Goal: Task Accomplishment & Management: Manage account settings

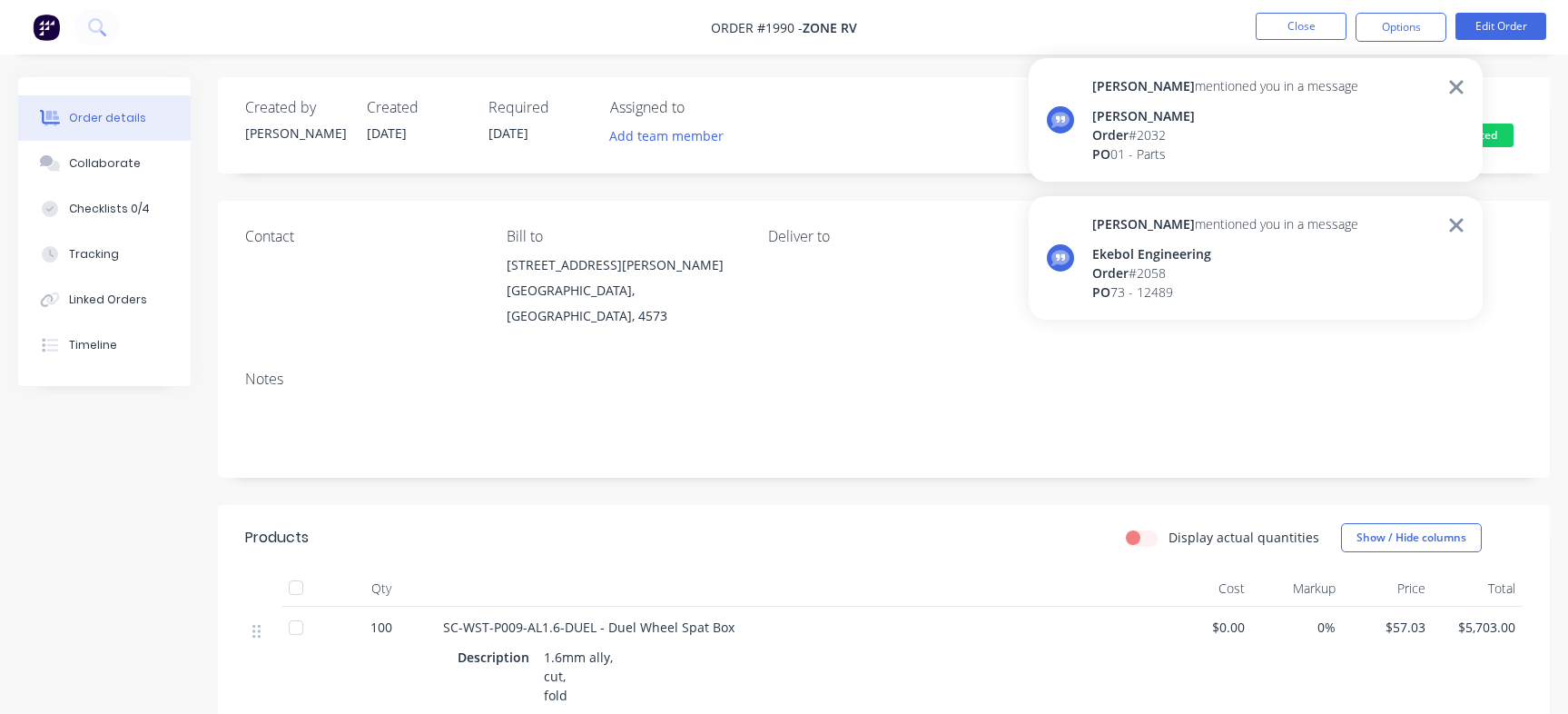
click at [1171, 97] on div "[PERSON_NAME] mentioned you in a message [PERSON_NAME] Order # 2032 PO 01 - Par…" at bounding box center [1225, 120] width 266 height 87
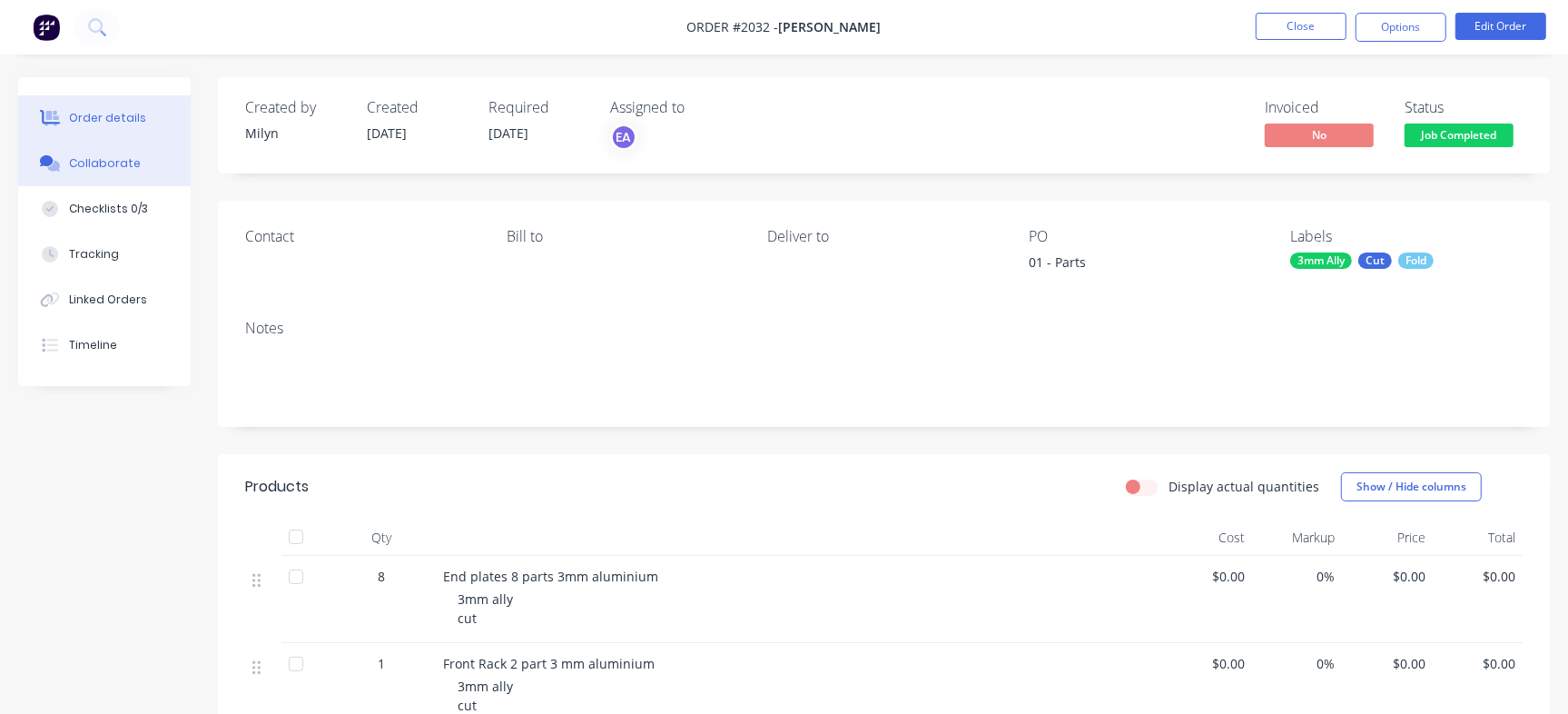
click at [115, 162] on div "Collaborate" at bounding box center [105, 163] width 72 height 16
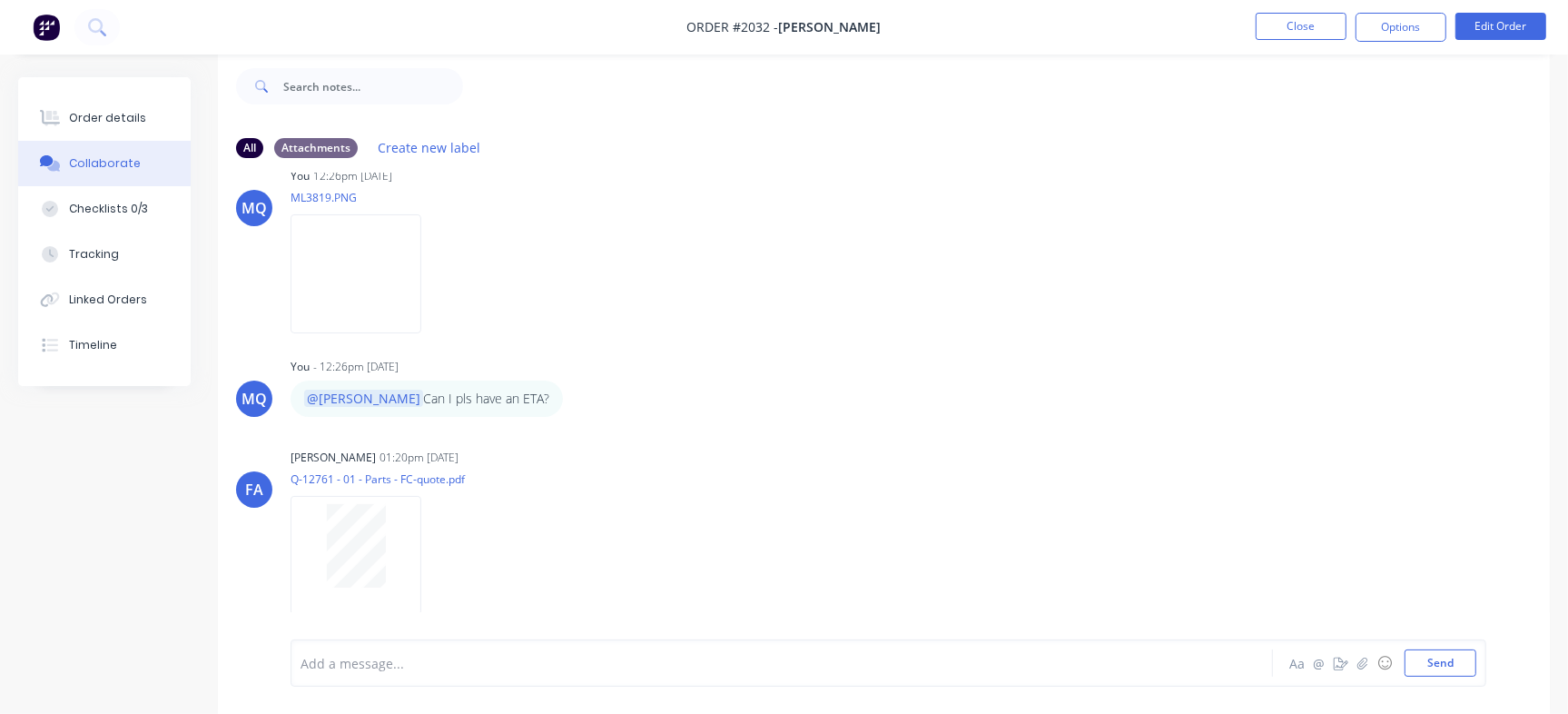
scroll to position [169, 0]
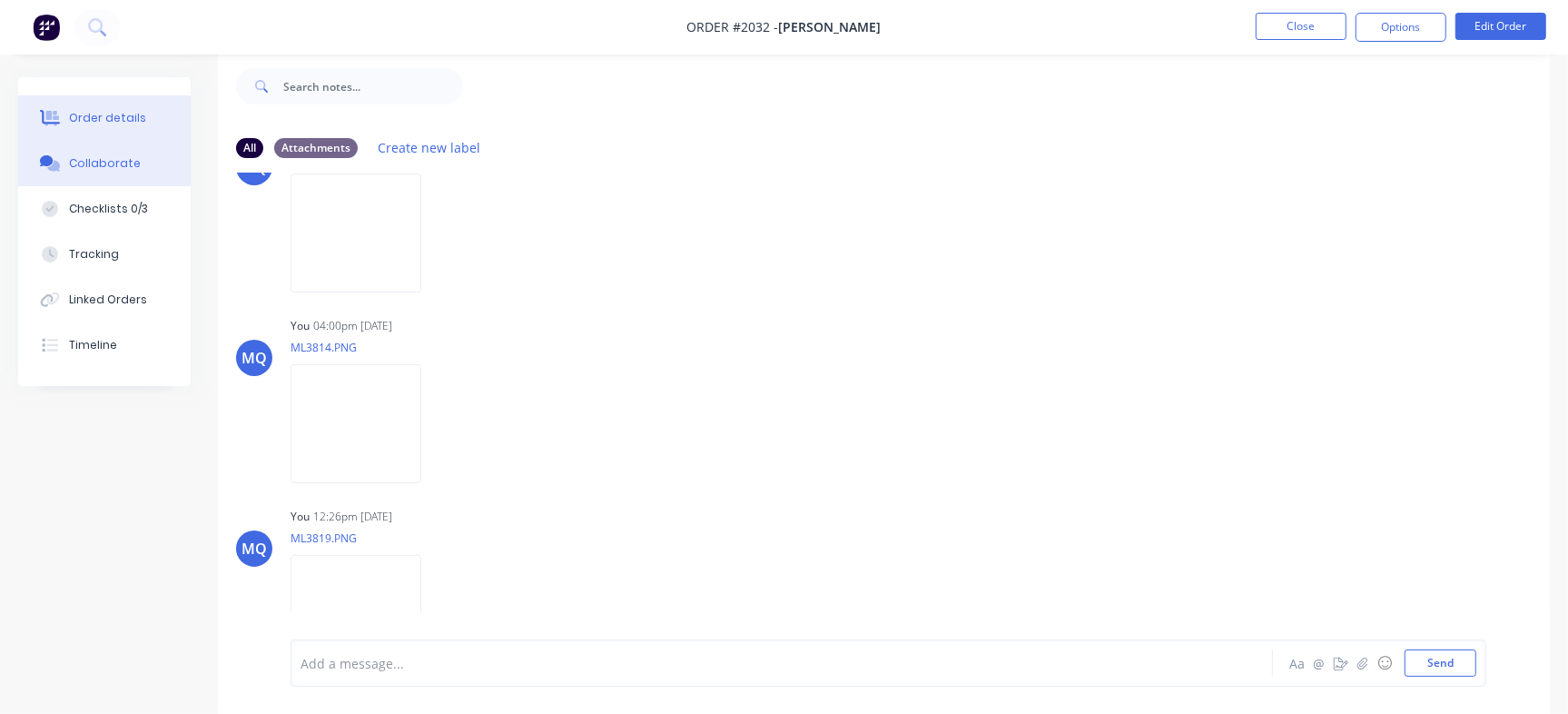
click at [147, 111] on button "Order details" at bounding box center [104, 118] width 172 height 46
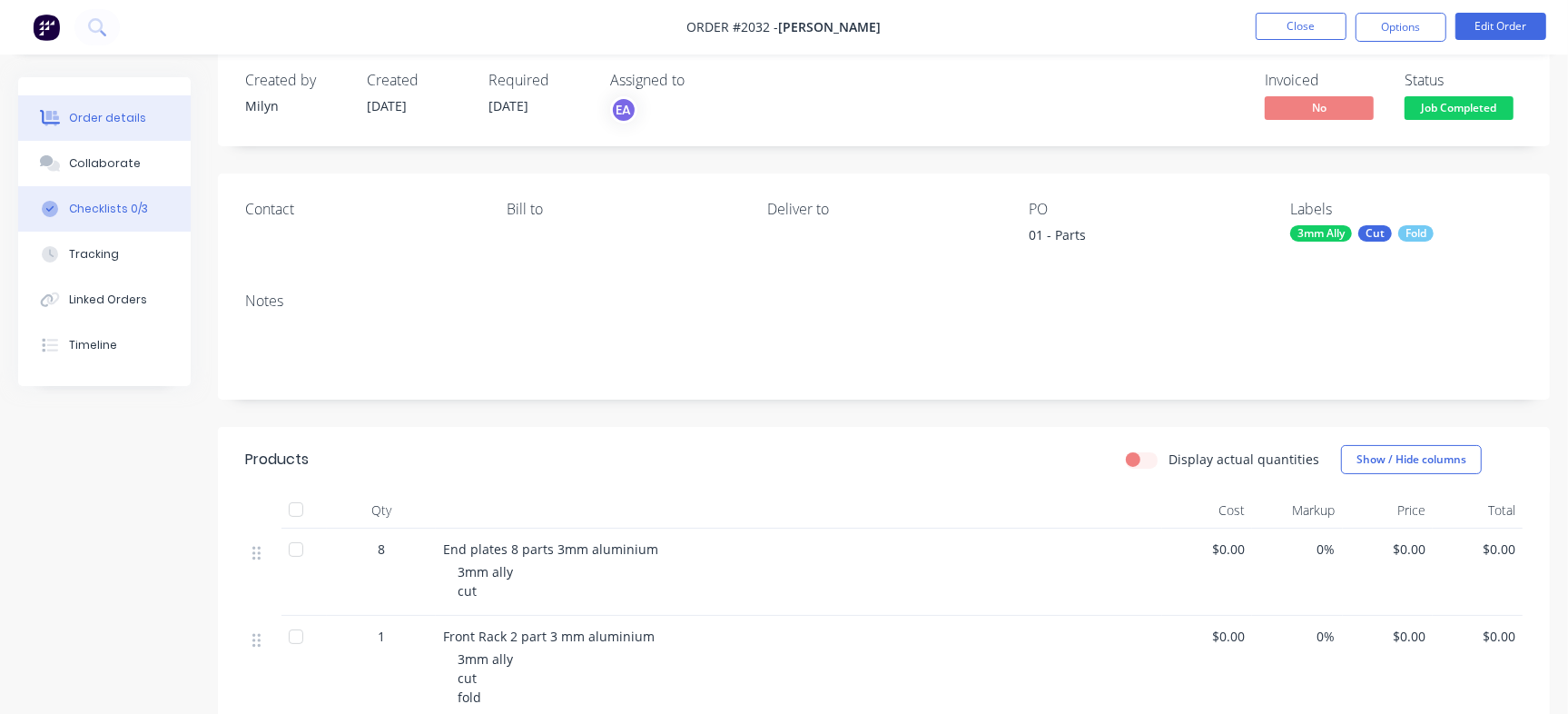
click at [142, 219] on button "Checklists 0/3" at bounding box center [104, 209] width 172 height 46
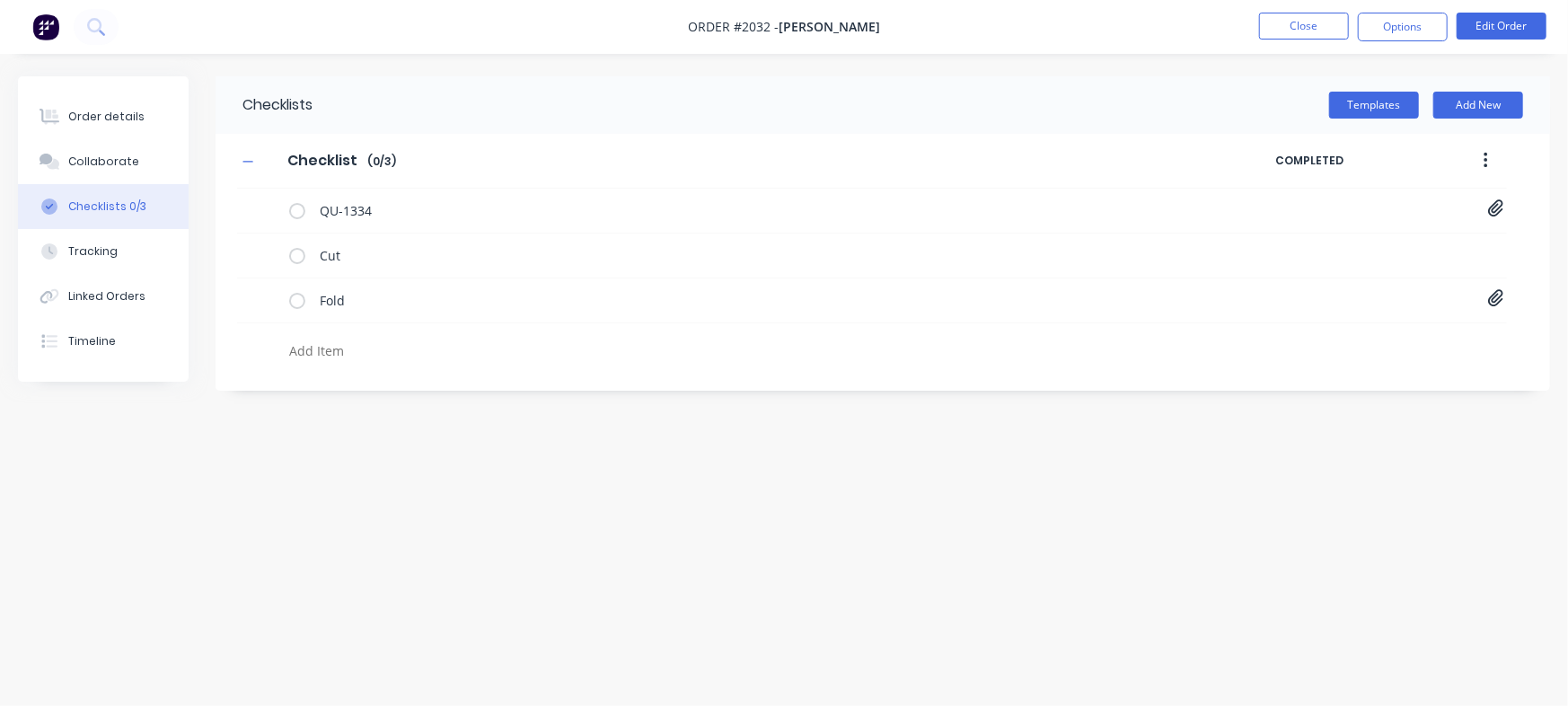
click at [358, 348] on textarea at bounding box center [690, 350] width 817 height 26
paste textarea "INV-2870"
type textarea "x"
type textarea "INV-2870"
type textarea "x"
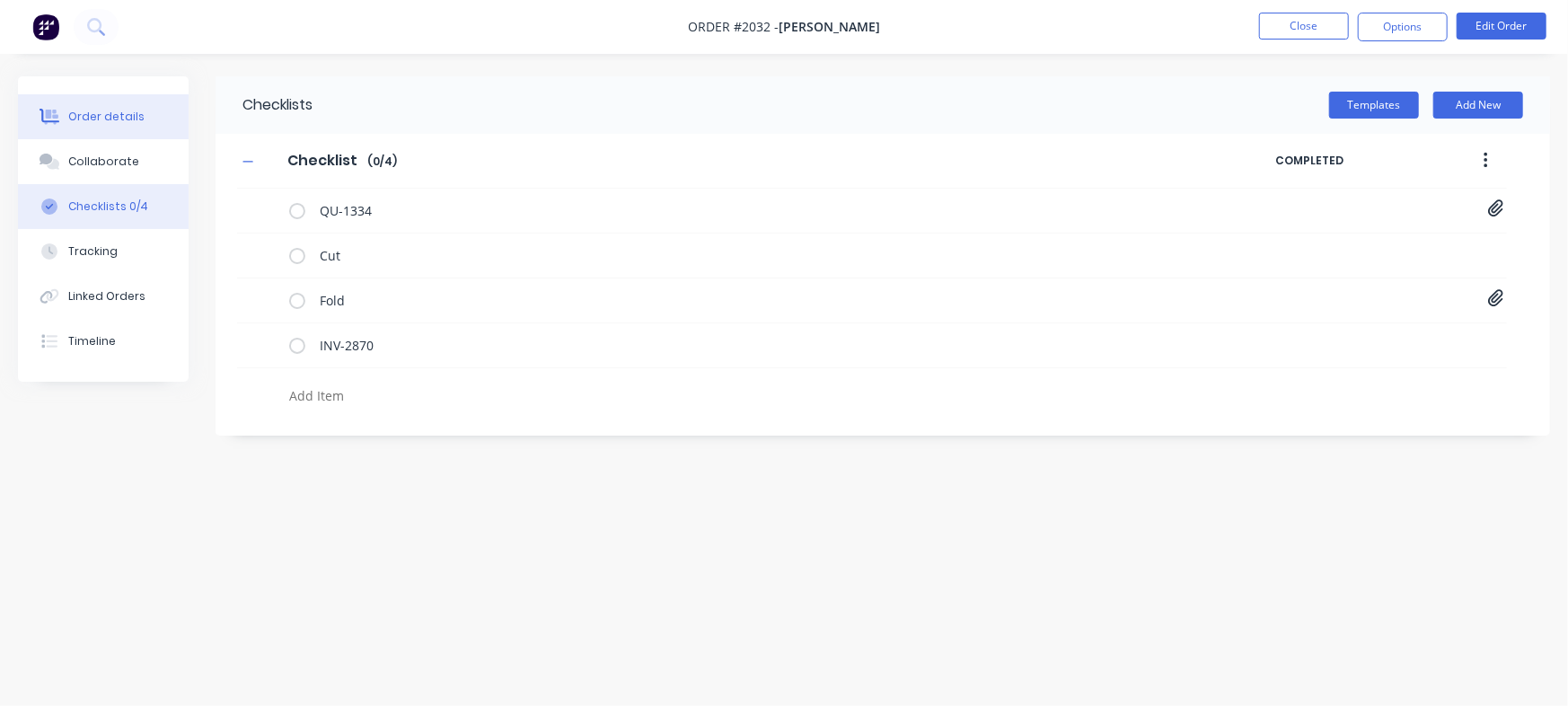
type textarea "x"
click at [78, 128] on button "Order details" at bounding box center [103, 117] width 170 height 45
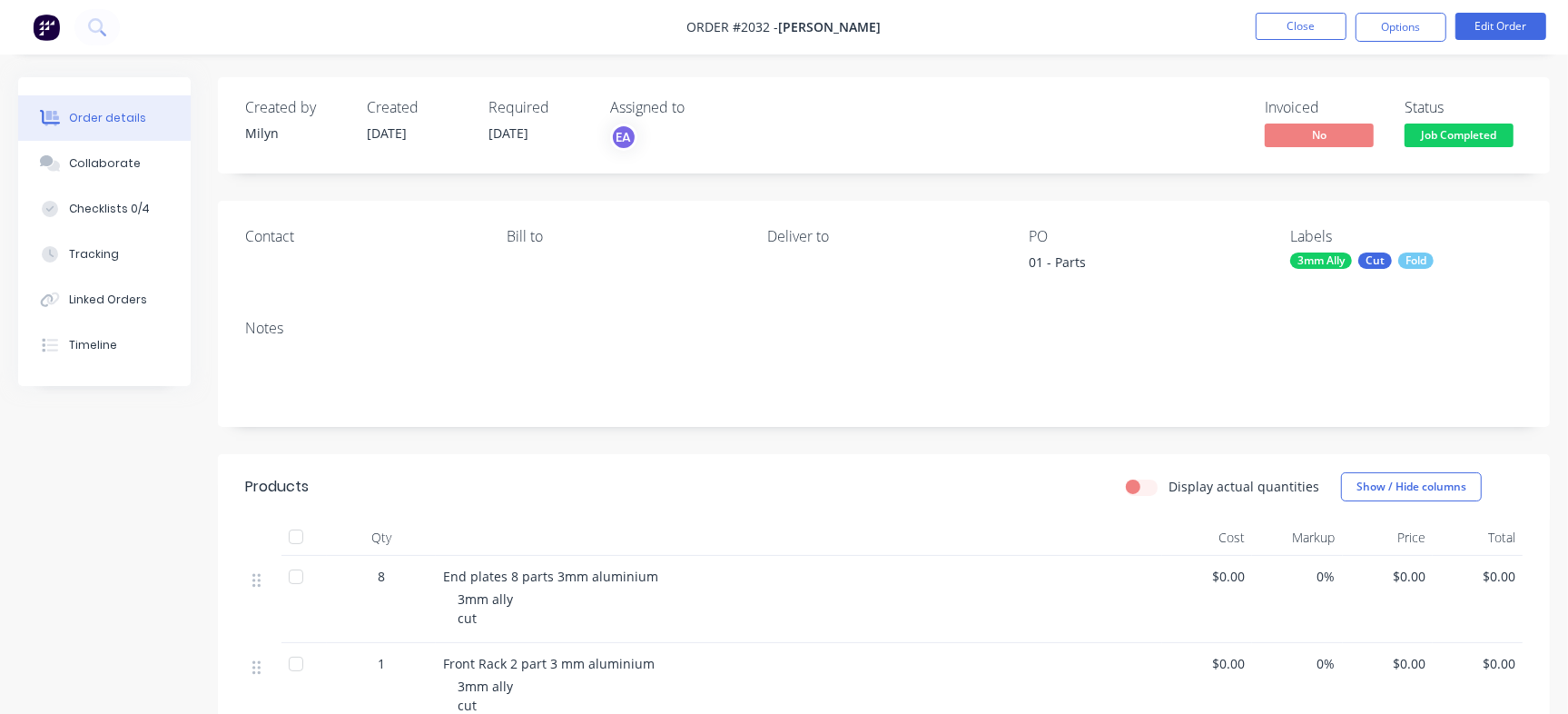
click at [1472, 146] on span "Job Completed" at bounding box center [1459, 135] width 109 height 23
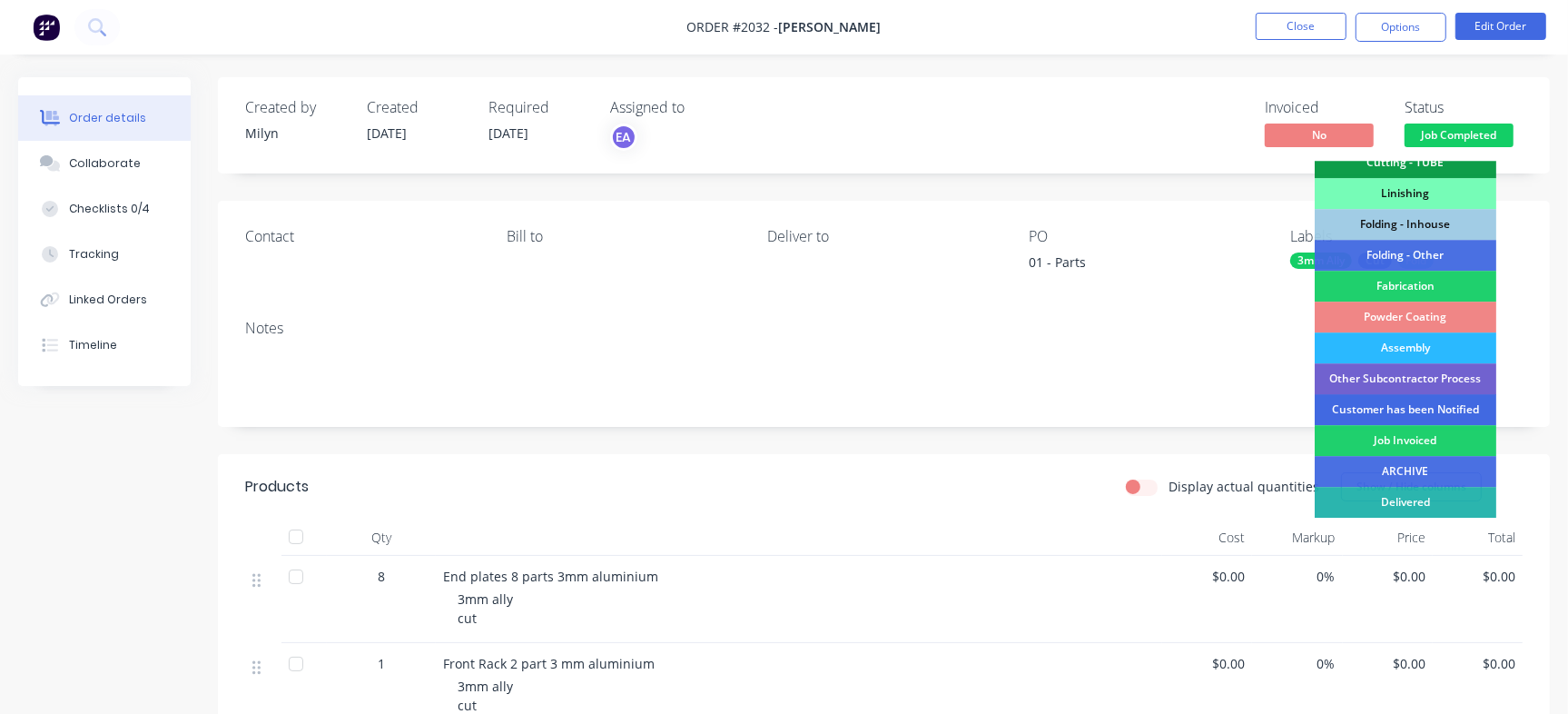
scroll to position [508, 0]
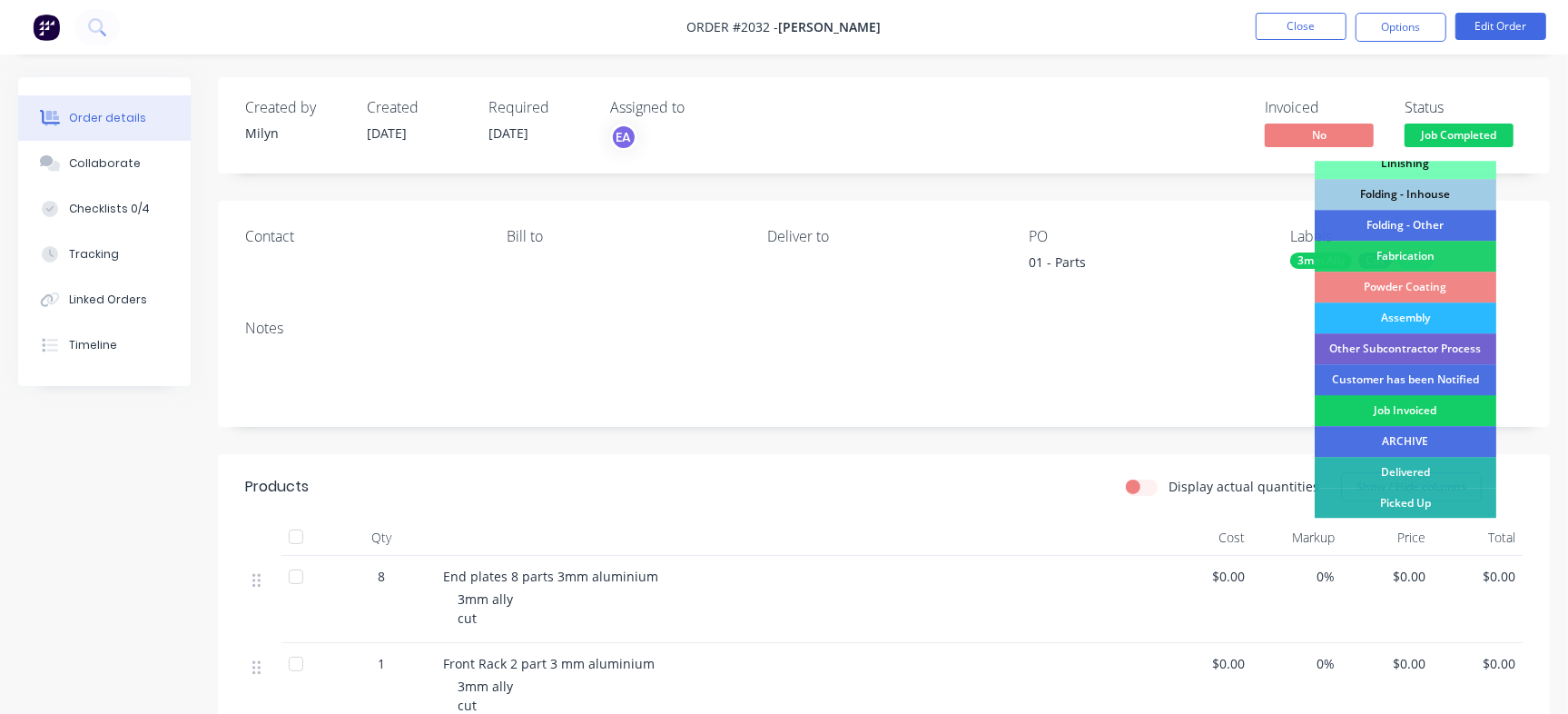
click at [1402, 414] on div "Job Invoiced" at bounding box center [1404, 411] width 181 height 31
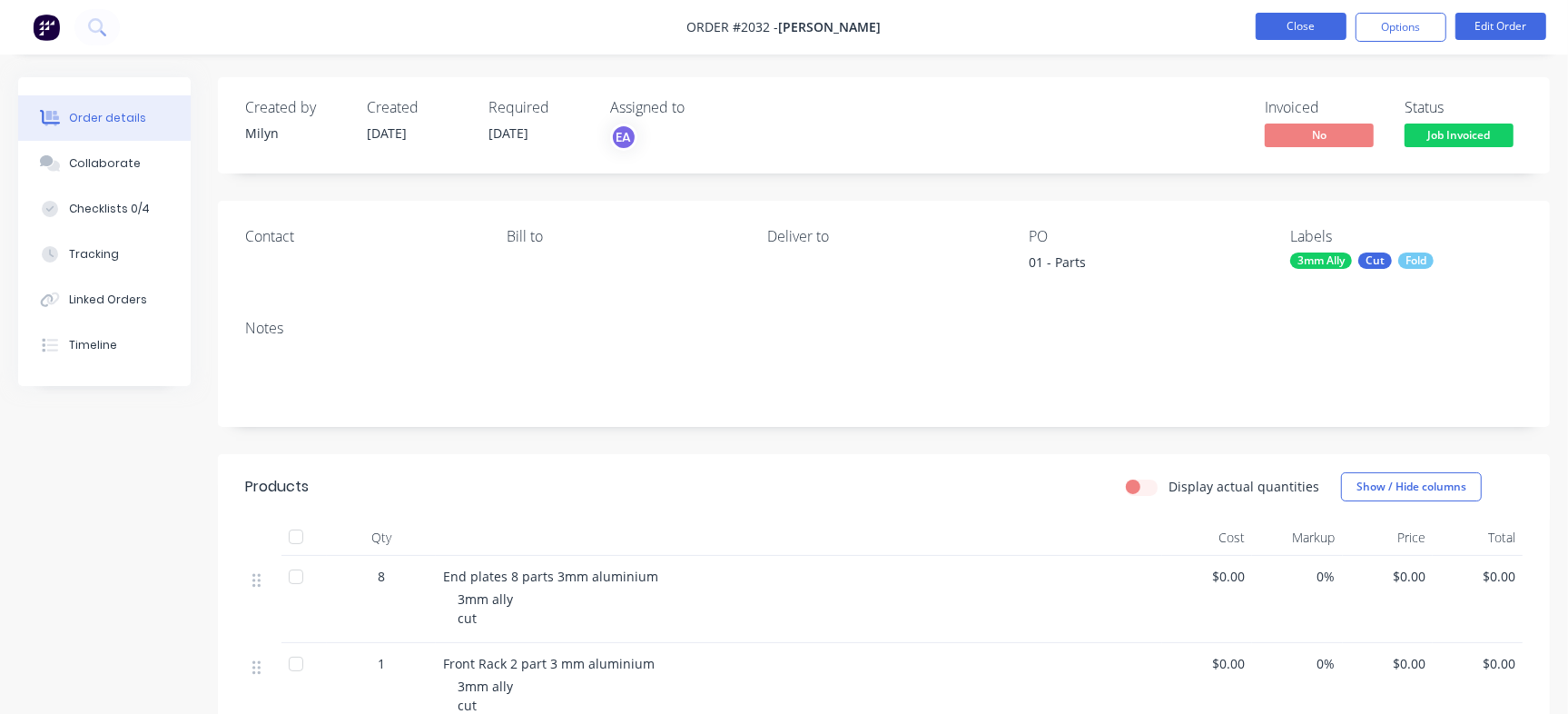
click at [1321, 28] on button "Close" at bounding box center [1301, 26] width 91 height 27
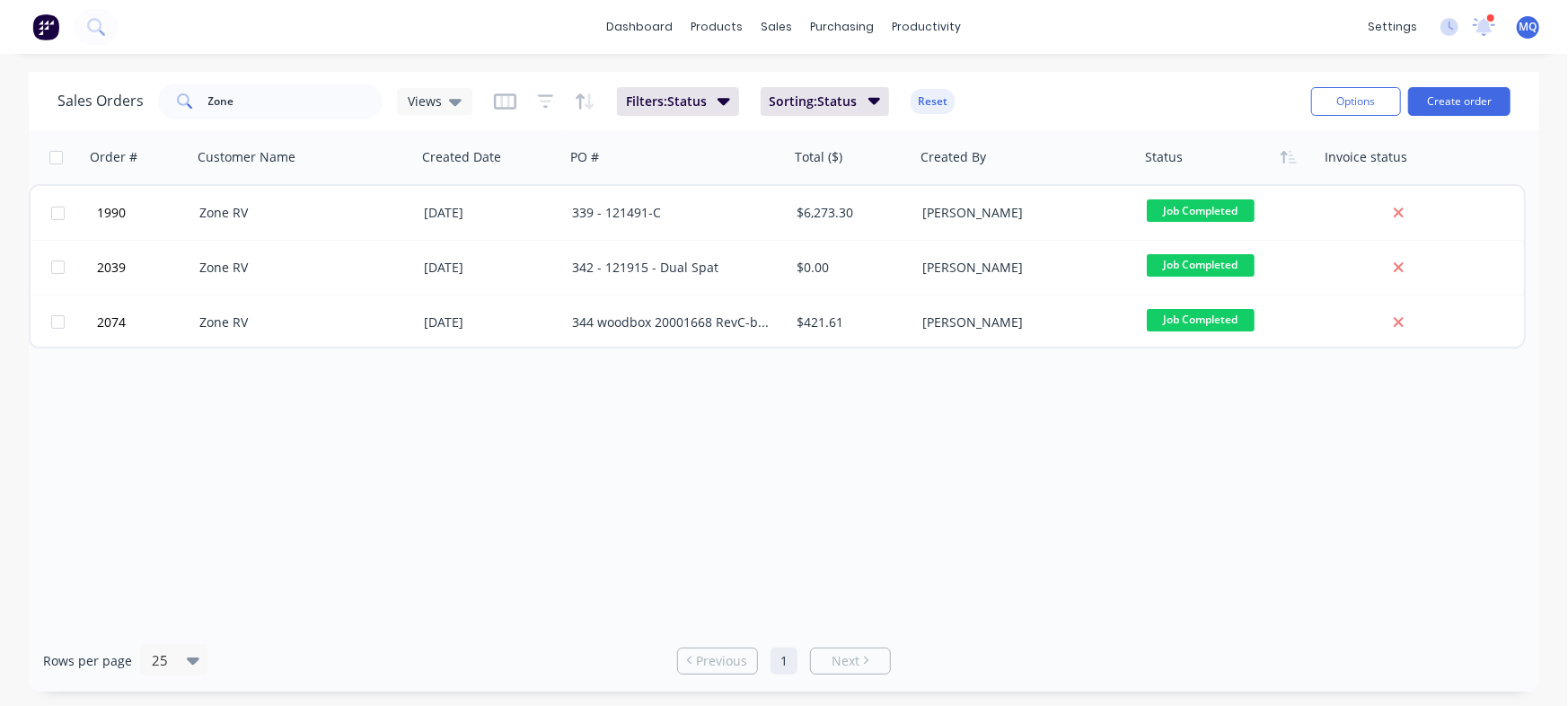
click at [329, 73] on div "Sales Orders Zone Views Filters: Status Sorting: Status Reset Options Create or…" at bounding box center [784, 101] width 1510 height 59
click at [1482, 29] on icon at bounding box center [1484, 24] width 16 height 15
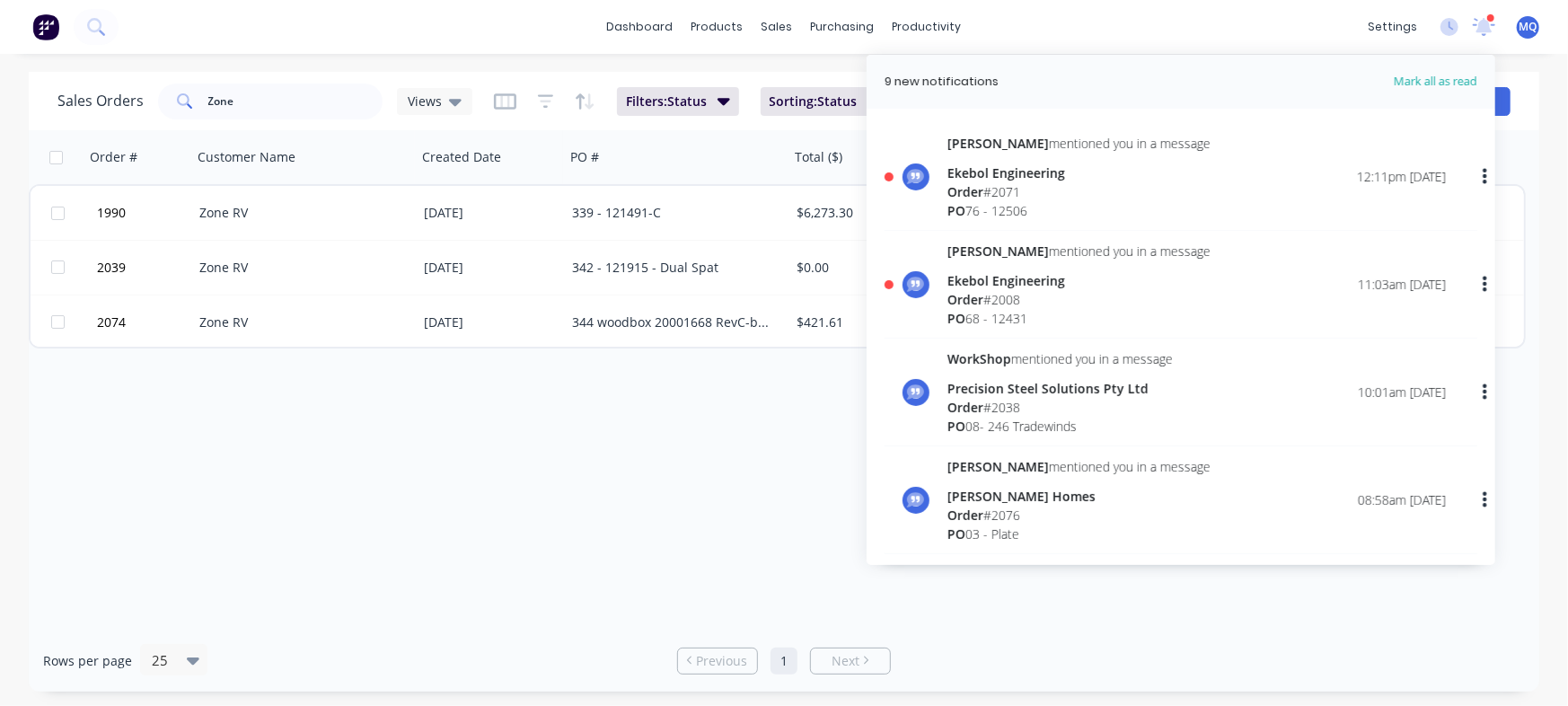
click at [581, 467] on div "Order # Customer Name Created Date PO # Total ($) Created By Status Invoice sta…" at bounding box center [784, 380] width 1510 height 499
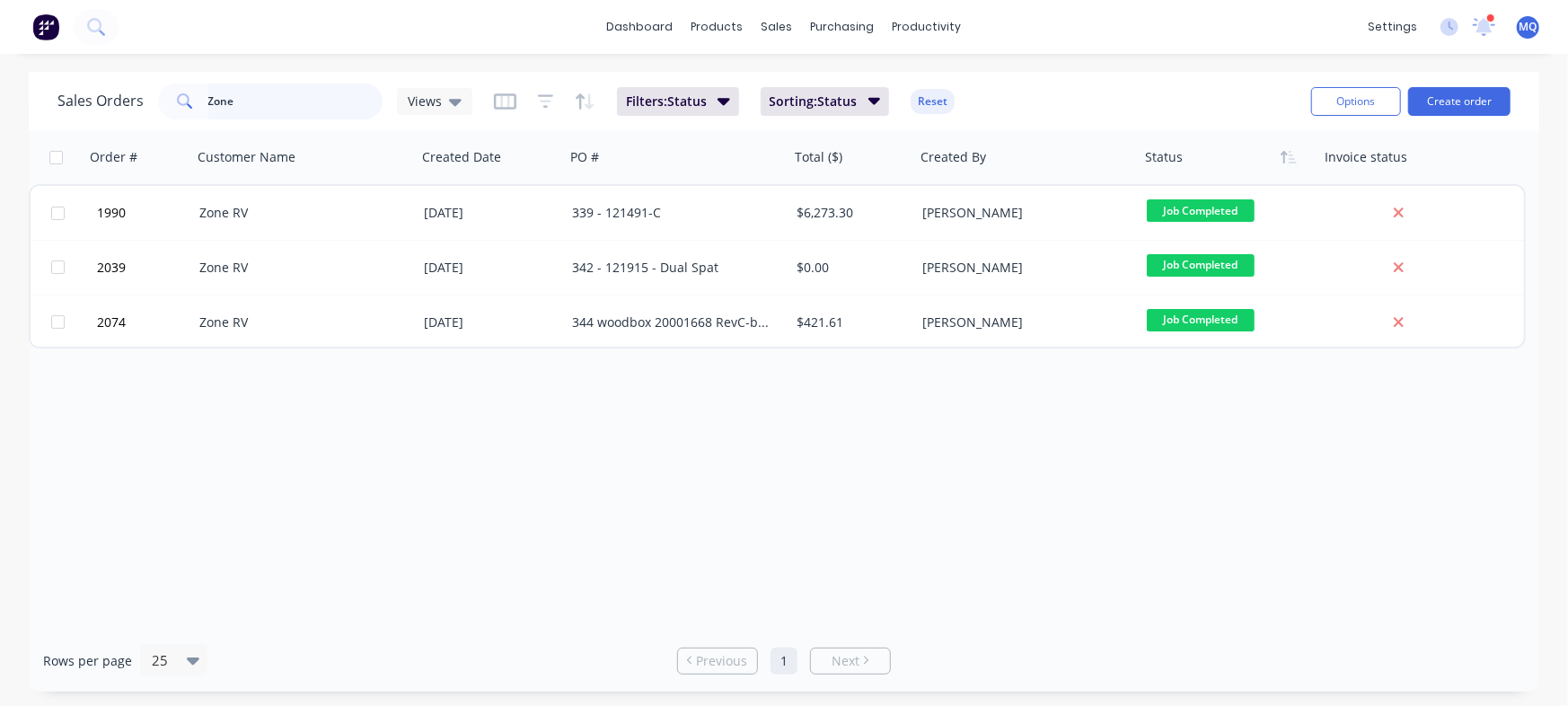
click at [287, 105] on input "Zone" at bounding box center [295, 102] width 175 height 36
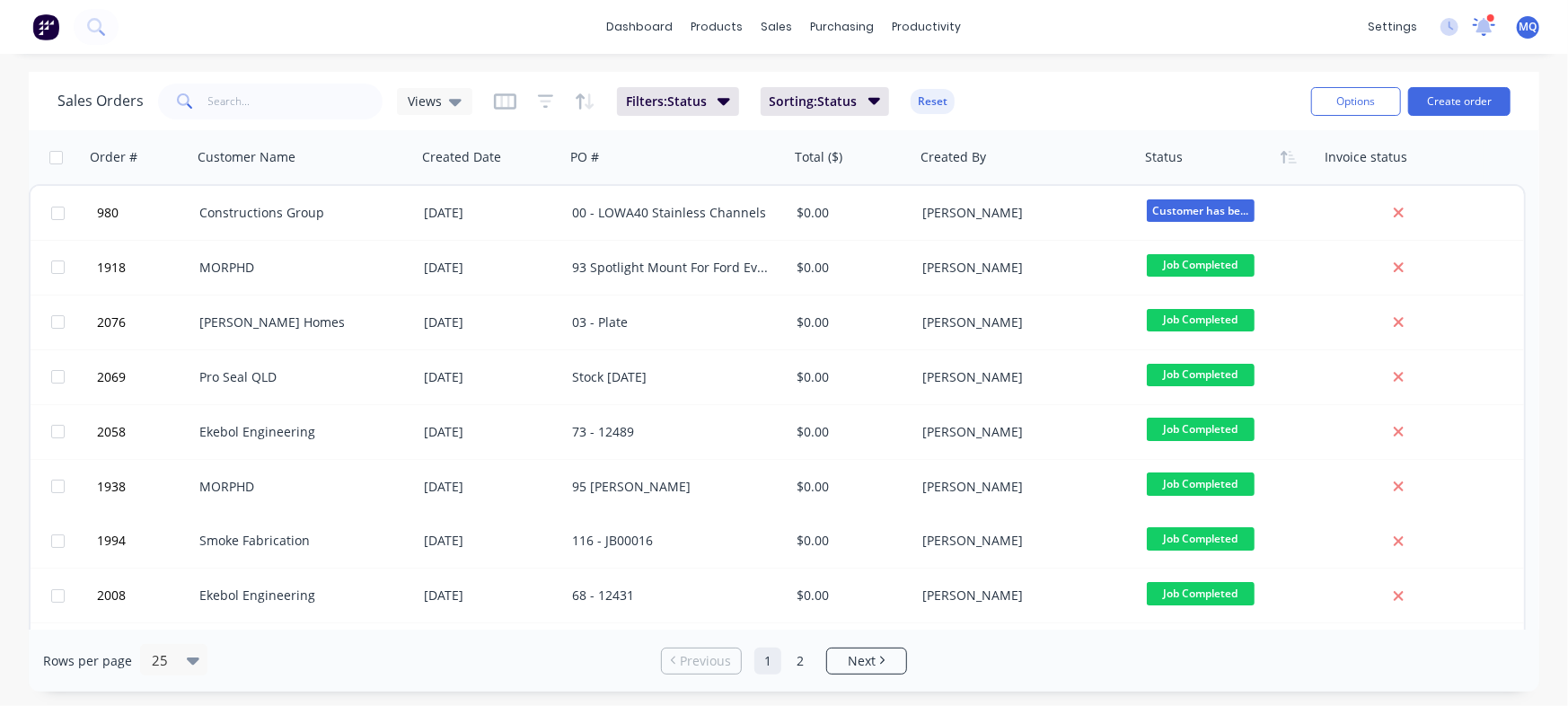
click at [1482, 18] on icon at bounding box center [1483, 27] width 23 height 18
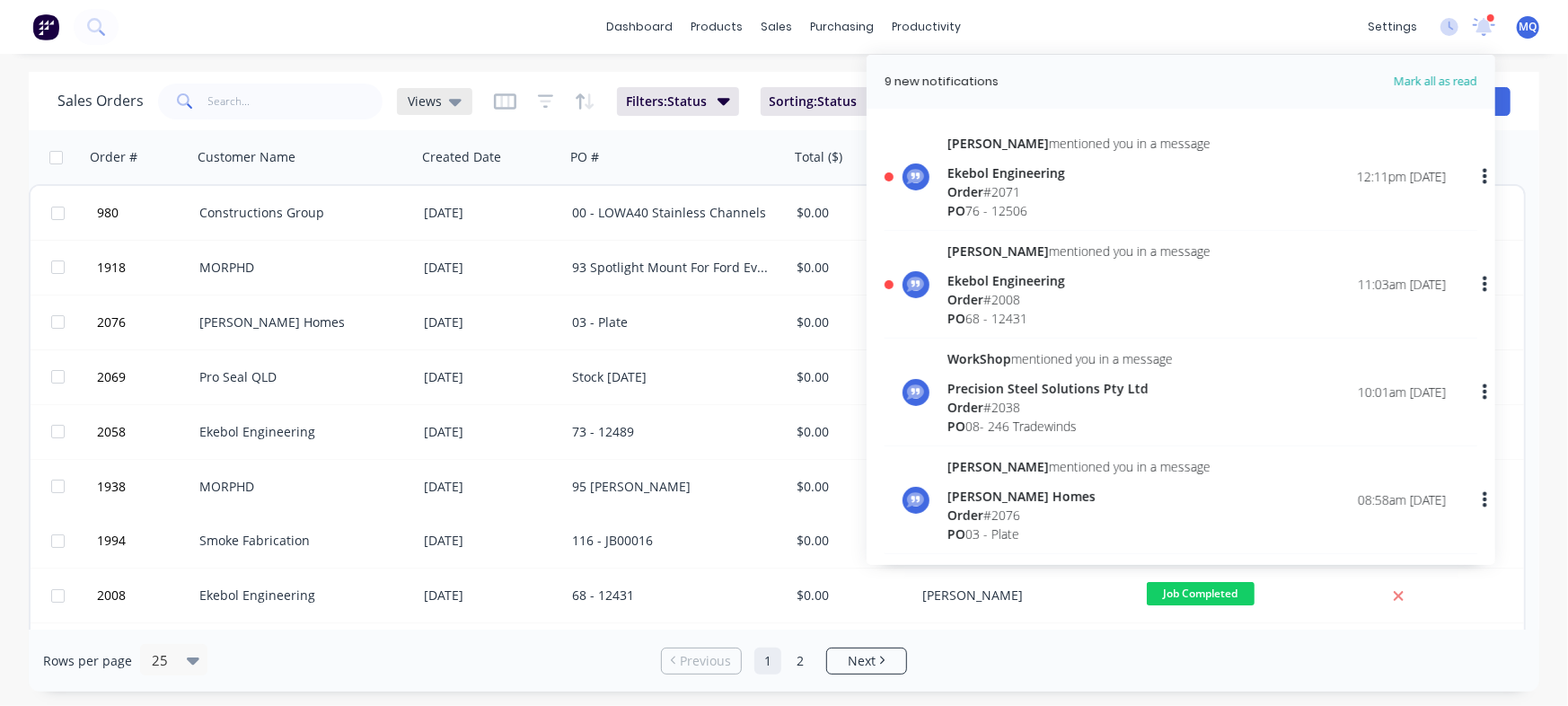
click at [449, 106] on icon at bounding box center [455, 102] width 13 height 20
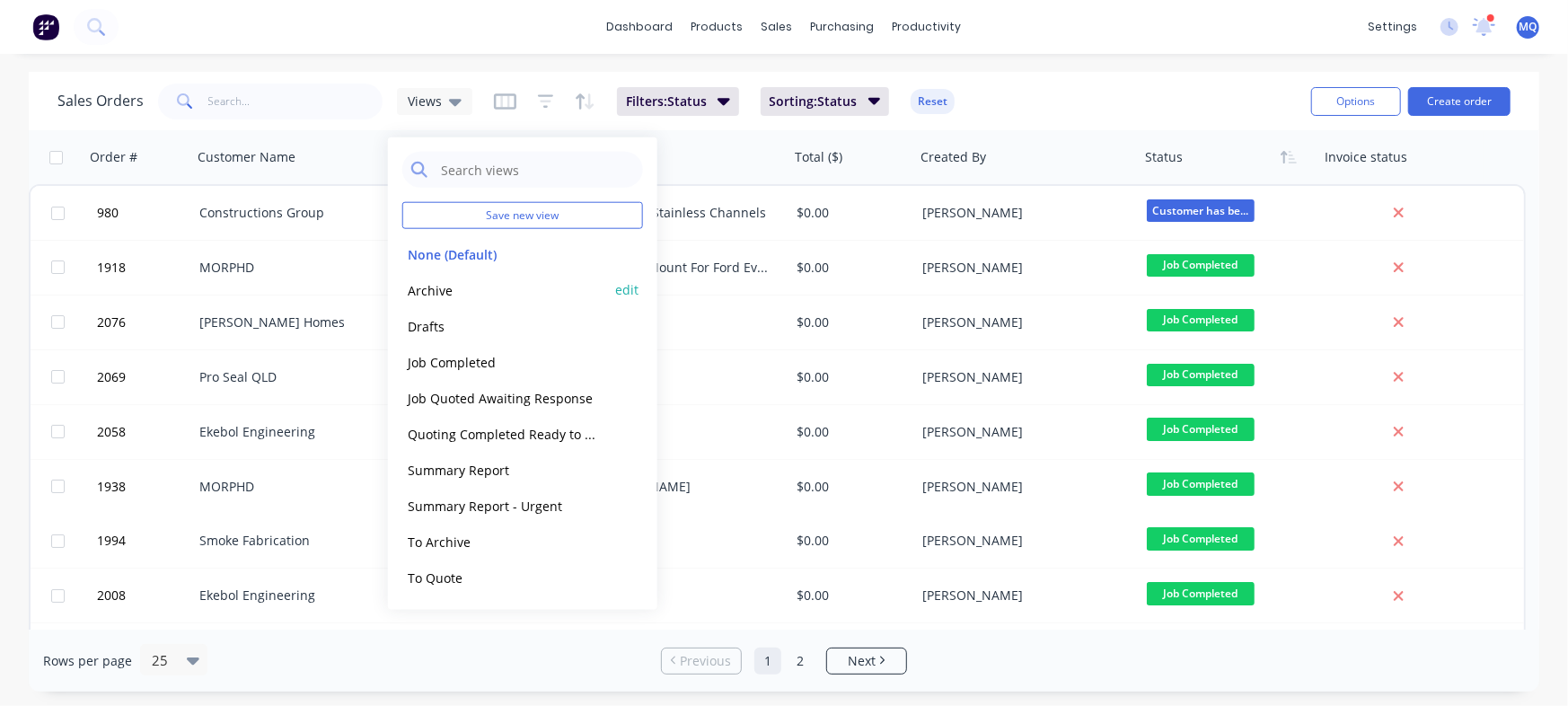
click at [440, 291] on button "Archive" at bounding box center [504, 289] width 204 height 21
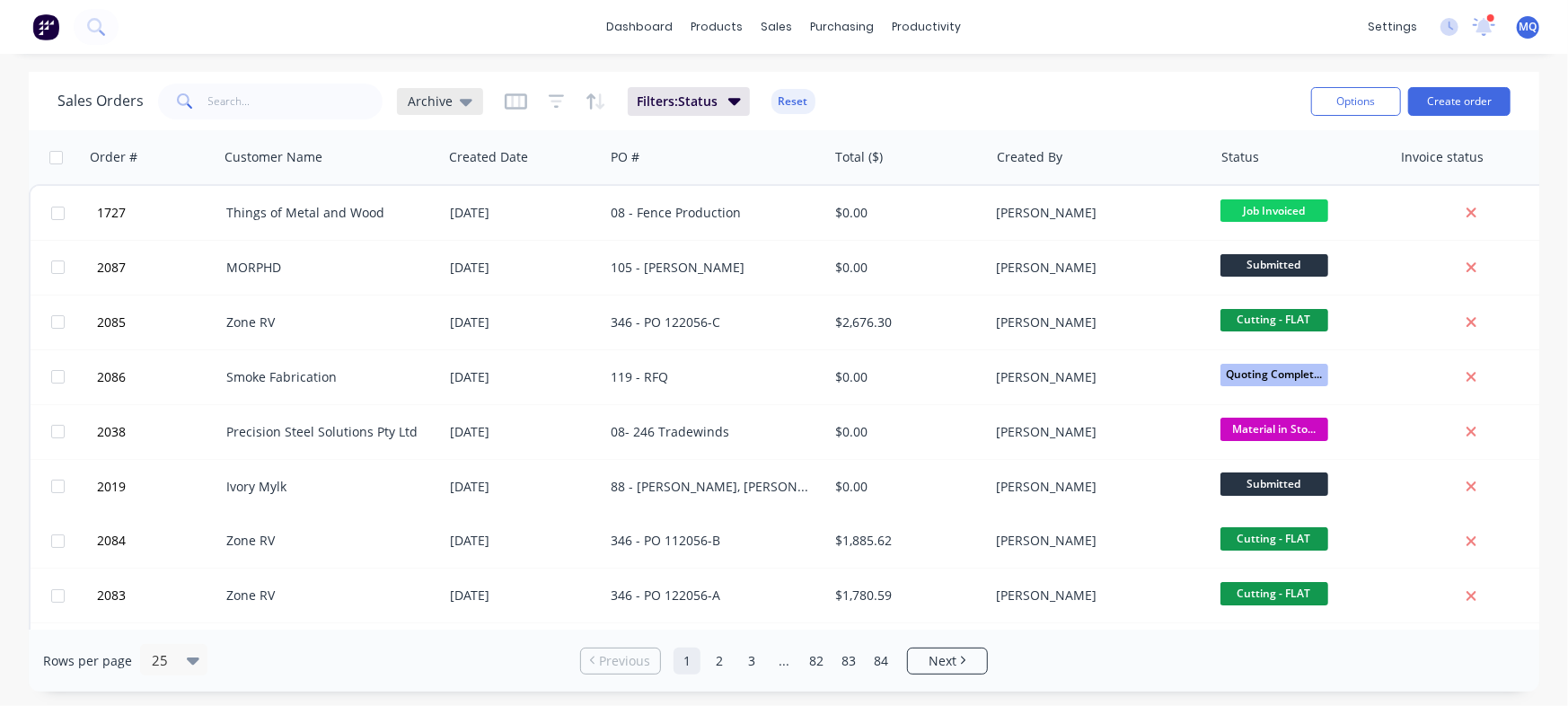
click at [423, 100] on span "Archive" at bounding box center [431, 101] width 45 height 19
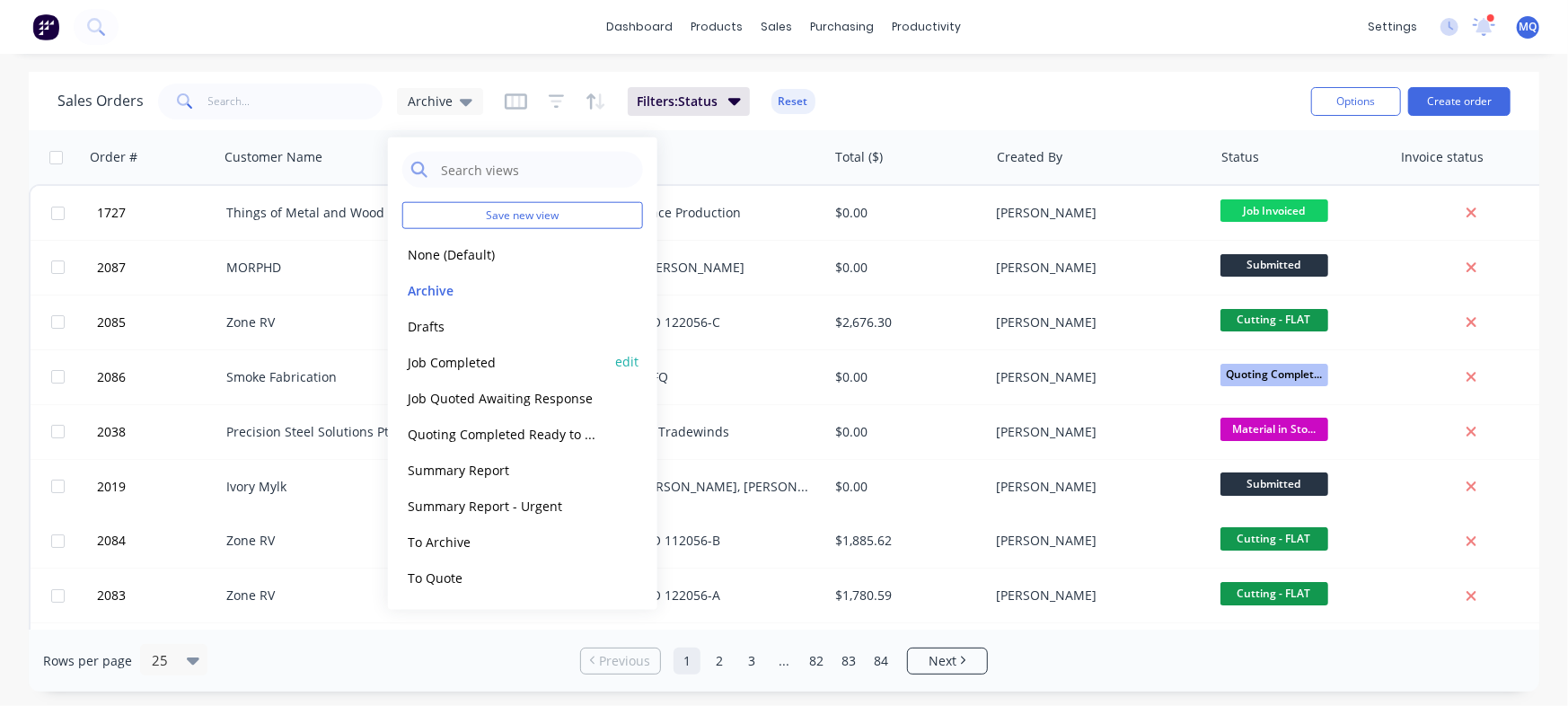
click at [421, 357] on button "Job Completed" at bounding box center [504, 361] width 204 height 21
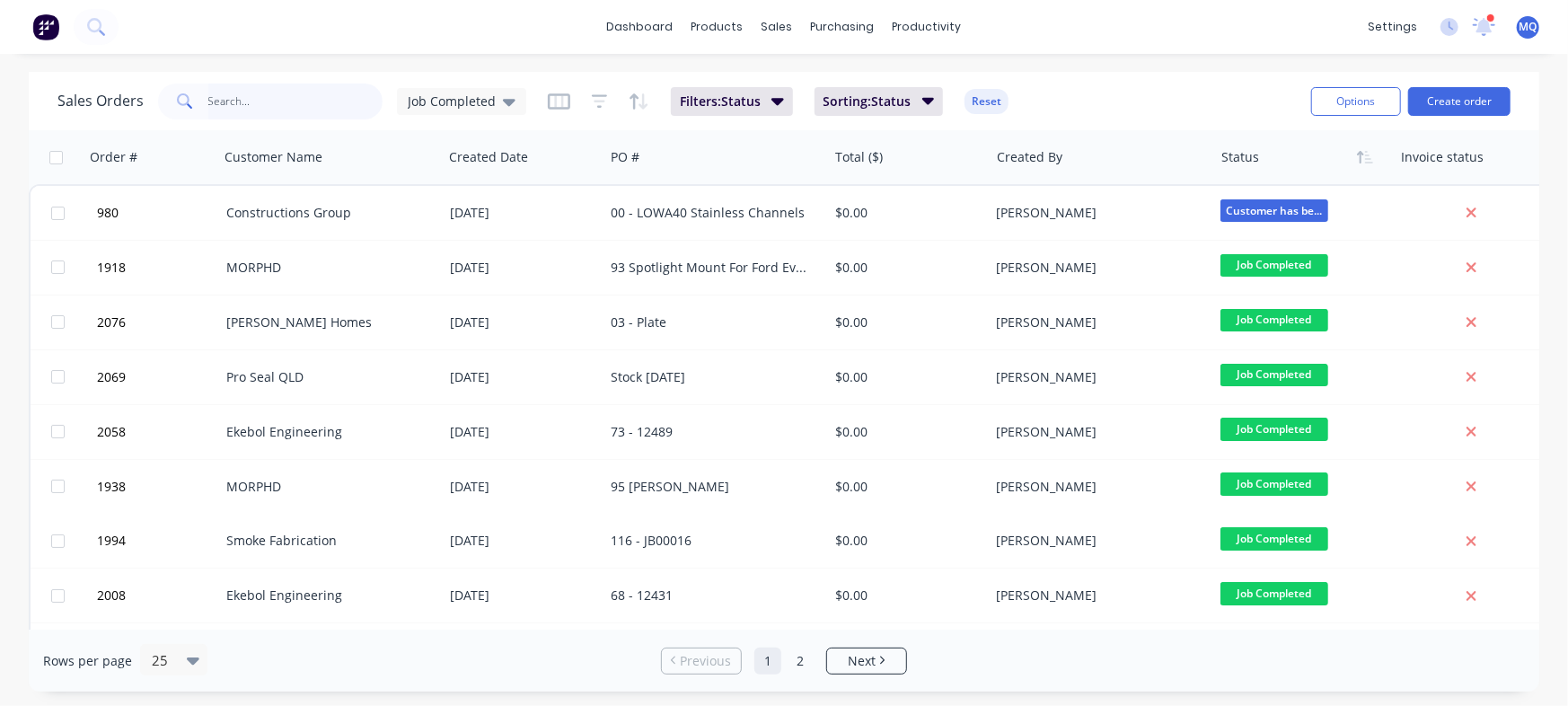
click at [287, 104] on input "text" at bounding box center [295, 102] width 175 height 36
type input "Zone"
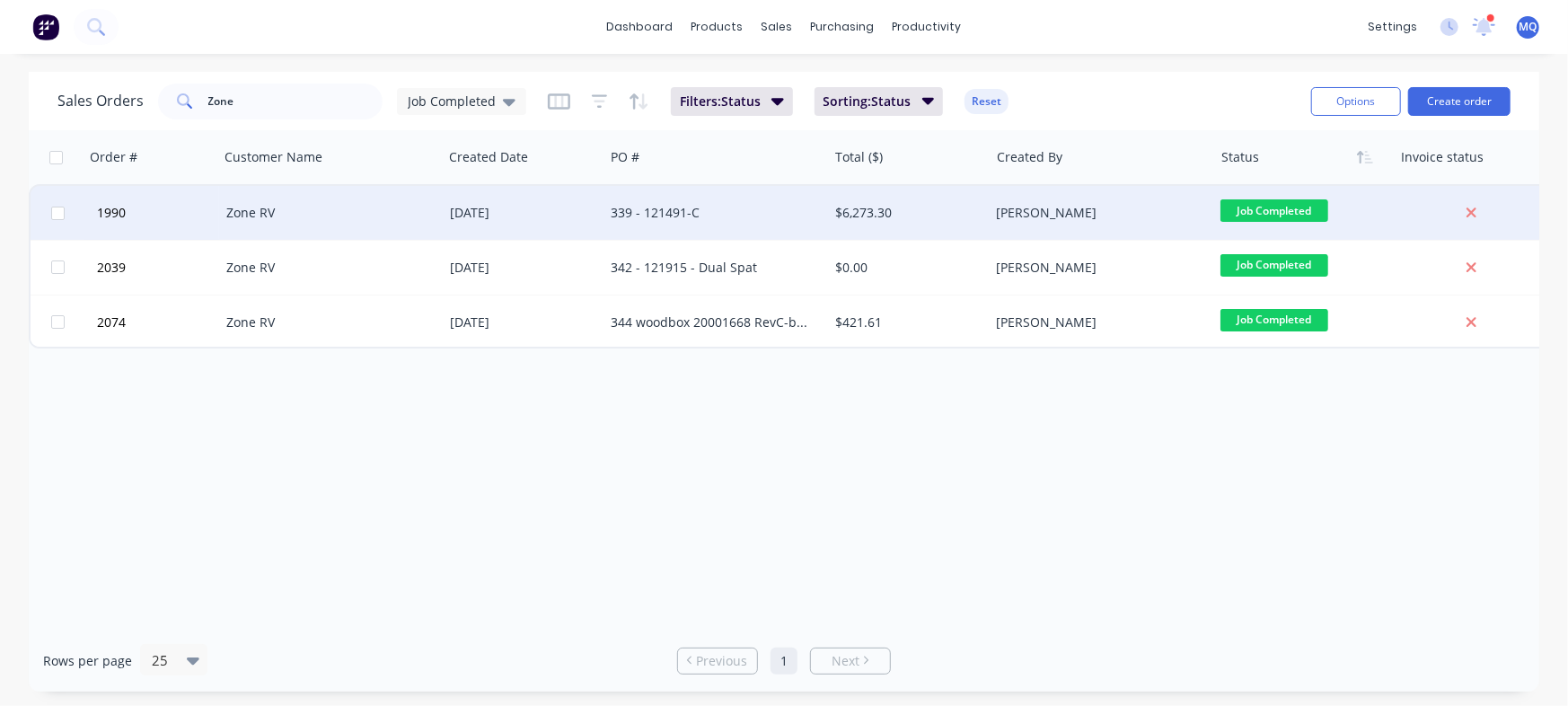
click at [693, 214] on div "339 - 121491-C" at bounding box center [710, 213] width 199 height 18
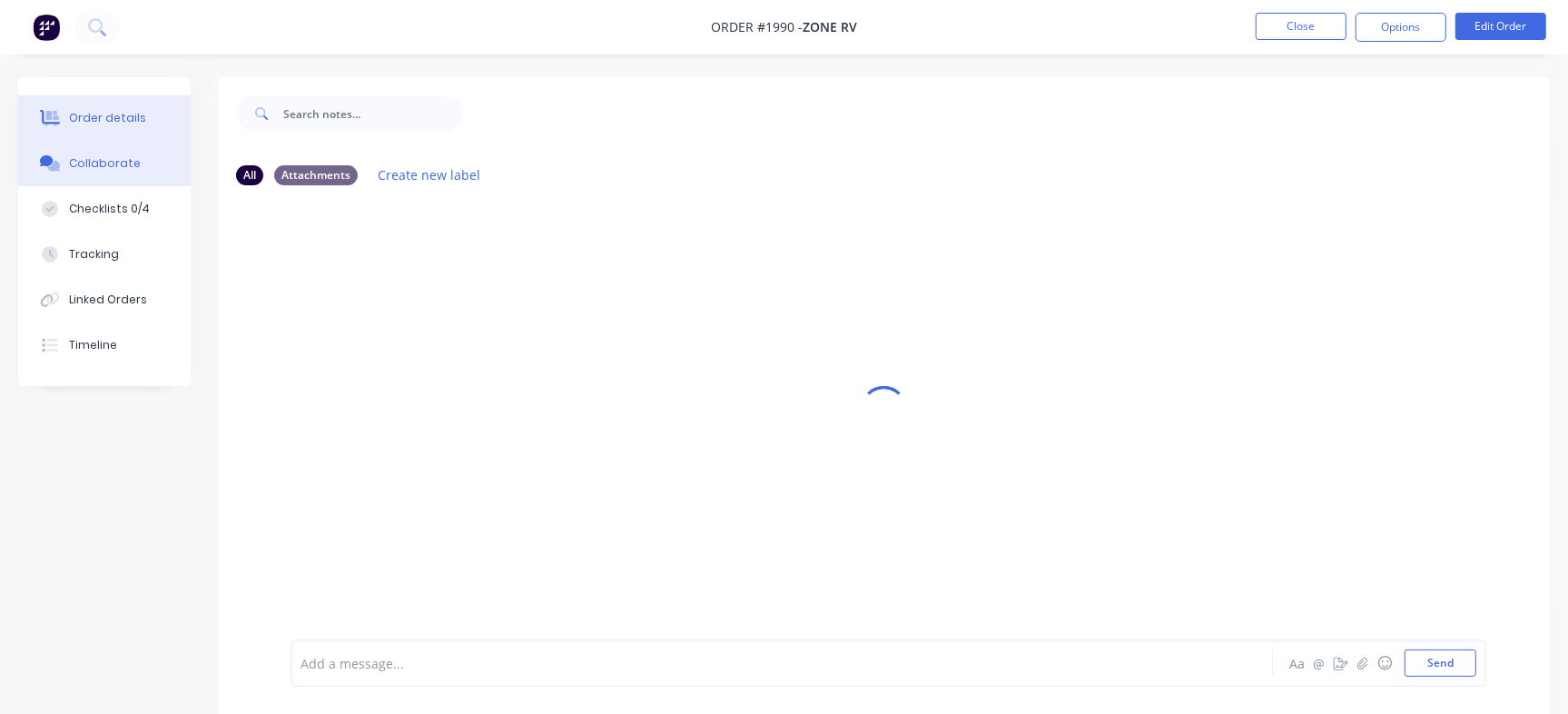
click at [139, 117] on button "Order details" at bounding box center [104, 118] width 172 height 46
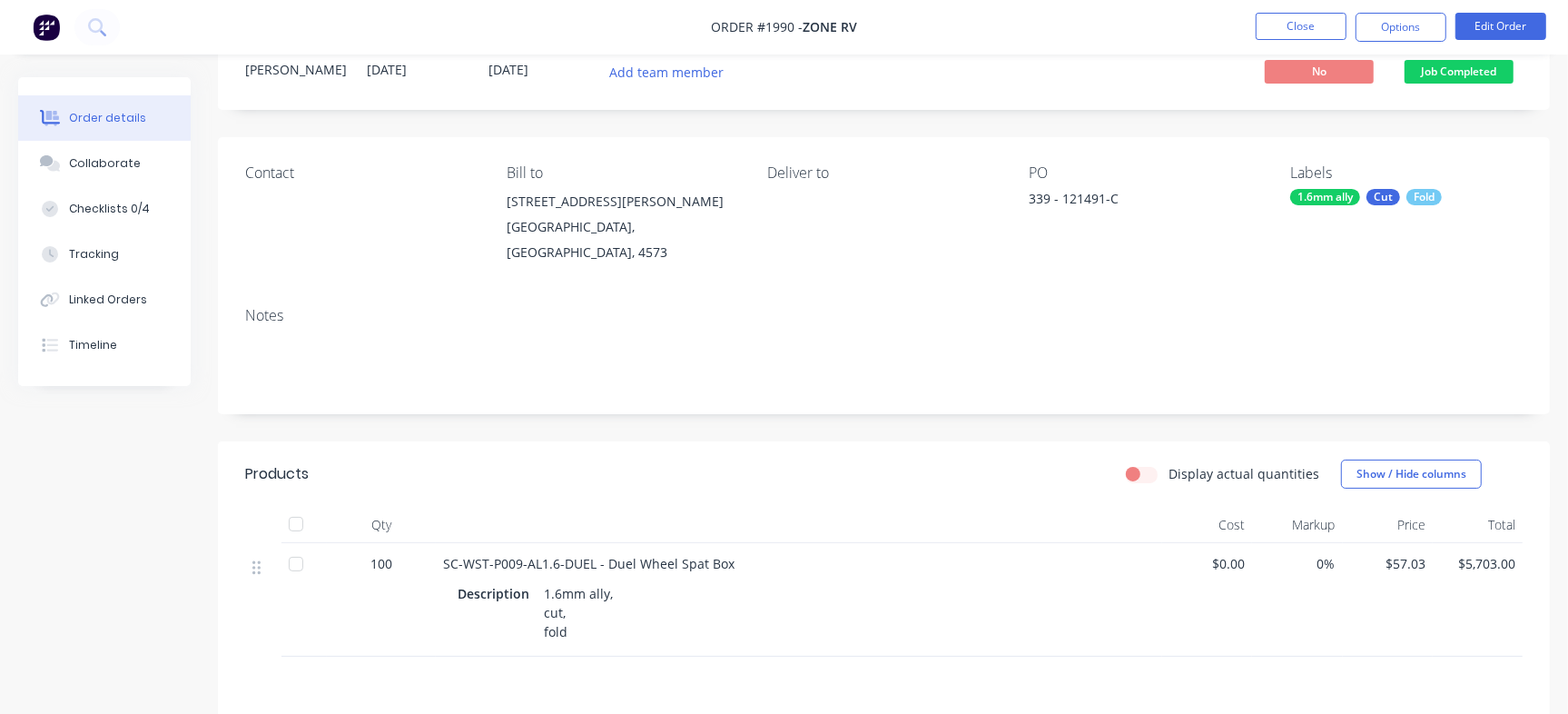
scroll to position [114, 0]
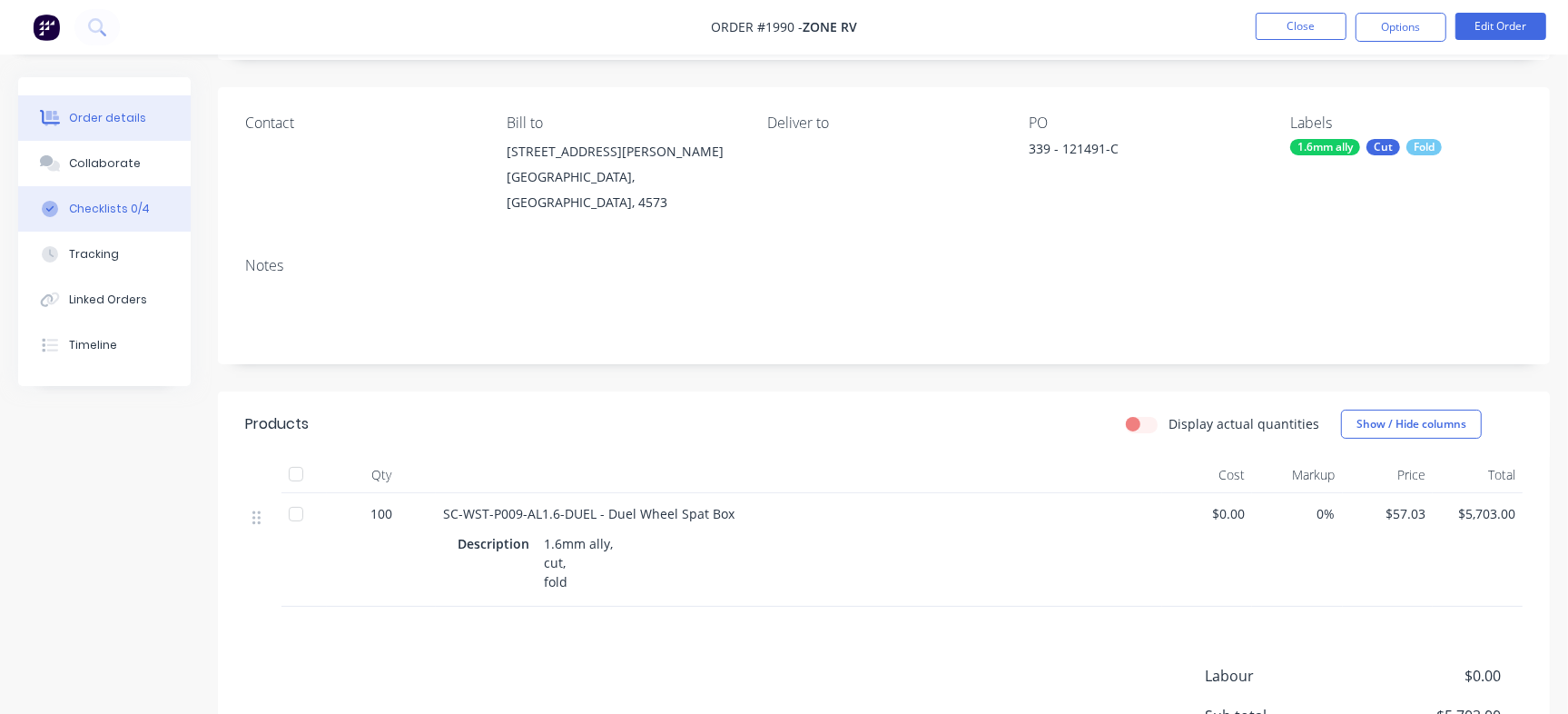
click at [134, 206] on div "Checklists 0/4" at bounding box center [109, 209] width 81 height 16
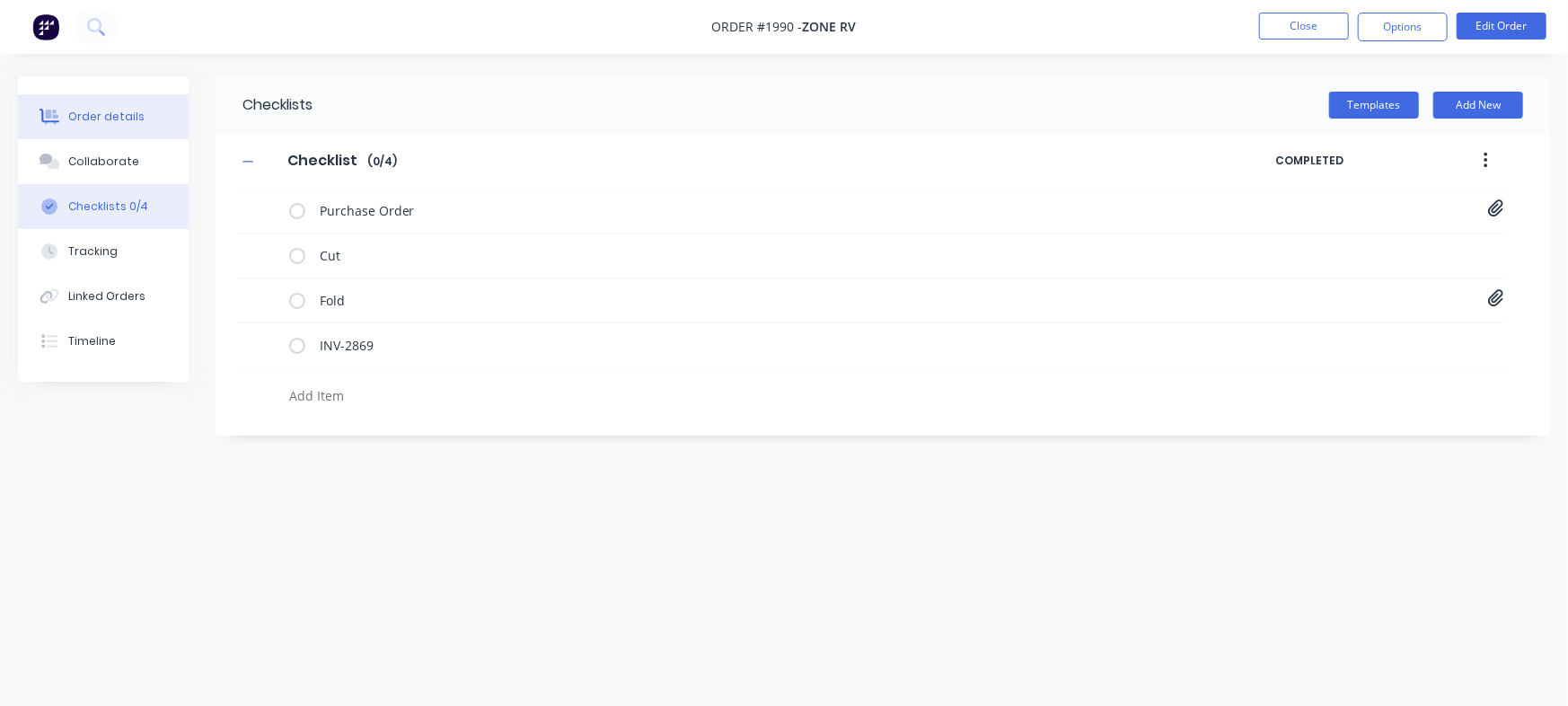
click at [146, 122] on button "Order details" at bounding box center [103, 117] width 170 height 45
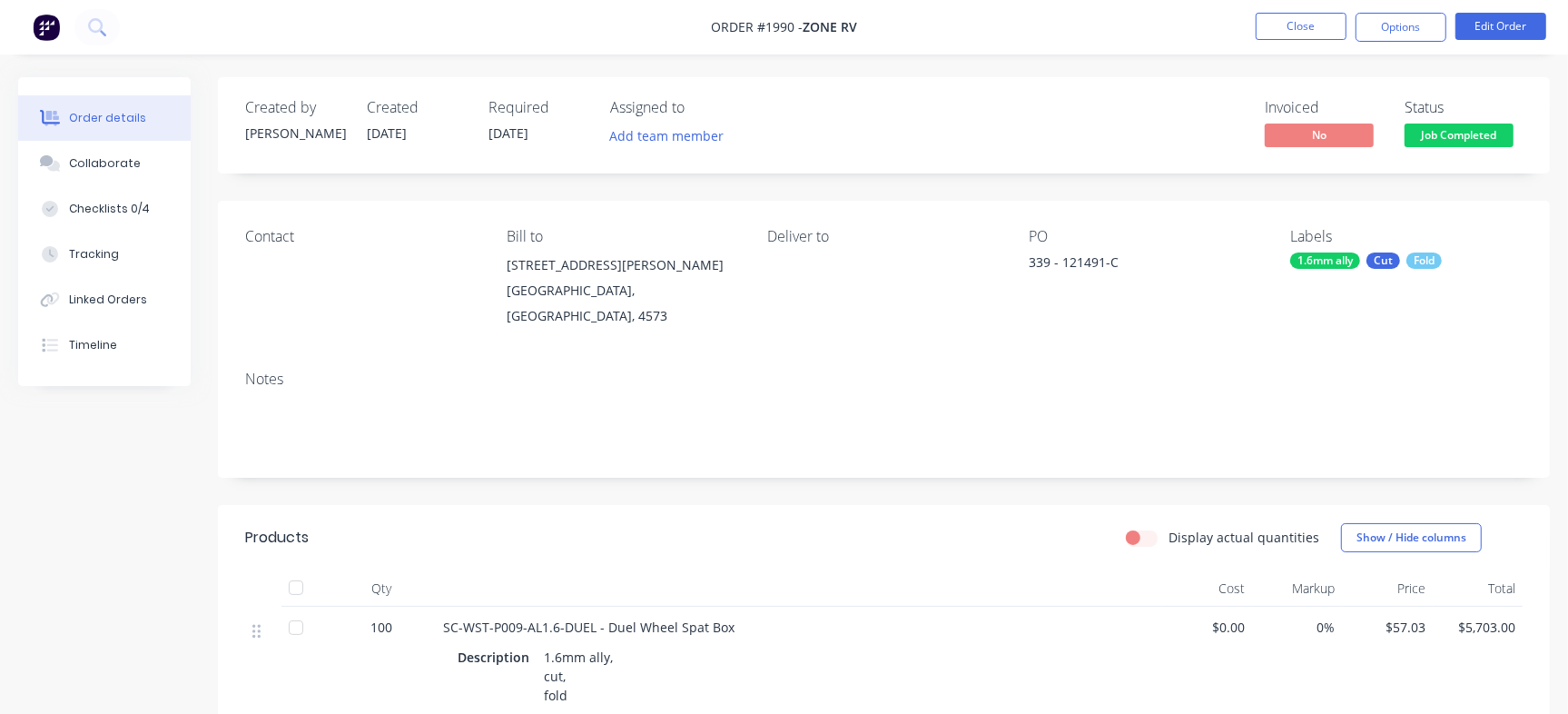
click at [1458, 136] on span "Job Completed" at bounding box center [1459, 135] width 109 height 23
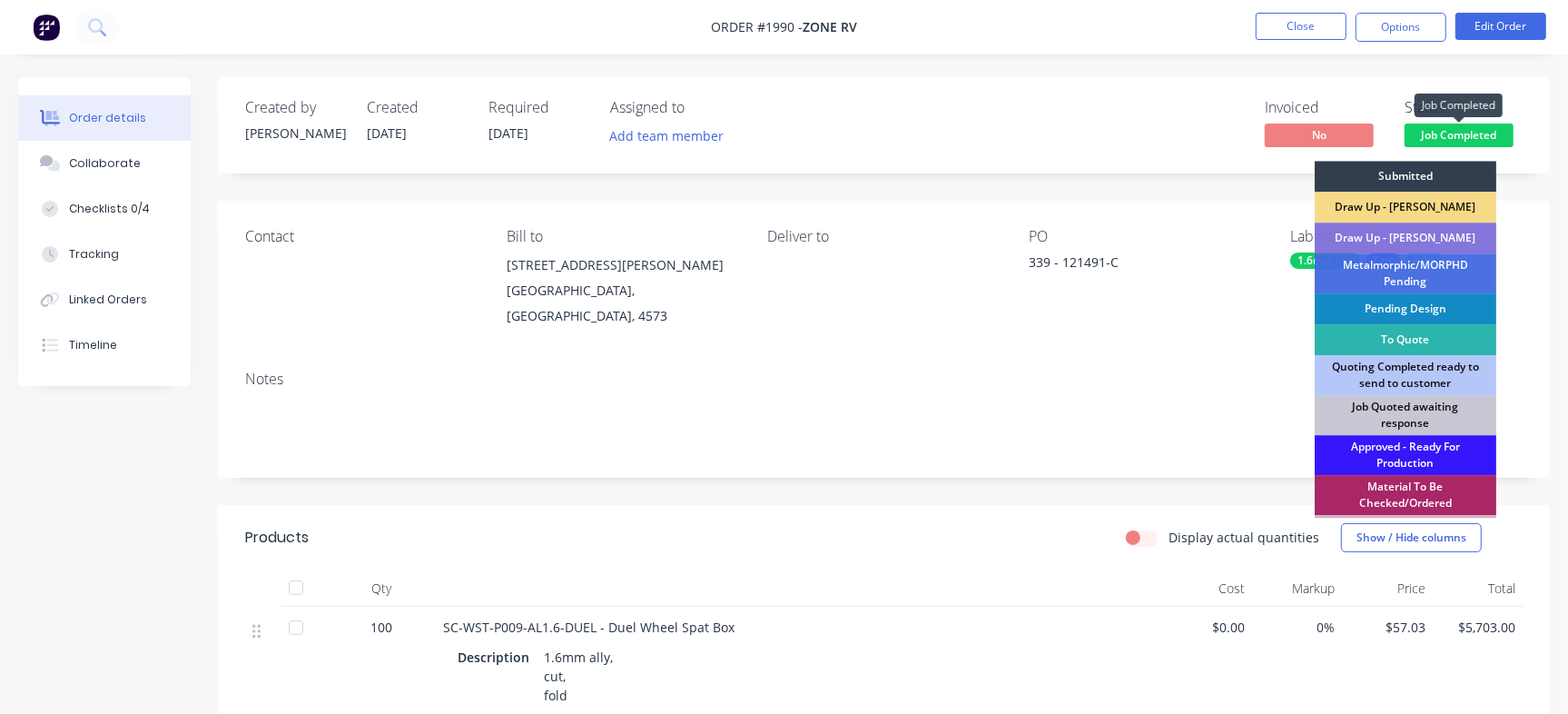
scroll to position [508, 0]
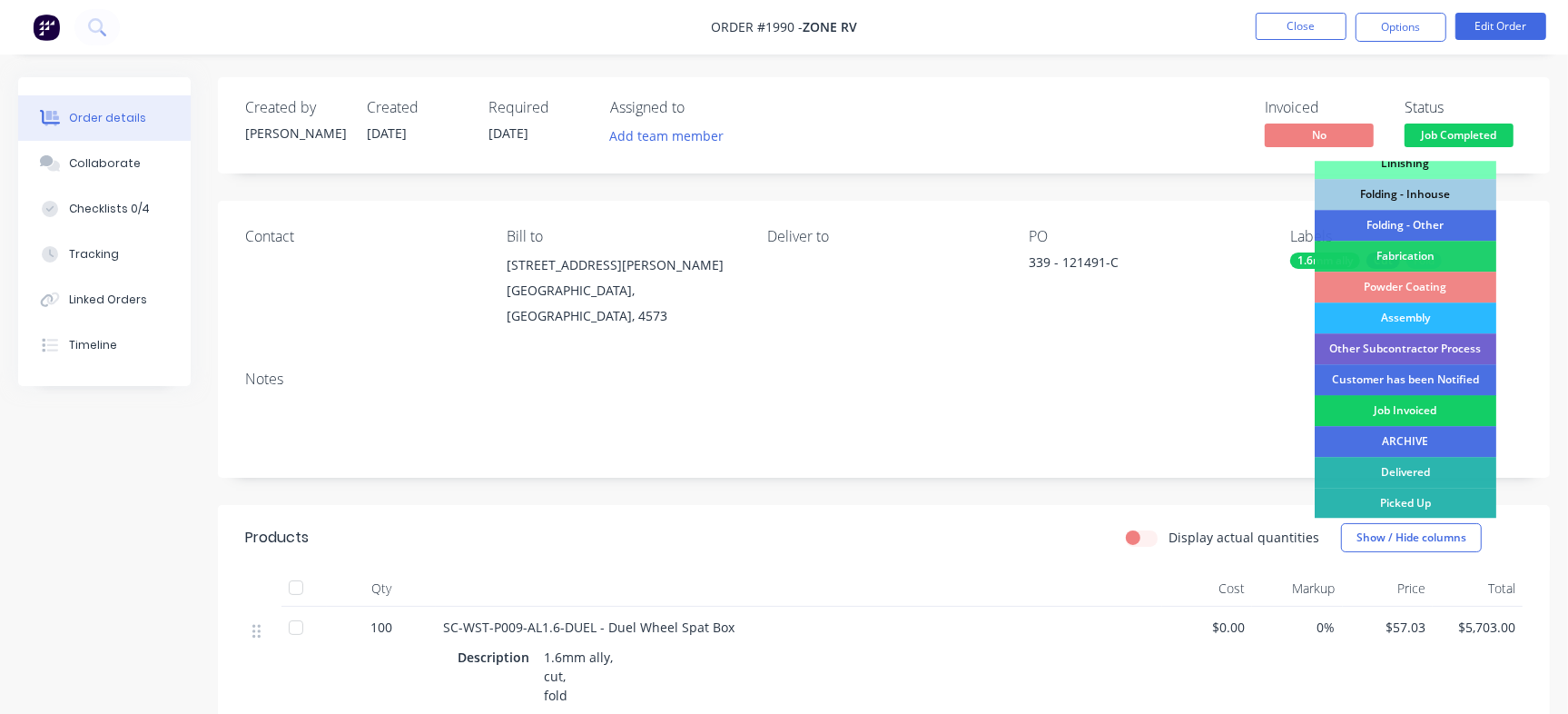
click at [1398, 413] on div "Job Invoiced" at bounding box center [1404, 411] width 181 height 31
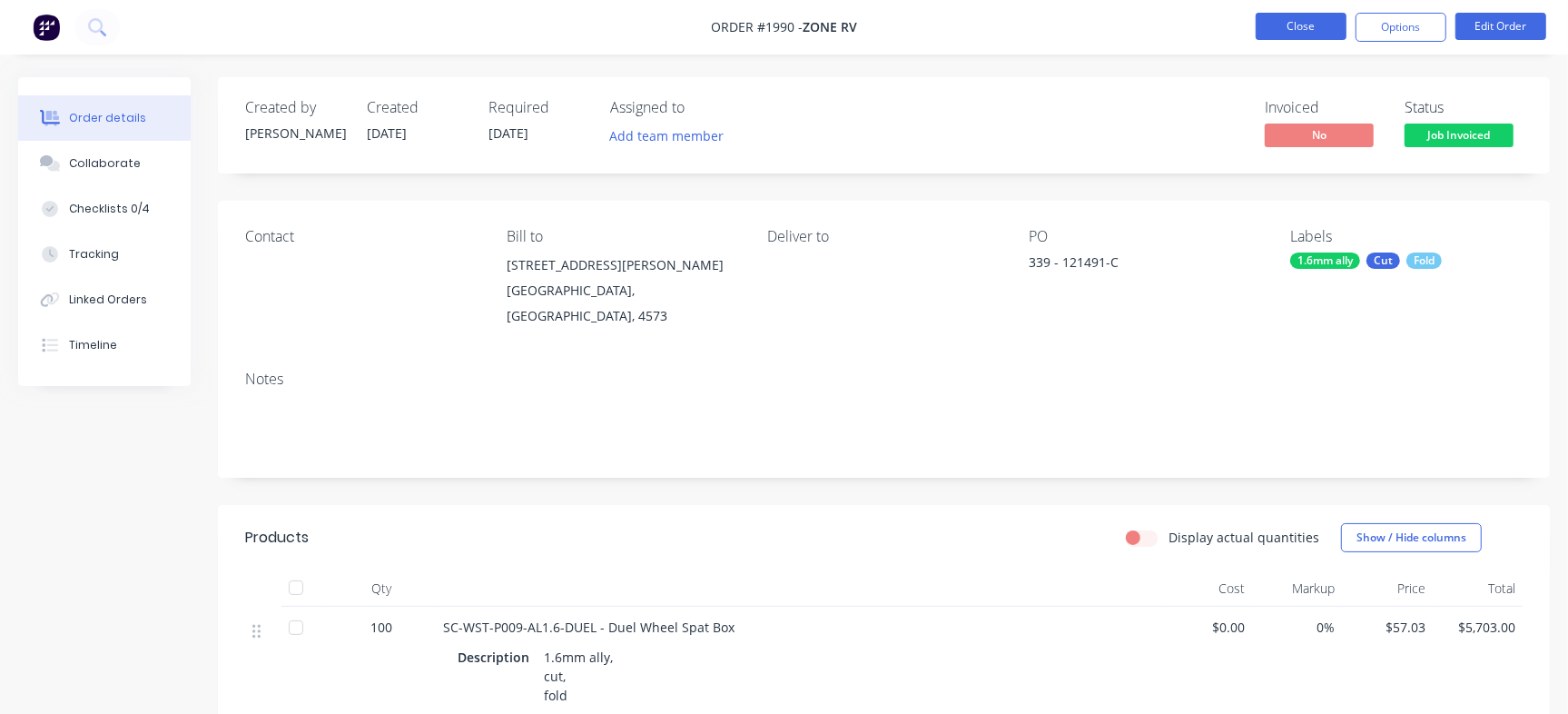
click at [1302, 21] on button "Close" at bounding box center [1301, 26] width 91 height 27
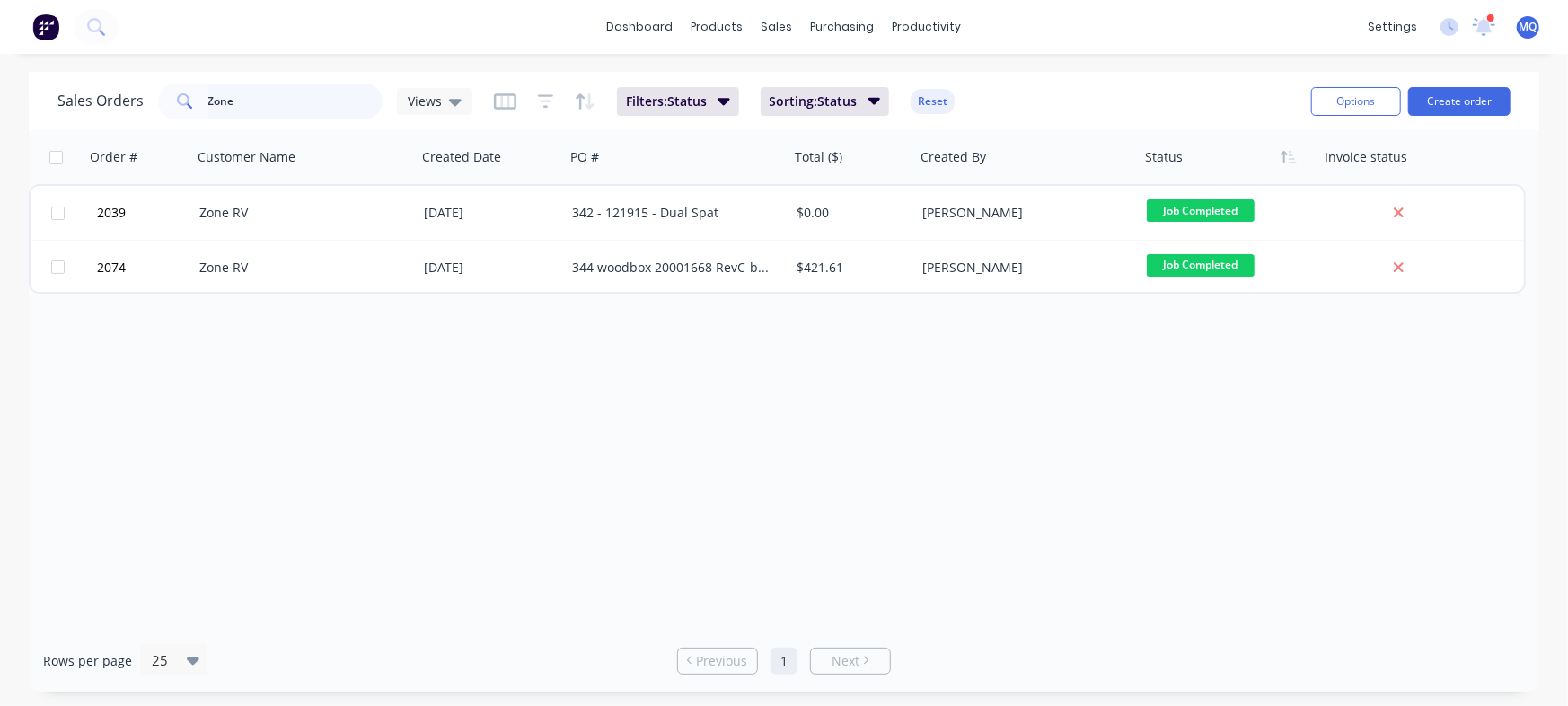
click at [282, 99] on input "Zone" at bounding box center [295, 102] width 175 height 36
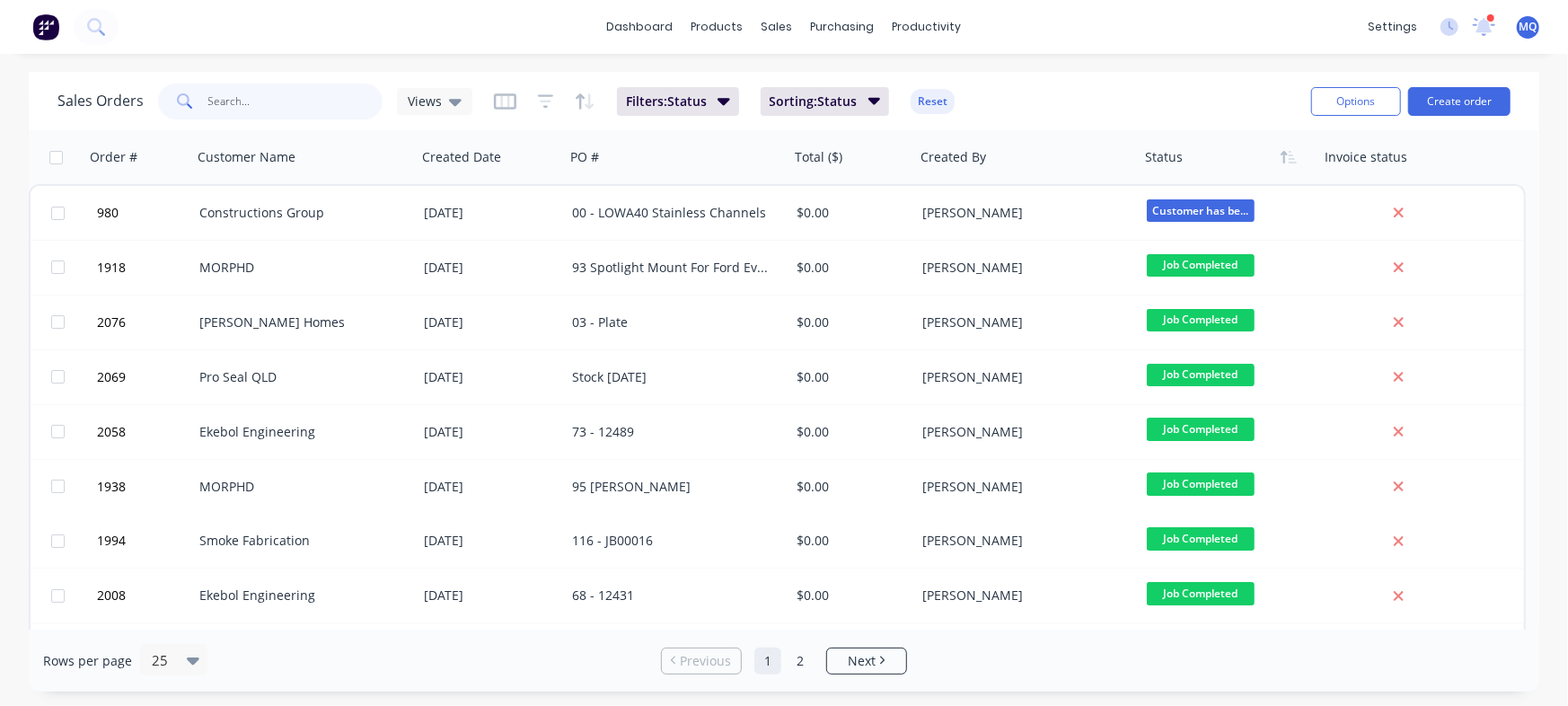
click at [304, 95] on input "text" at bounding box center [295, 102] width 175 height 36
type input "ekebol"
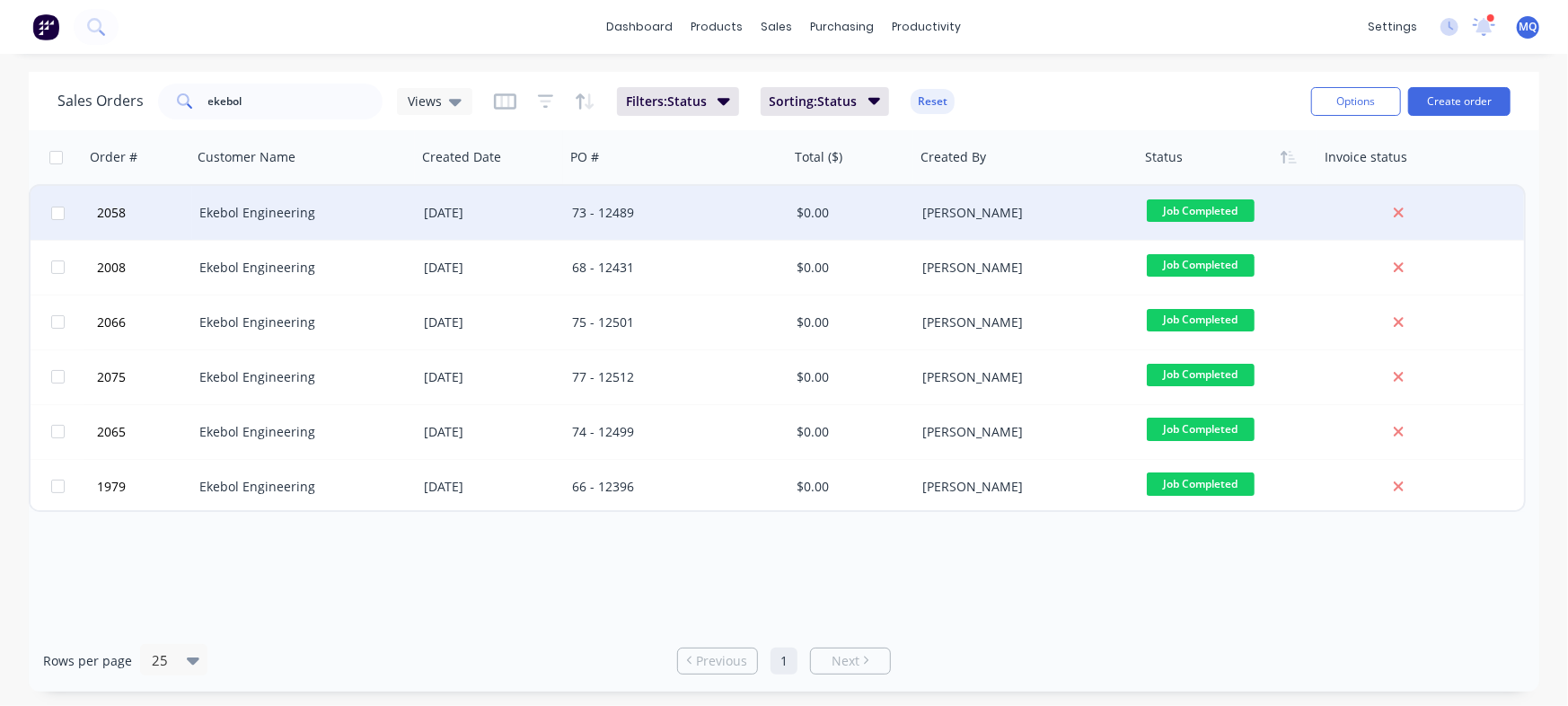
click at [575, 227] on div "73 - 12489" at bounding box center [676, 213] width 224 height 54
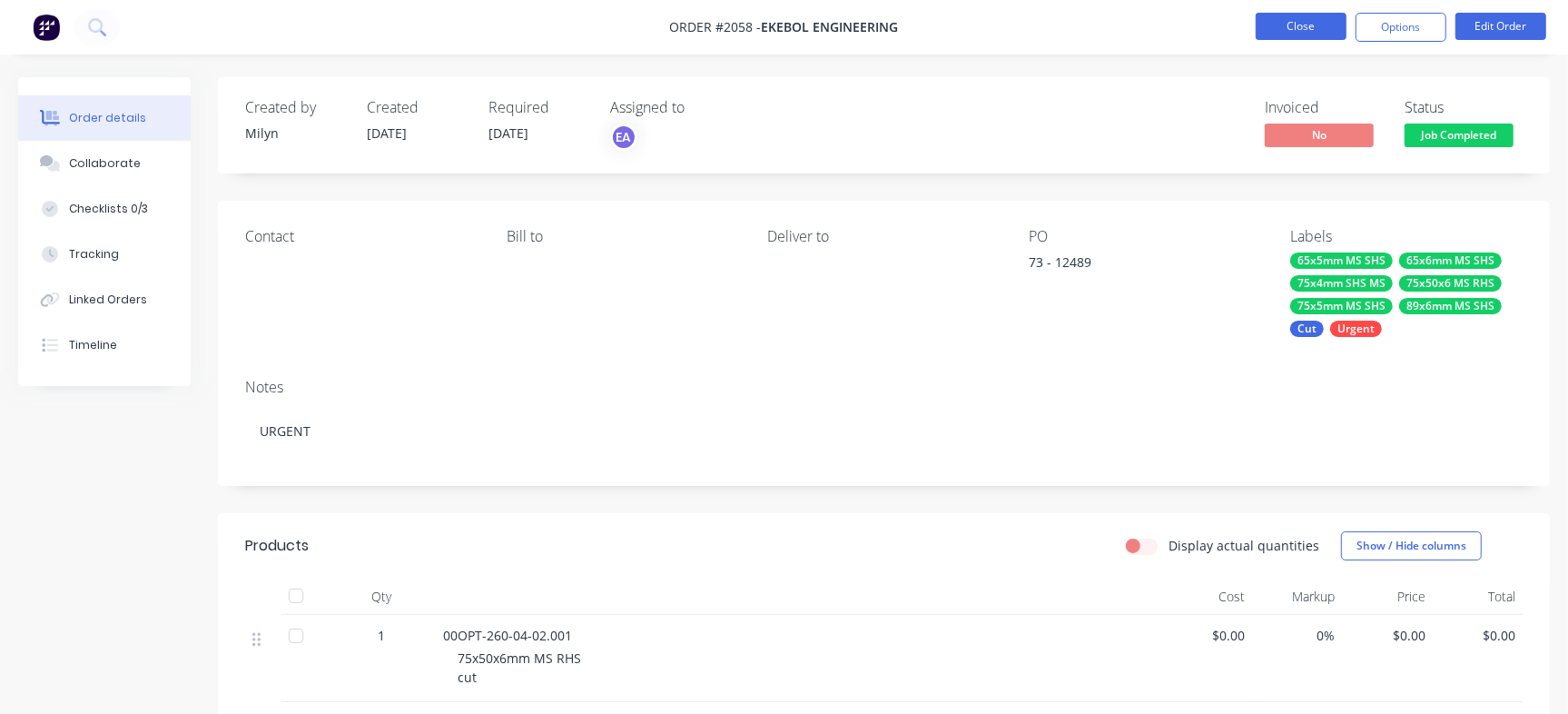
click at [1329, 24] on button "Close" at bounding box center [1301, 26] width 91 height 27
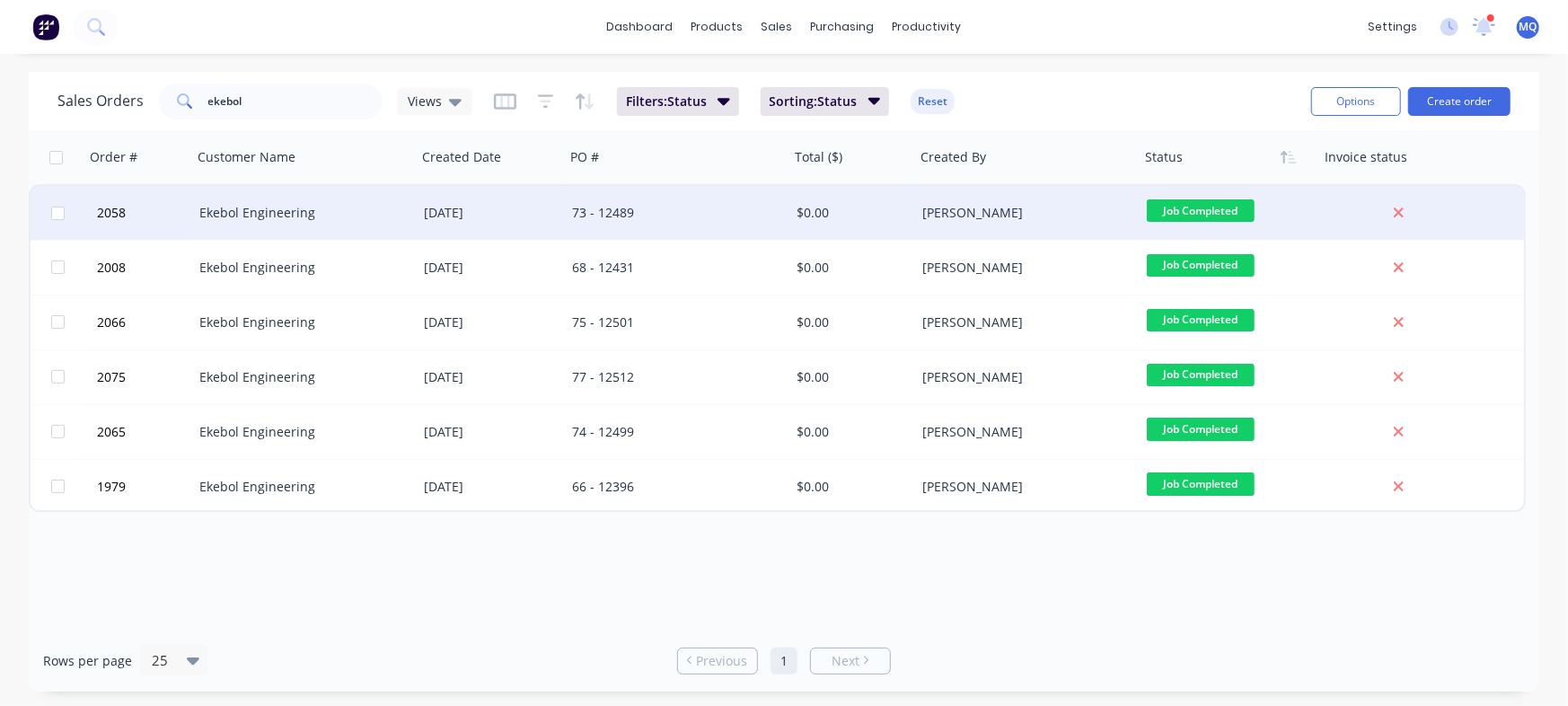
click at [639, 206] on div "73 - 12489" at bounding box center [671, 213] width 199 height 18
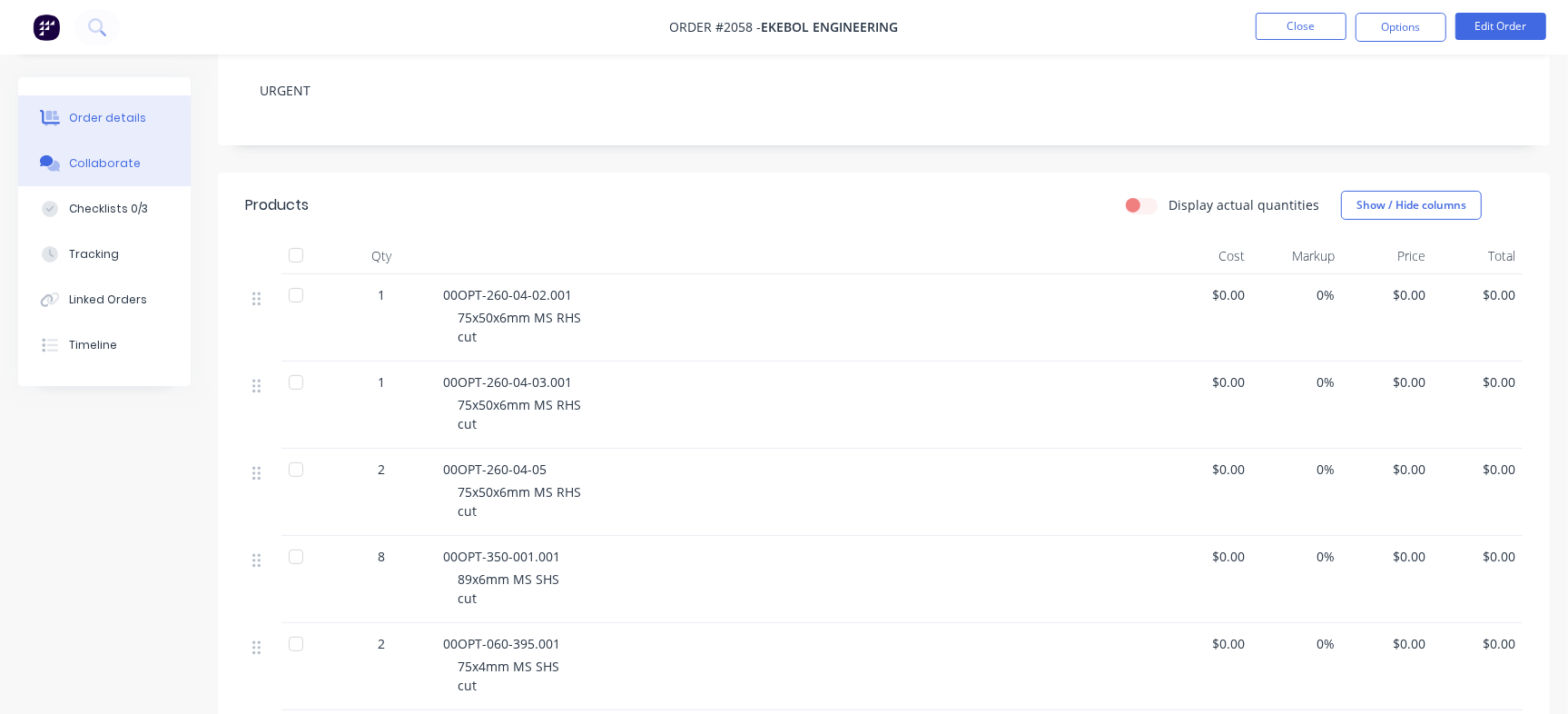
click at [144, 175] on button "Collaborate" at bounding box center [104, 164] width 172 height 46
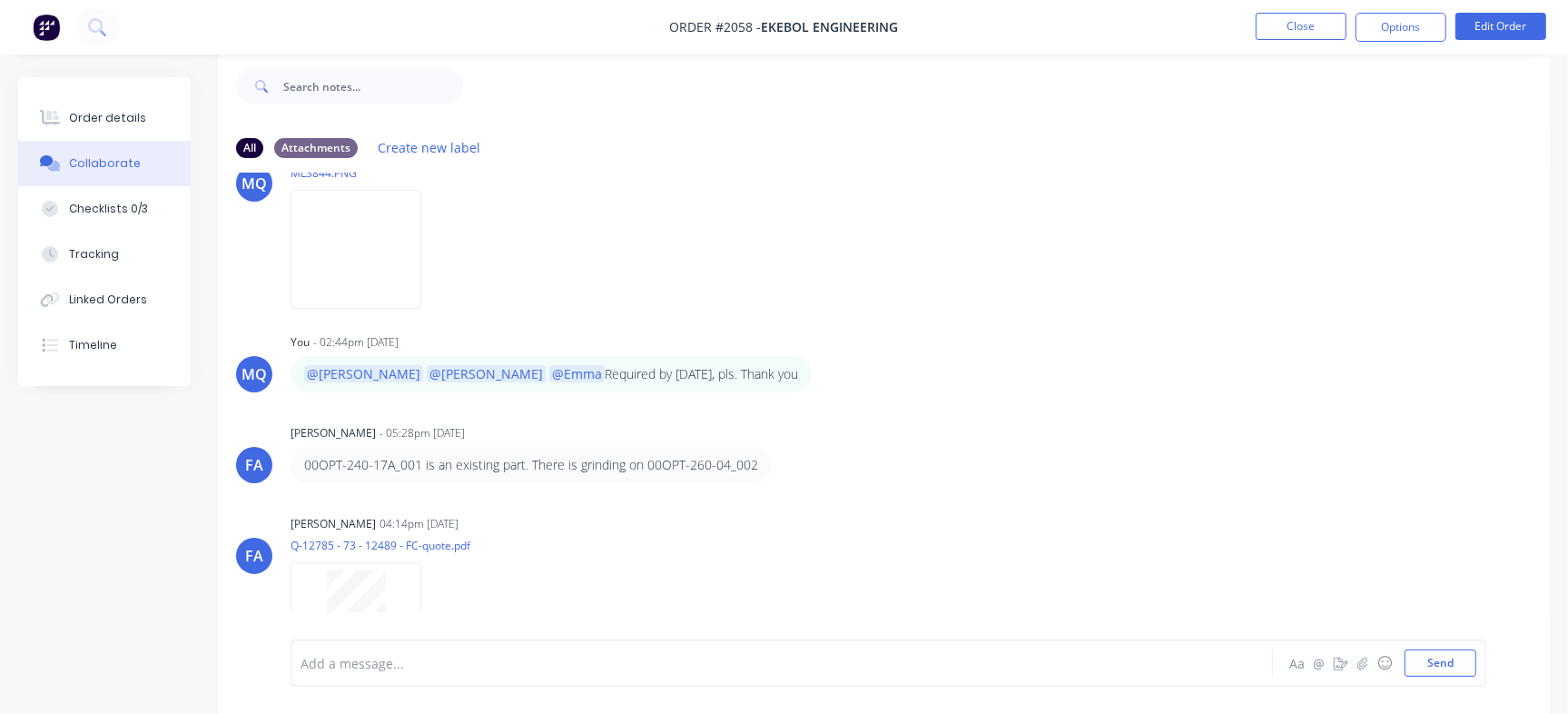
scroll to position [397, 0]
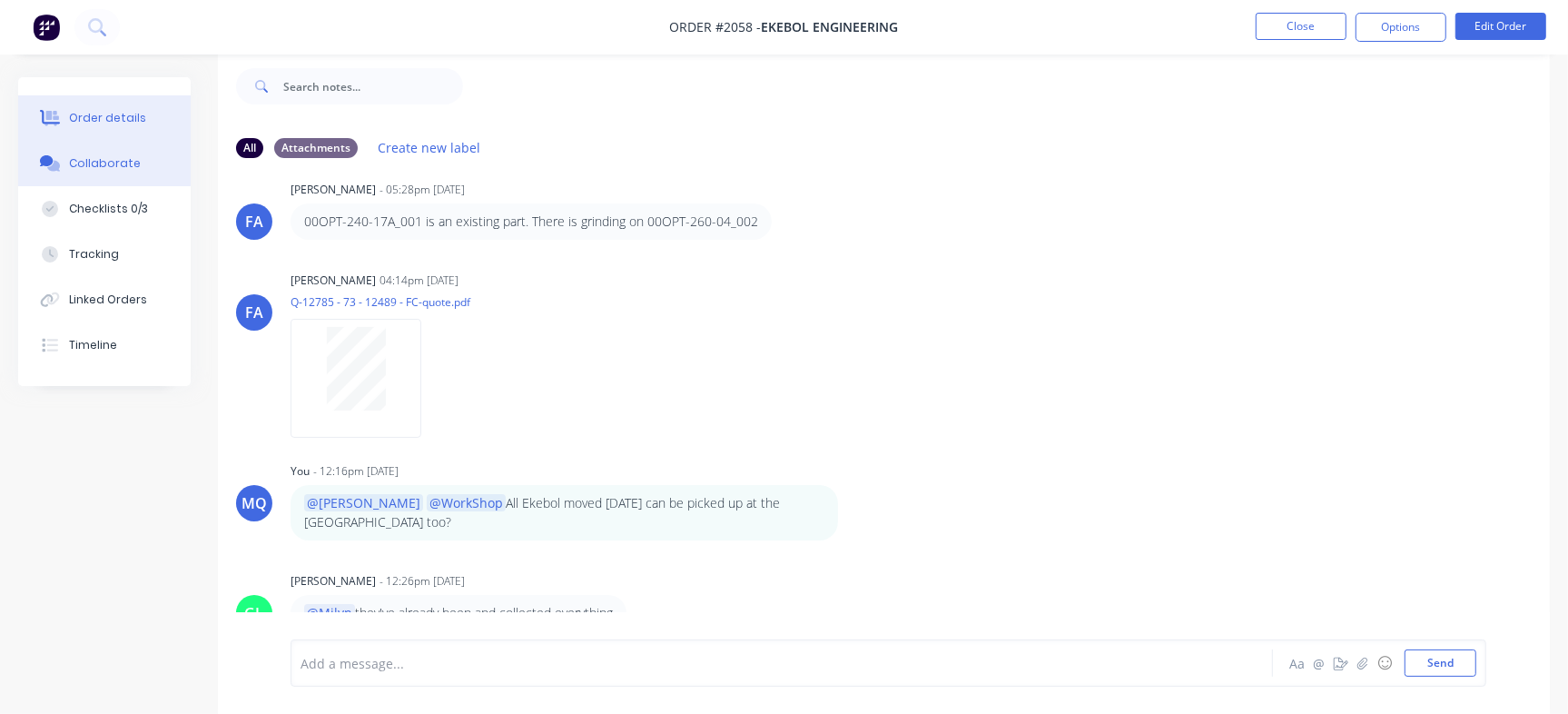
click at [158, 117] on button "Order details" at bounding box center [104, 118] width 172 height 46
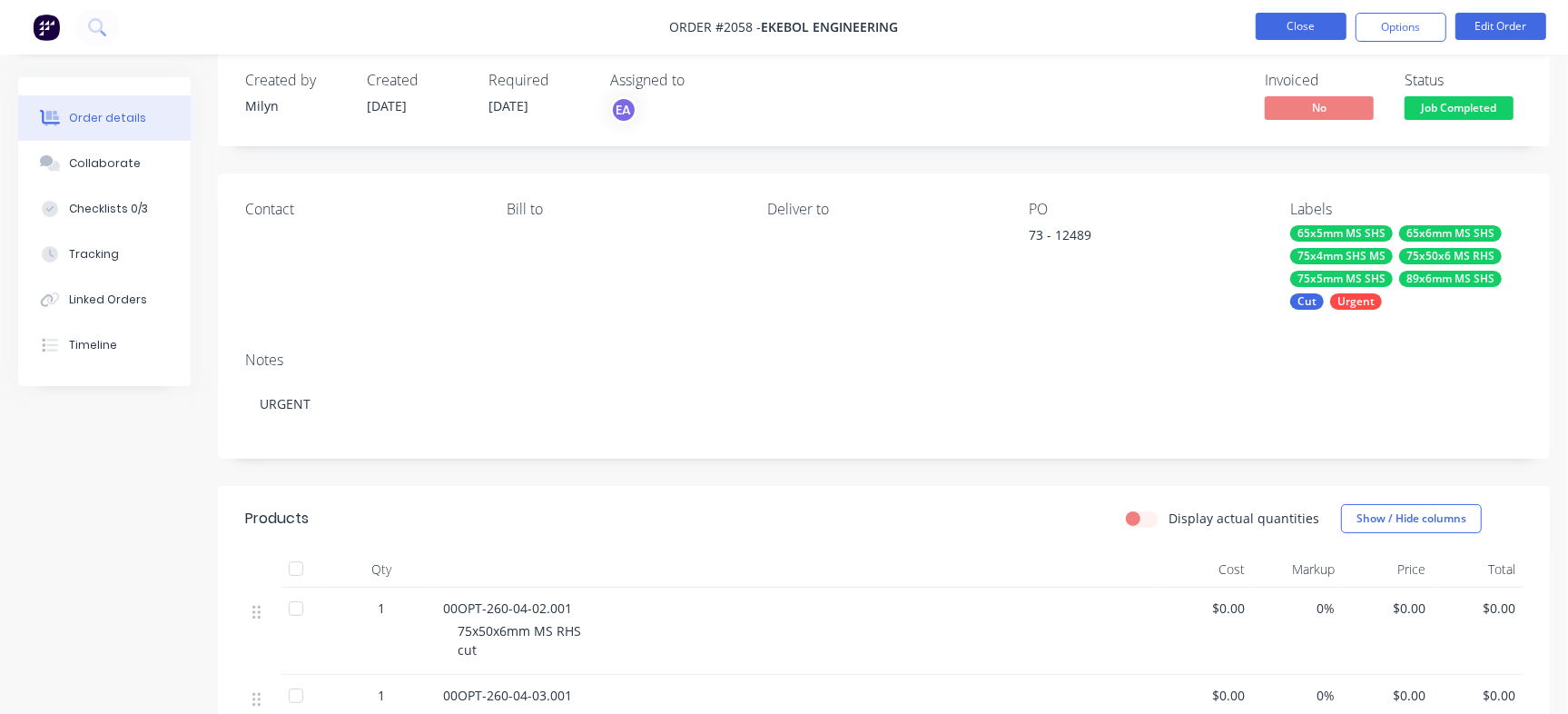
click at [1333, 27] on button "Close" at bounding box center [1301, 26] width 91 height 27
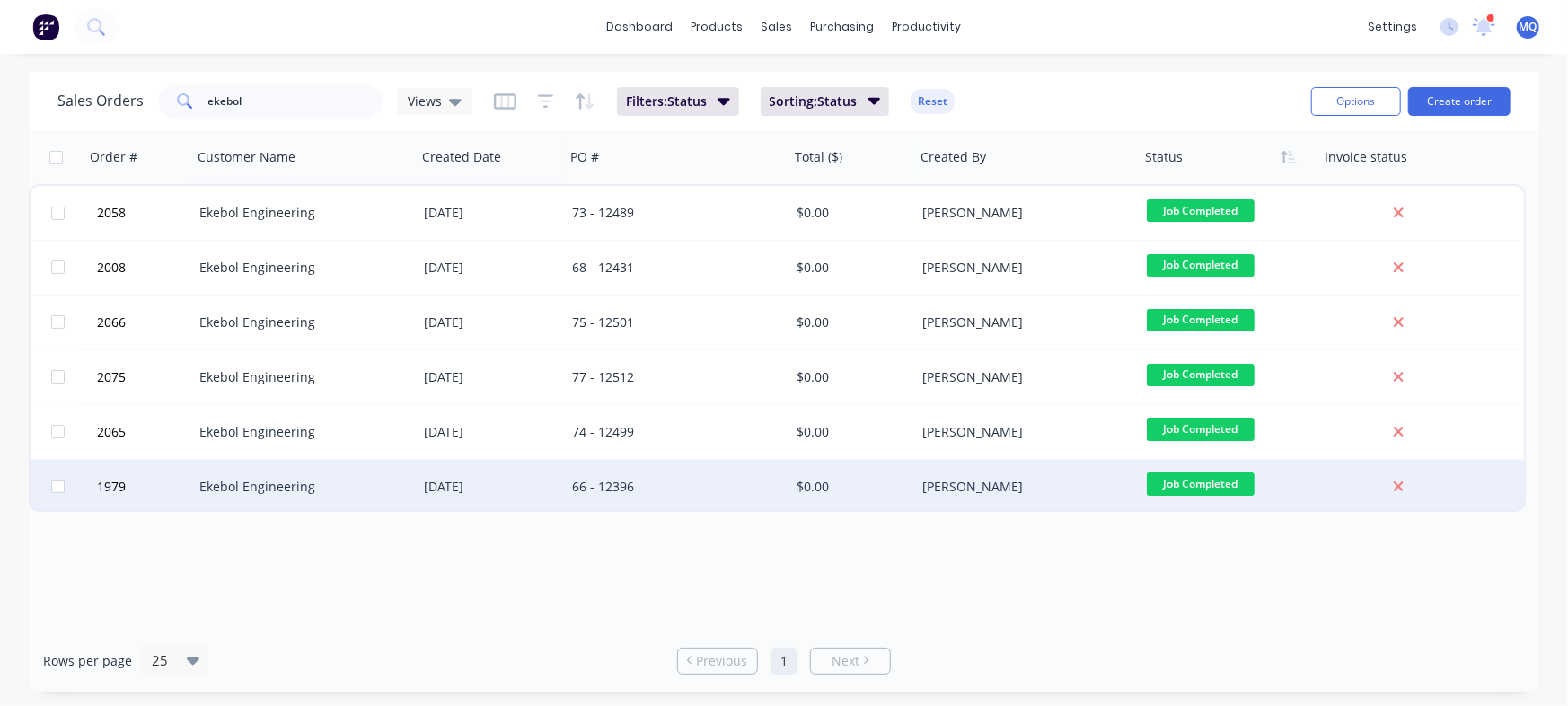
click at [639, 502] on div "66 - 12396" at bounding box center [676, 486] width 224 height 54
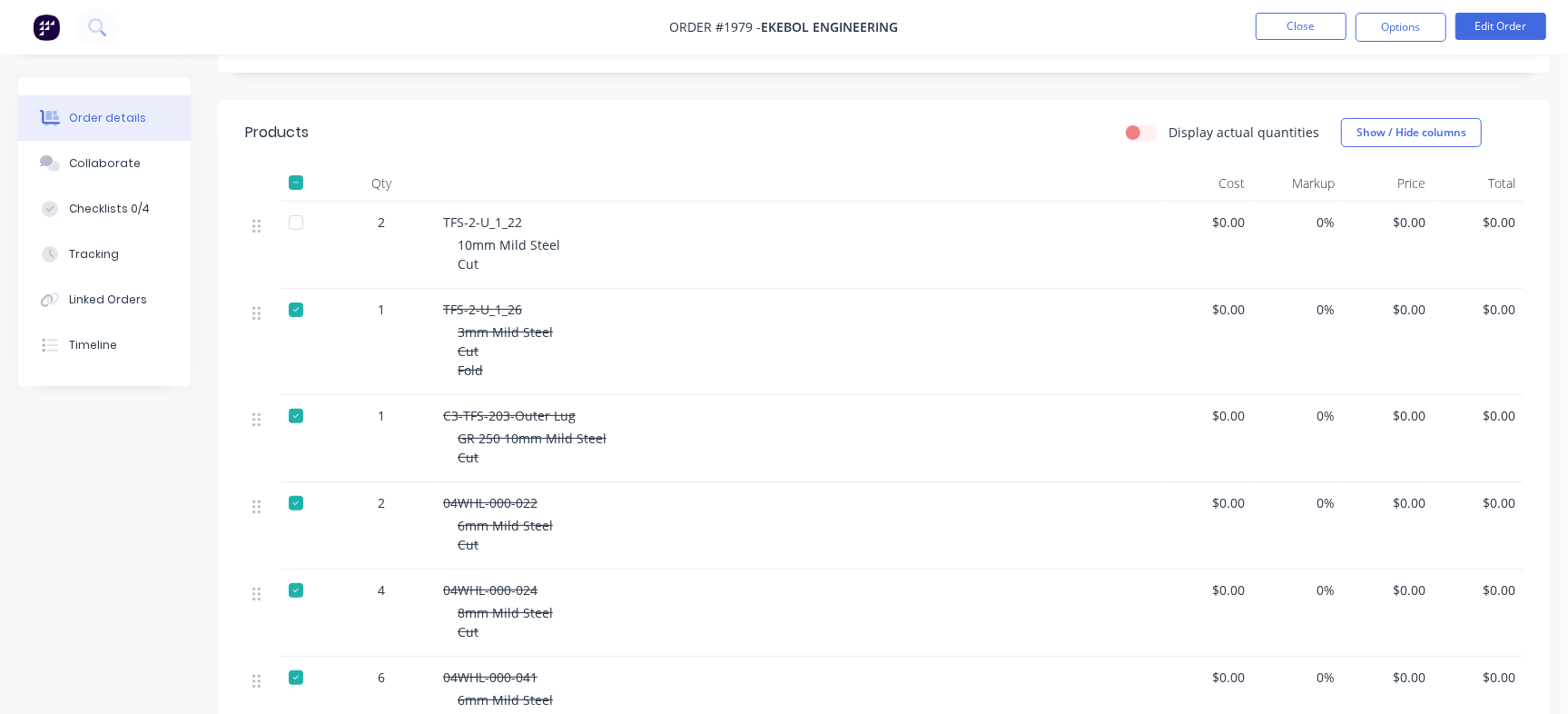
scroll to position [341, 0]
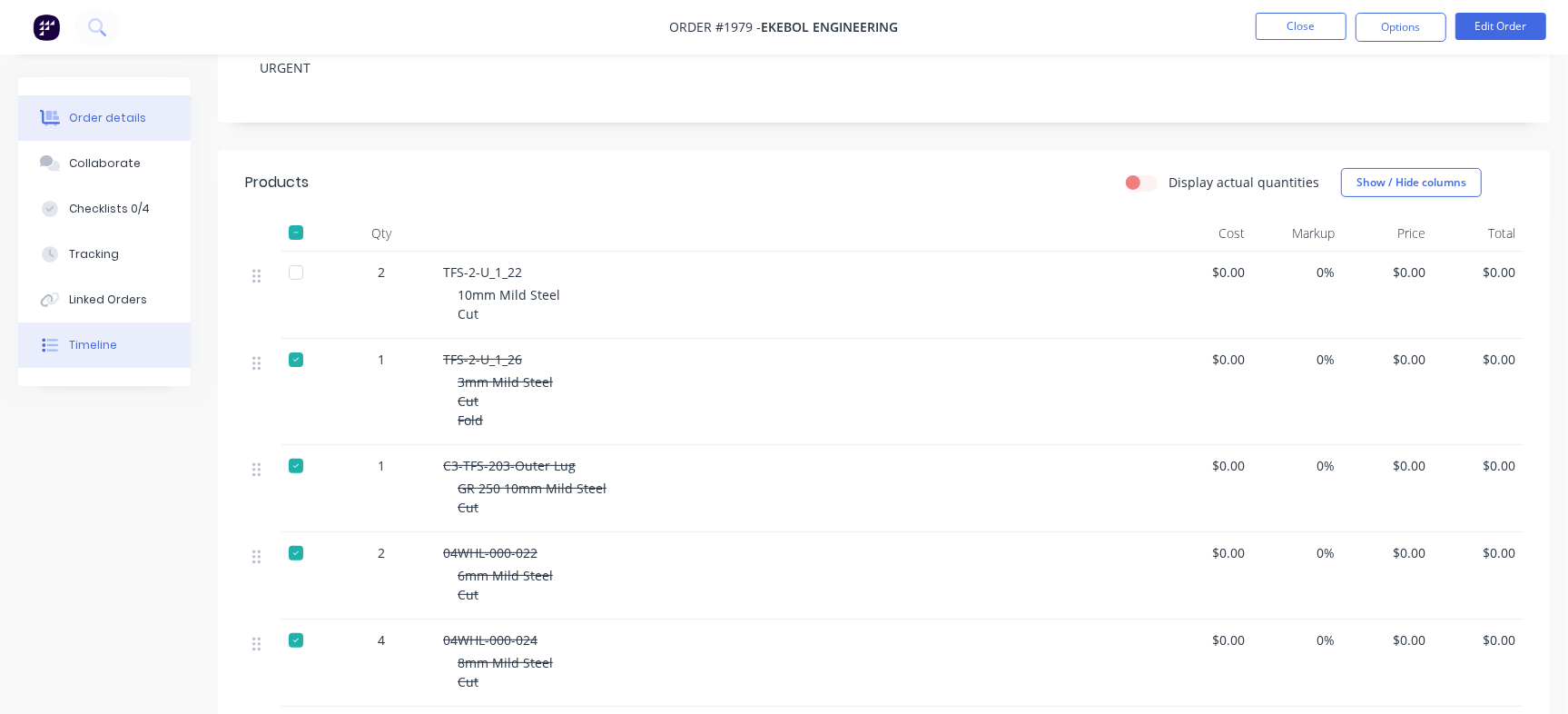
click at [92, 354] on button "Timeline" at bounding box center [104, 345] width 172 height 46
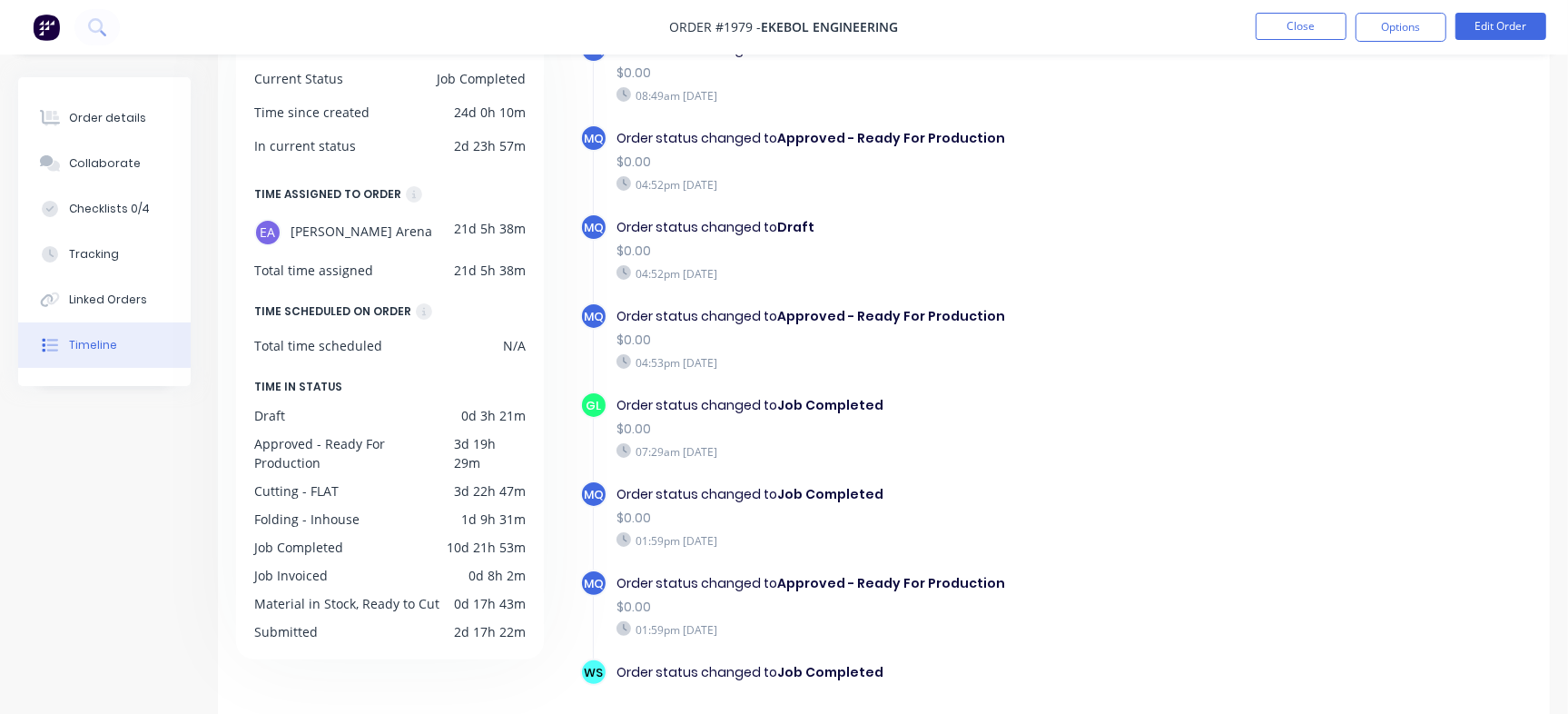
scroll to position [1576, 0]
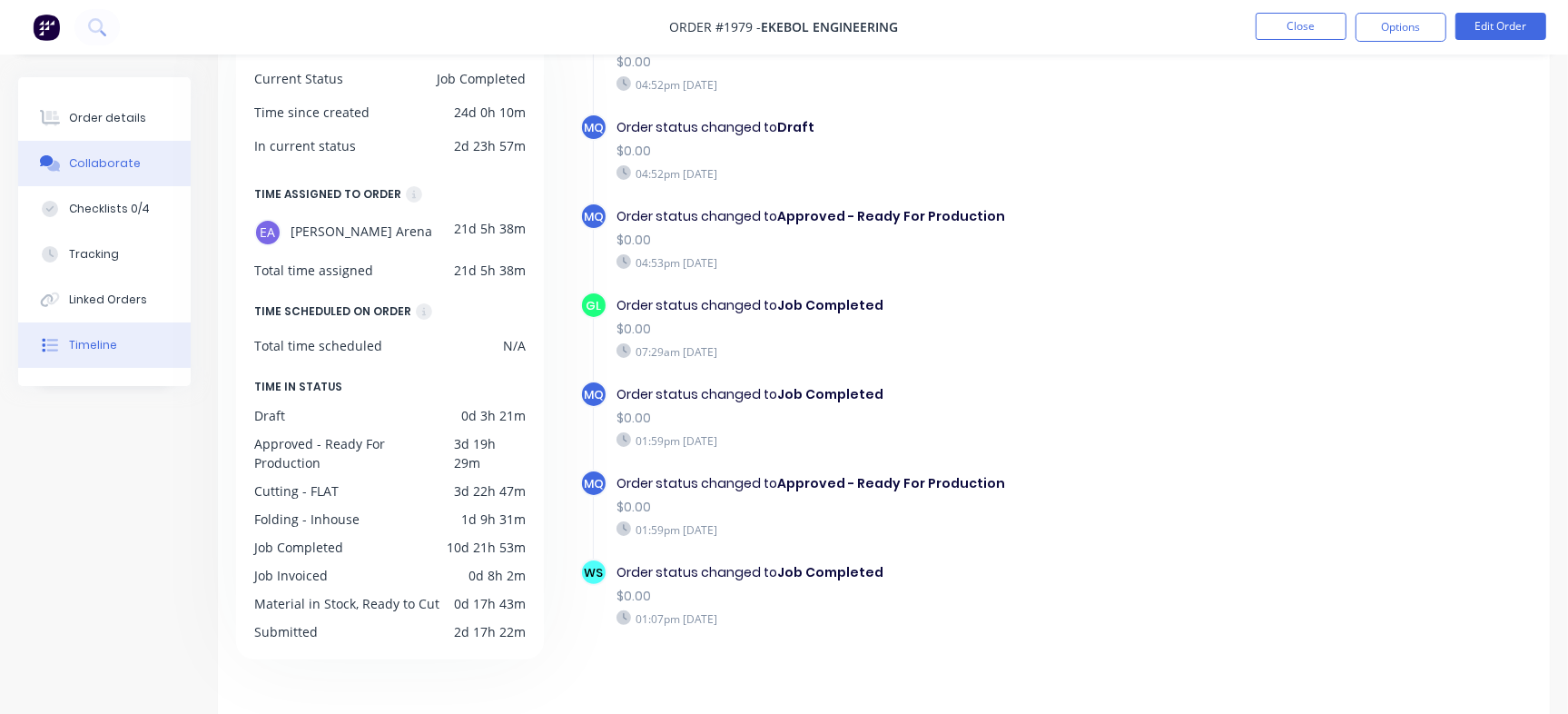
click at [116, 169] on div "Collaborate" at bounding box center [105, 163] width 72 height 16
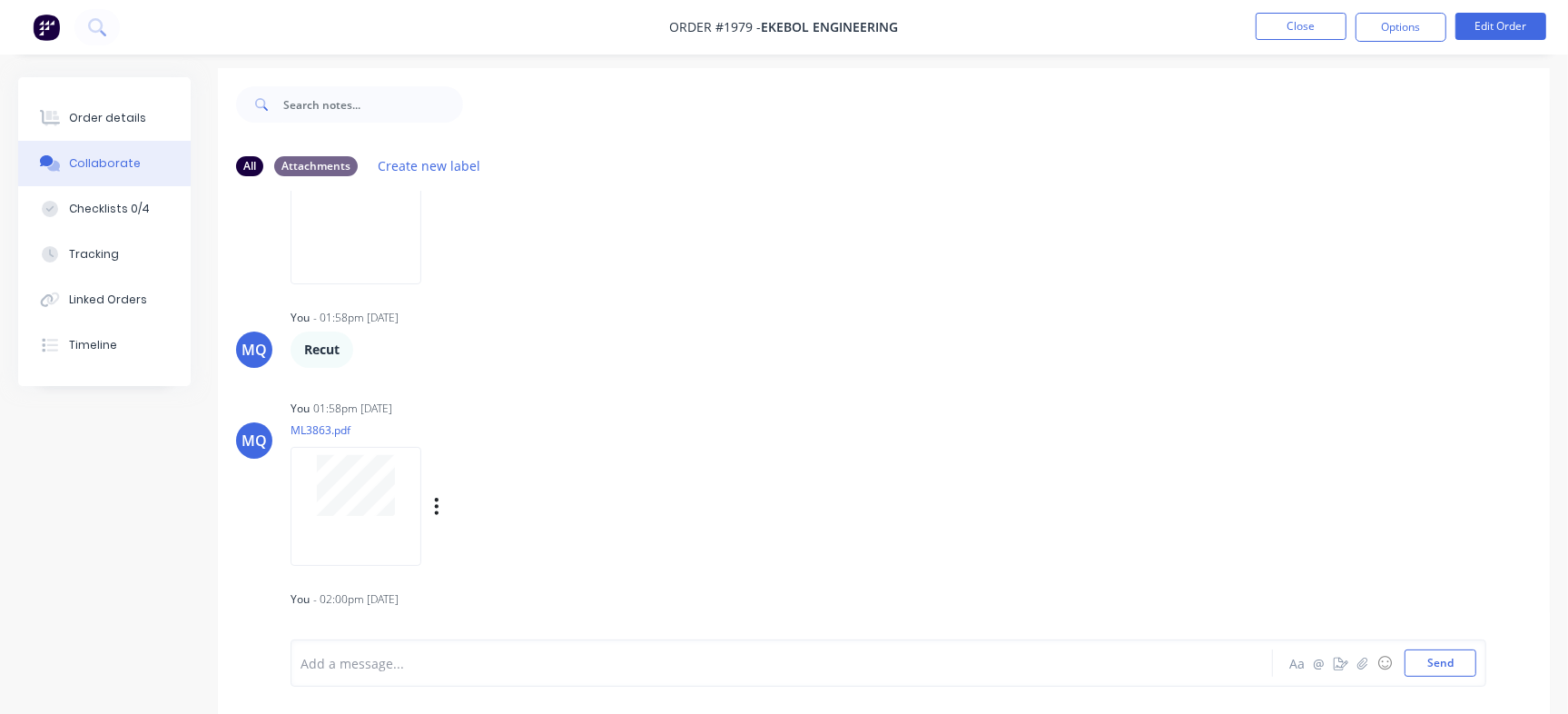
scroll to position [27, 0]
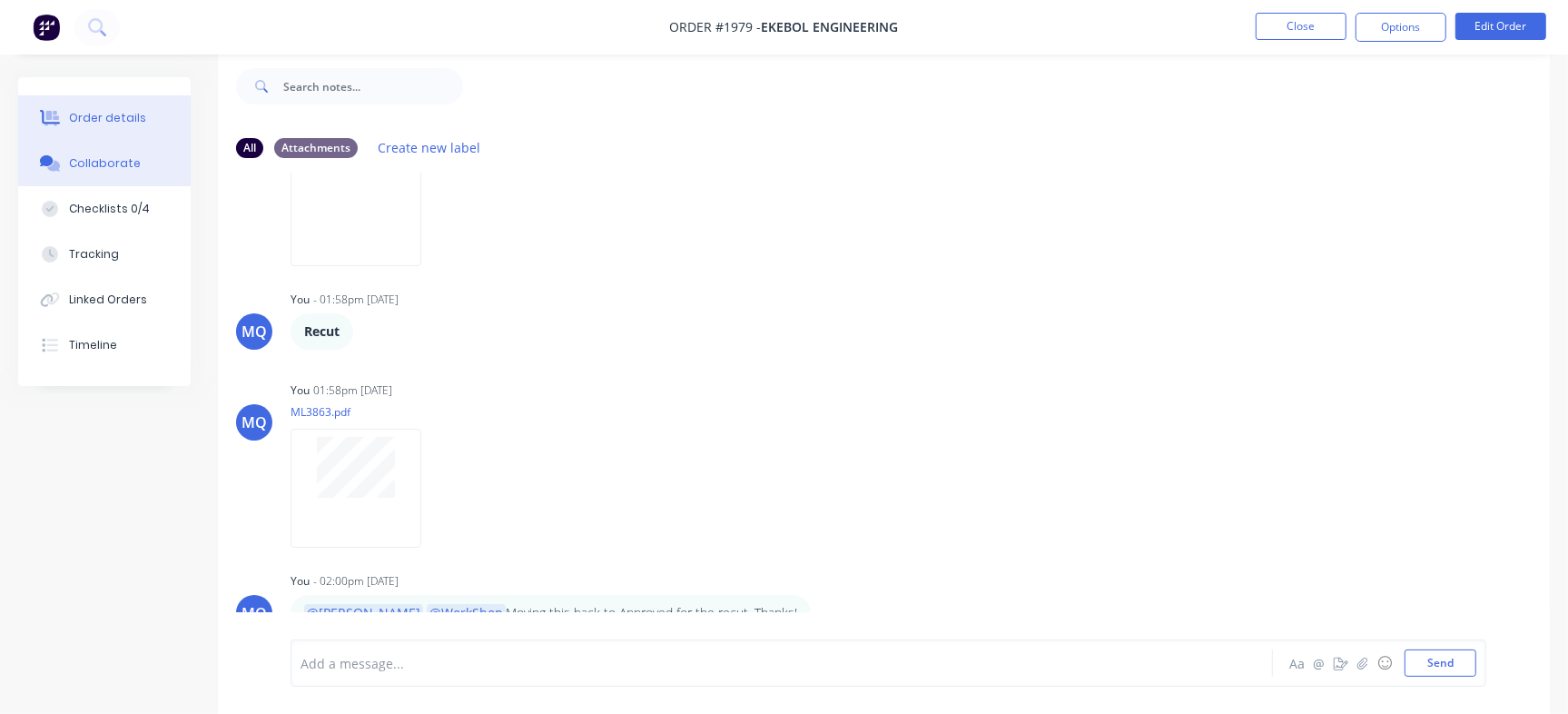
click at [134, 124] on div "Order details" at bounding box center [107, 118] width 77 height 16
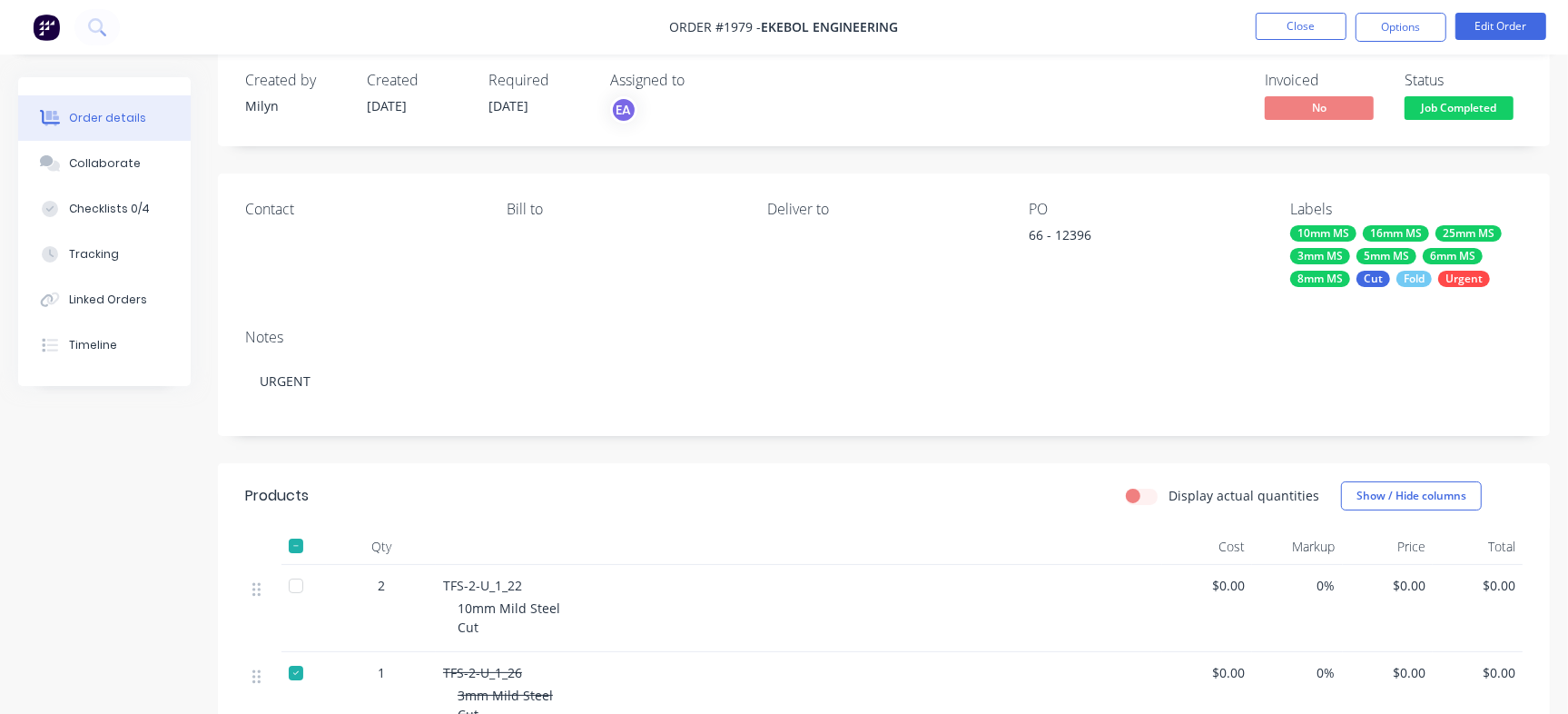
click at [1471, 105] on span "Job Completed" at bounding box center [1459, 107] width 109 height 23
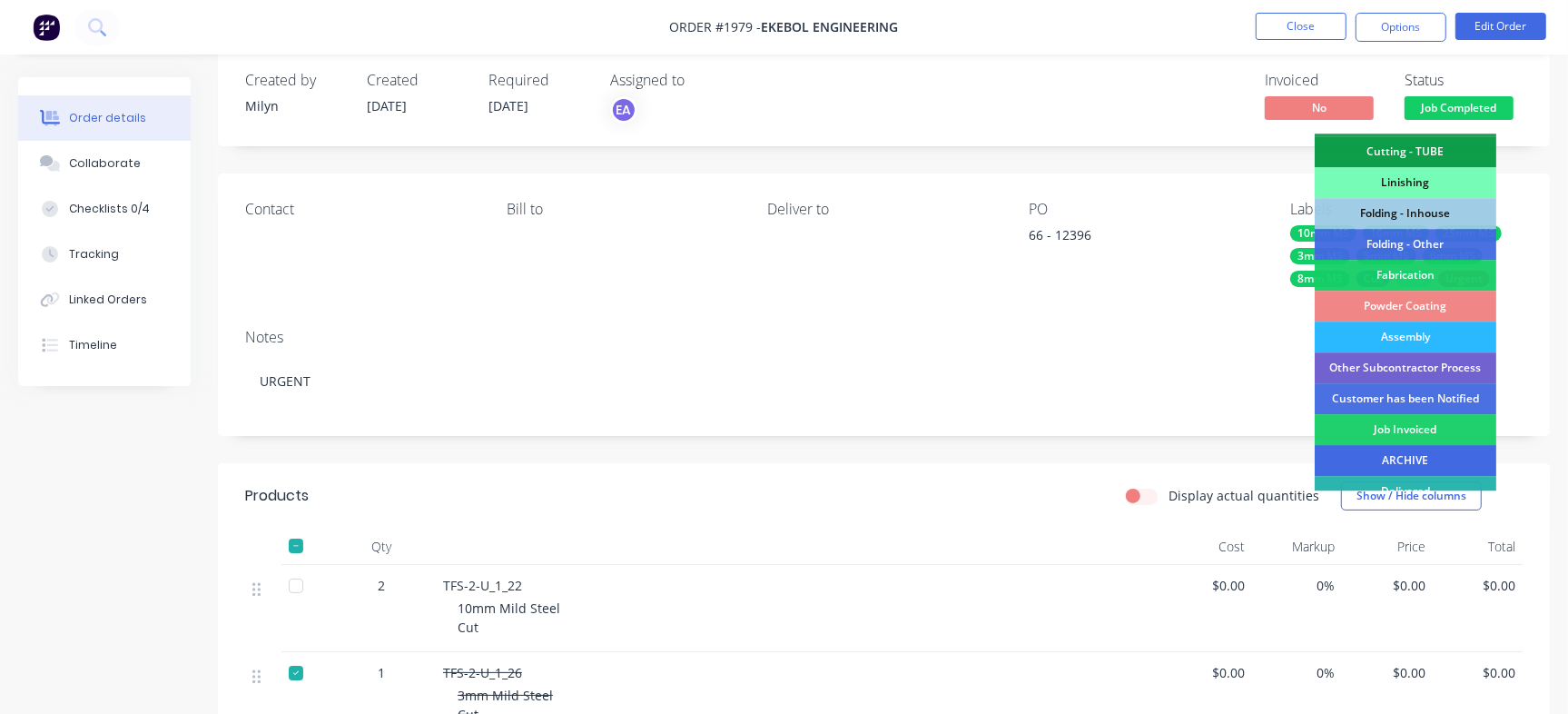
scroll to position [508, 0]
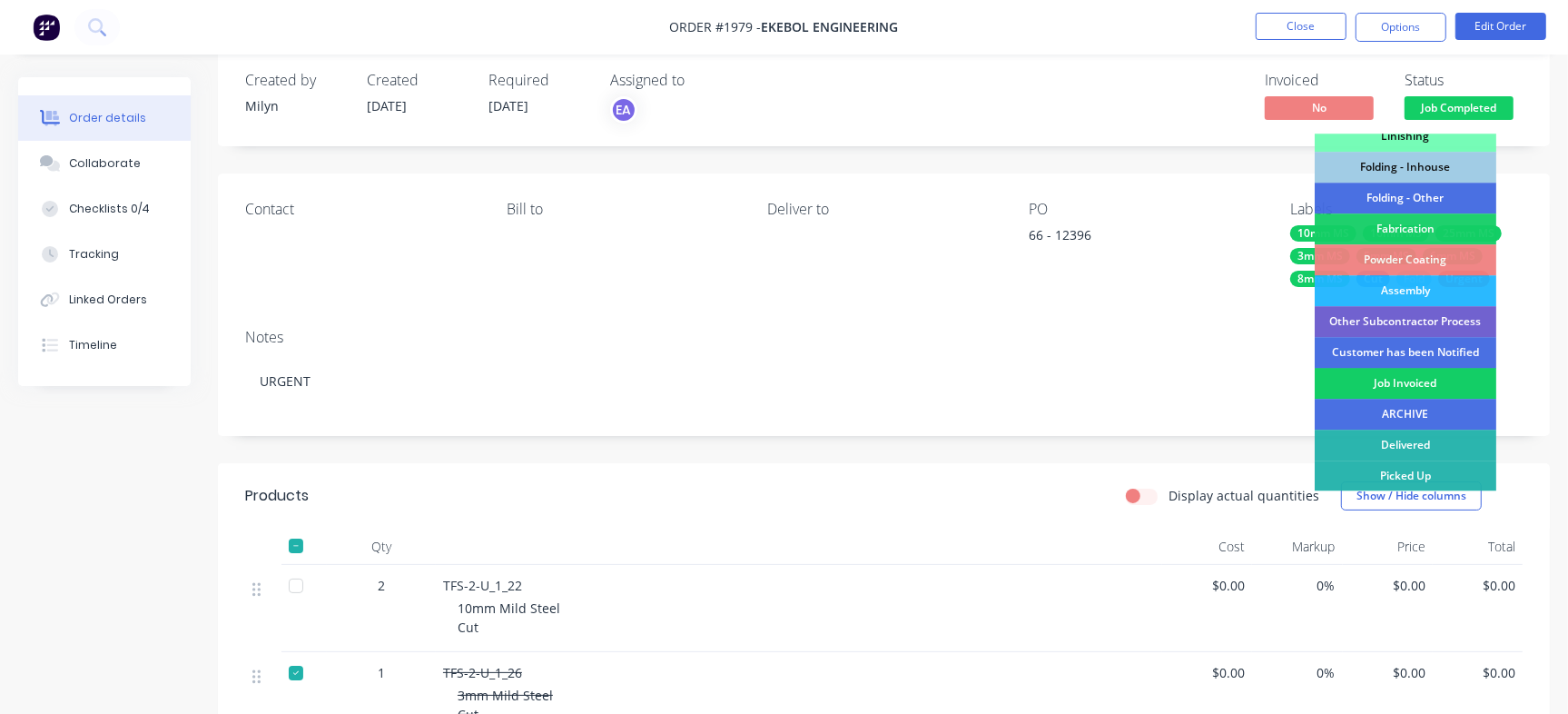
click at [1413, 381] on div "Job Invoiced" at bounding box center [1404, 383] width 181 height 31
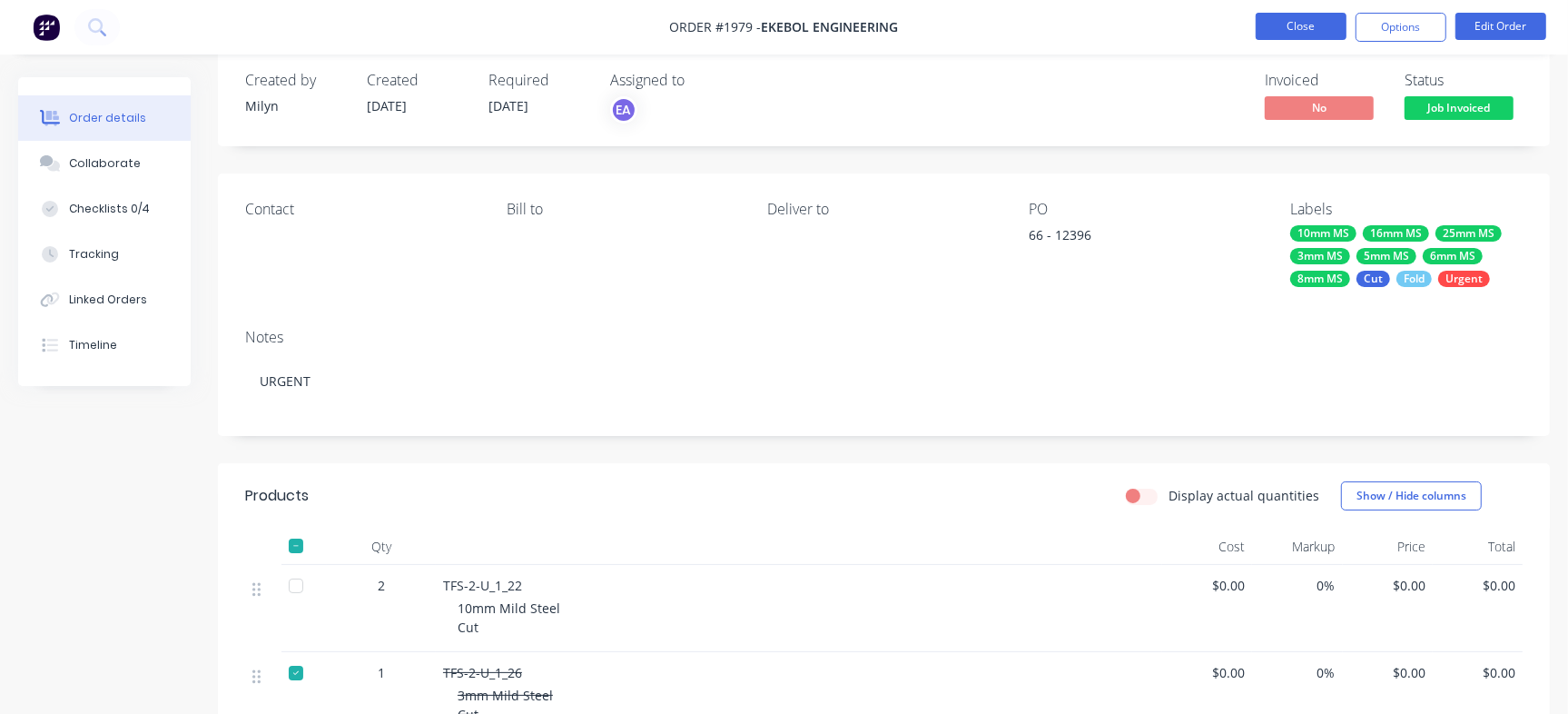
click at [1328, 14] on button "Close" at bounding box center [1301, 26] width 91 height 27
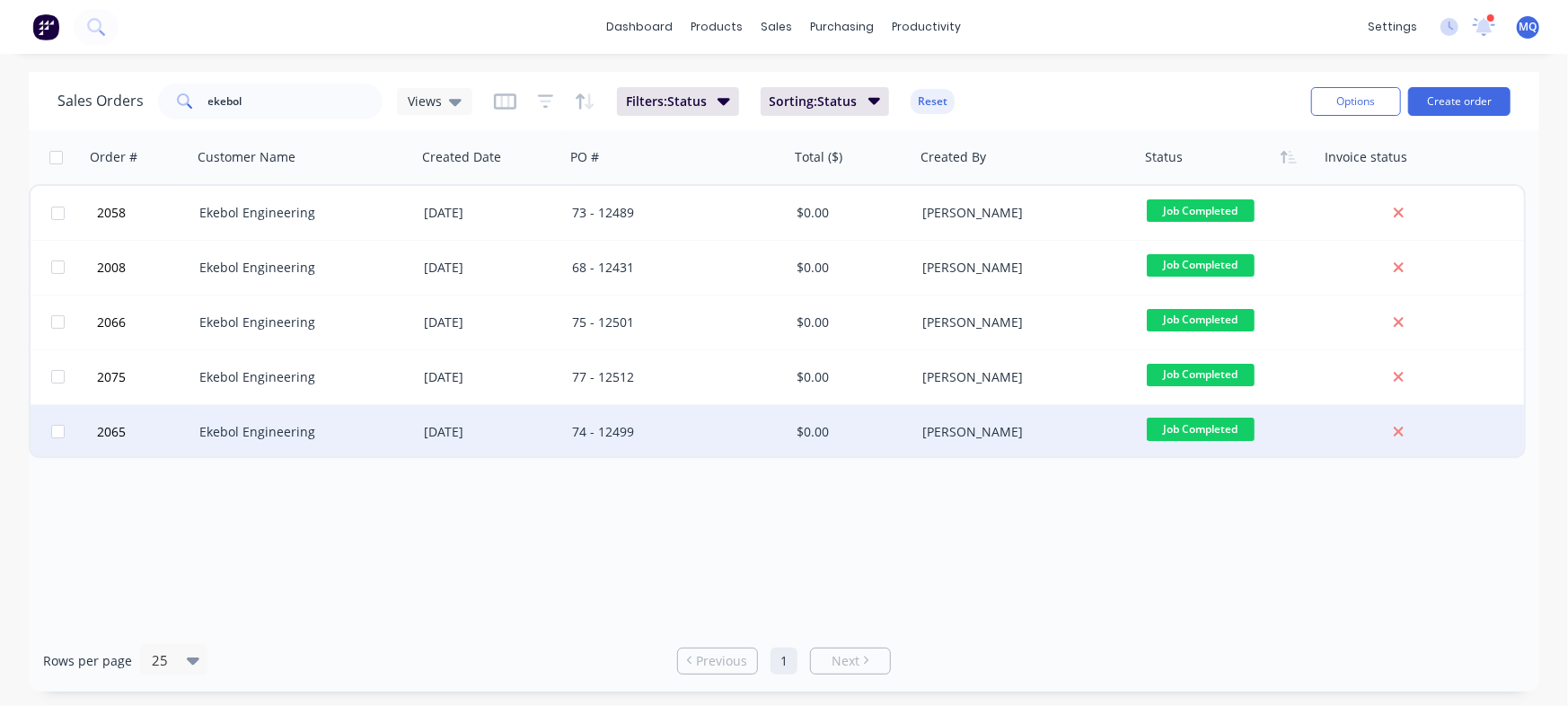
click at [657, 430] on div "74 - 12499" at bounding box center [671, 432] width 199 height 18
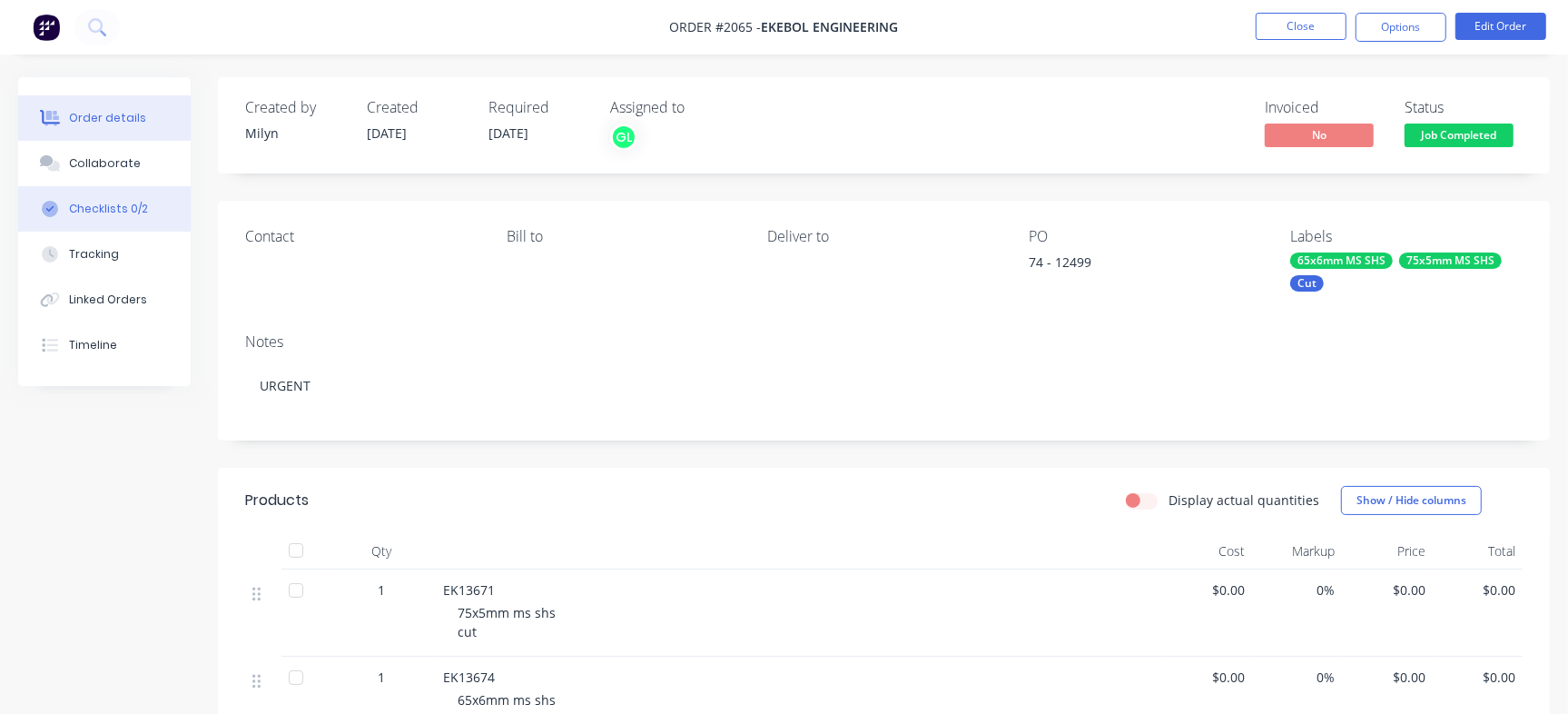
click at [140, 209] on div "Checklists 0/2" at bounding box center [108, 209] width 79 height 16
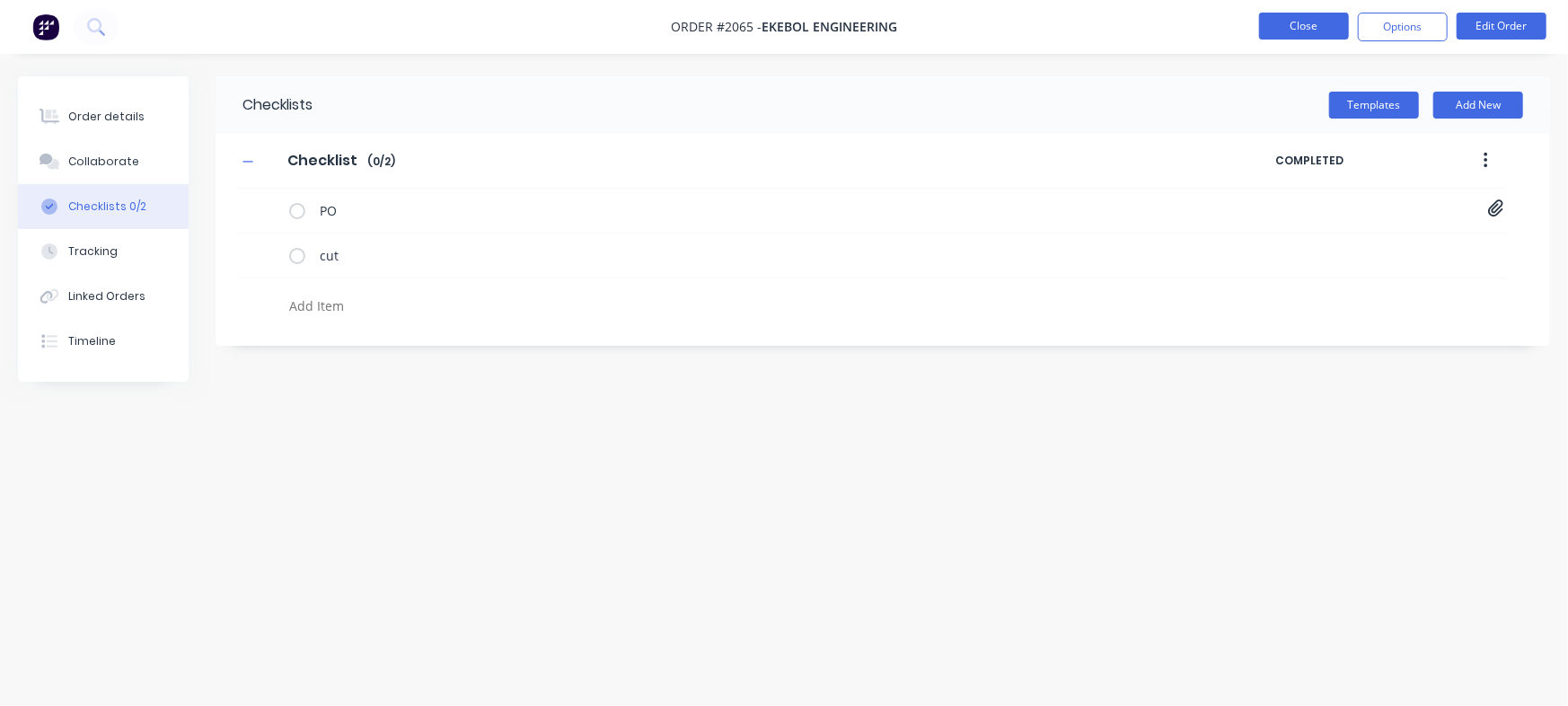
click at [1312, 18] on button "Close" at bounding box center [1304, 26] width 90 height 27
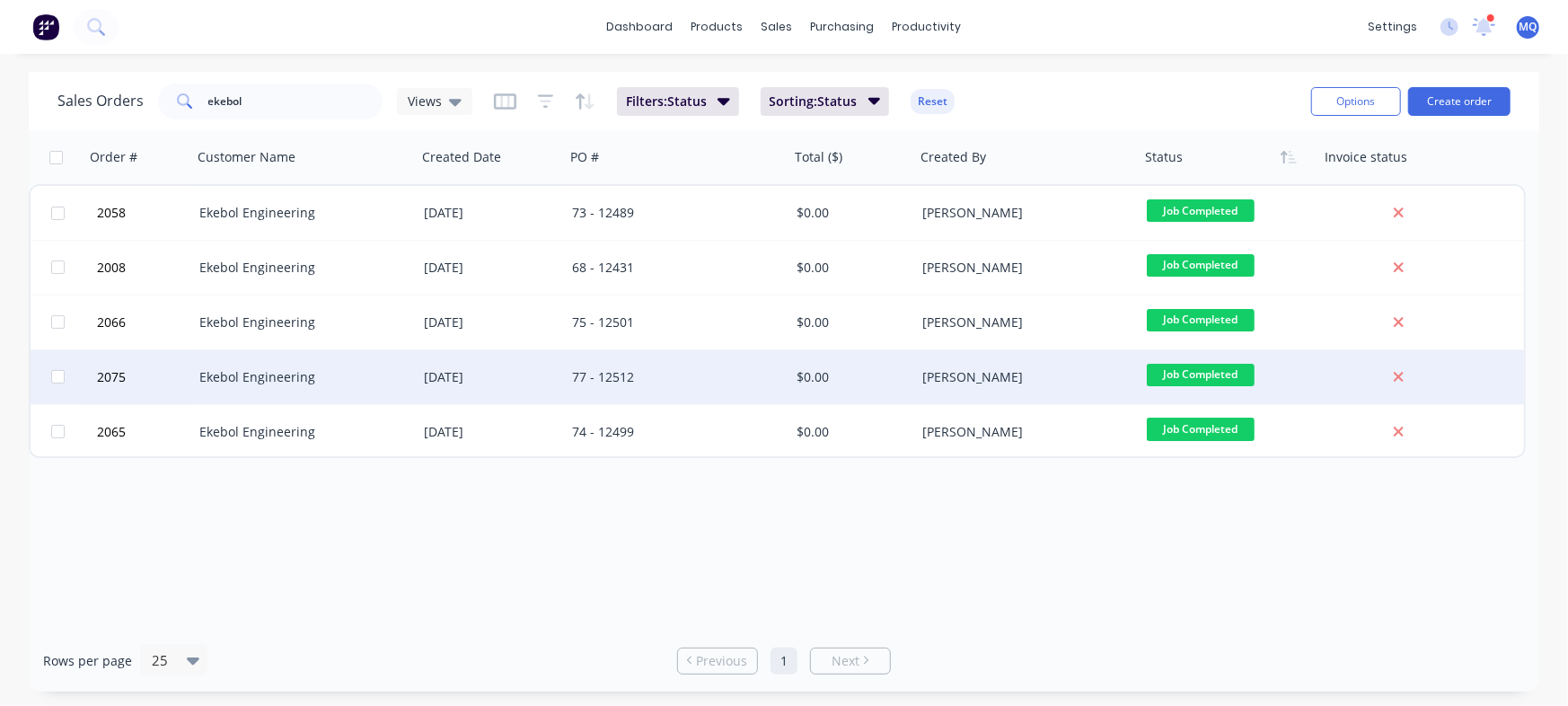
click at [592, 373] on div "77 - 12512" at bounding box center [671, 377] width 199 height 18
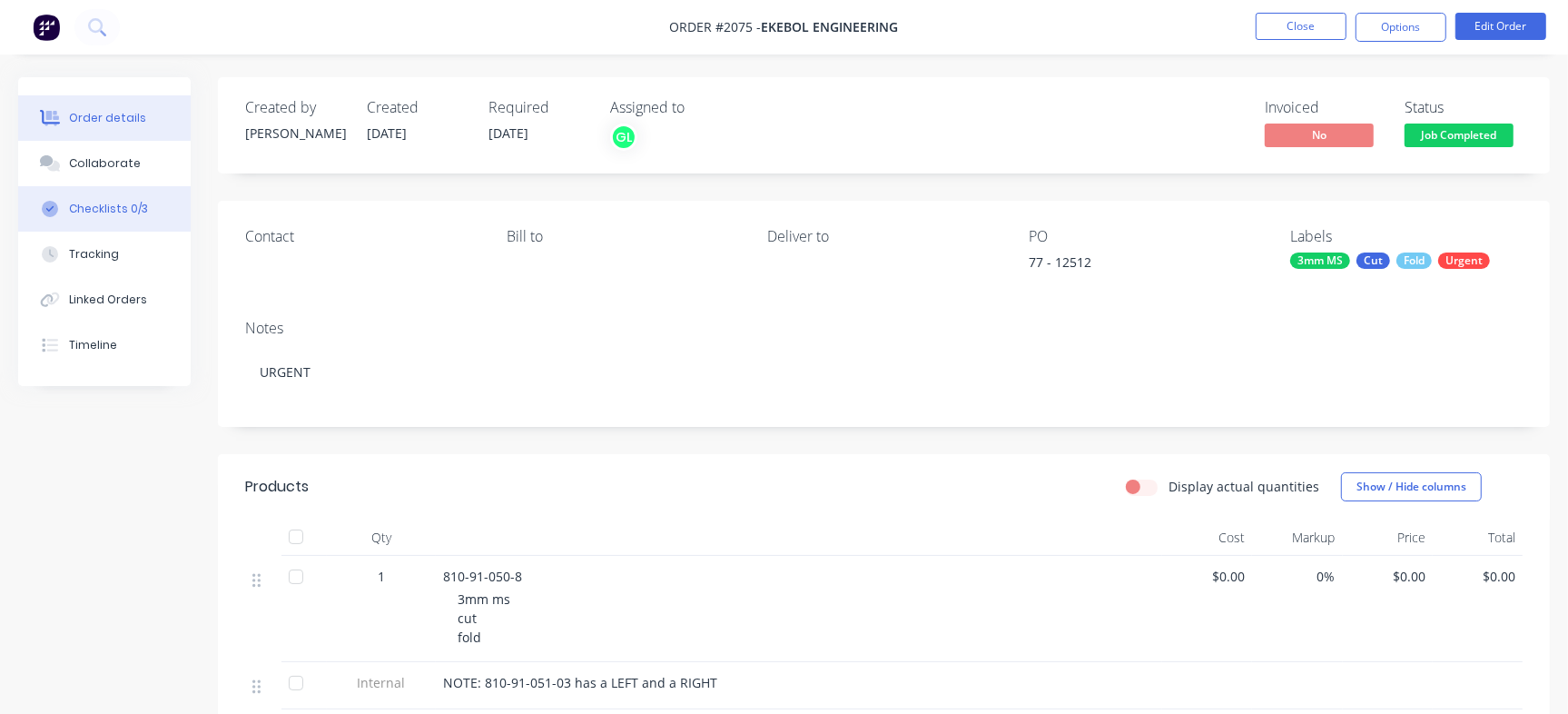
click at [154, 200] on button "Checklists 0/3" at bounding box center [104, 209] width 172 height 46
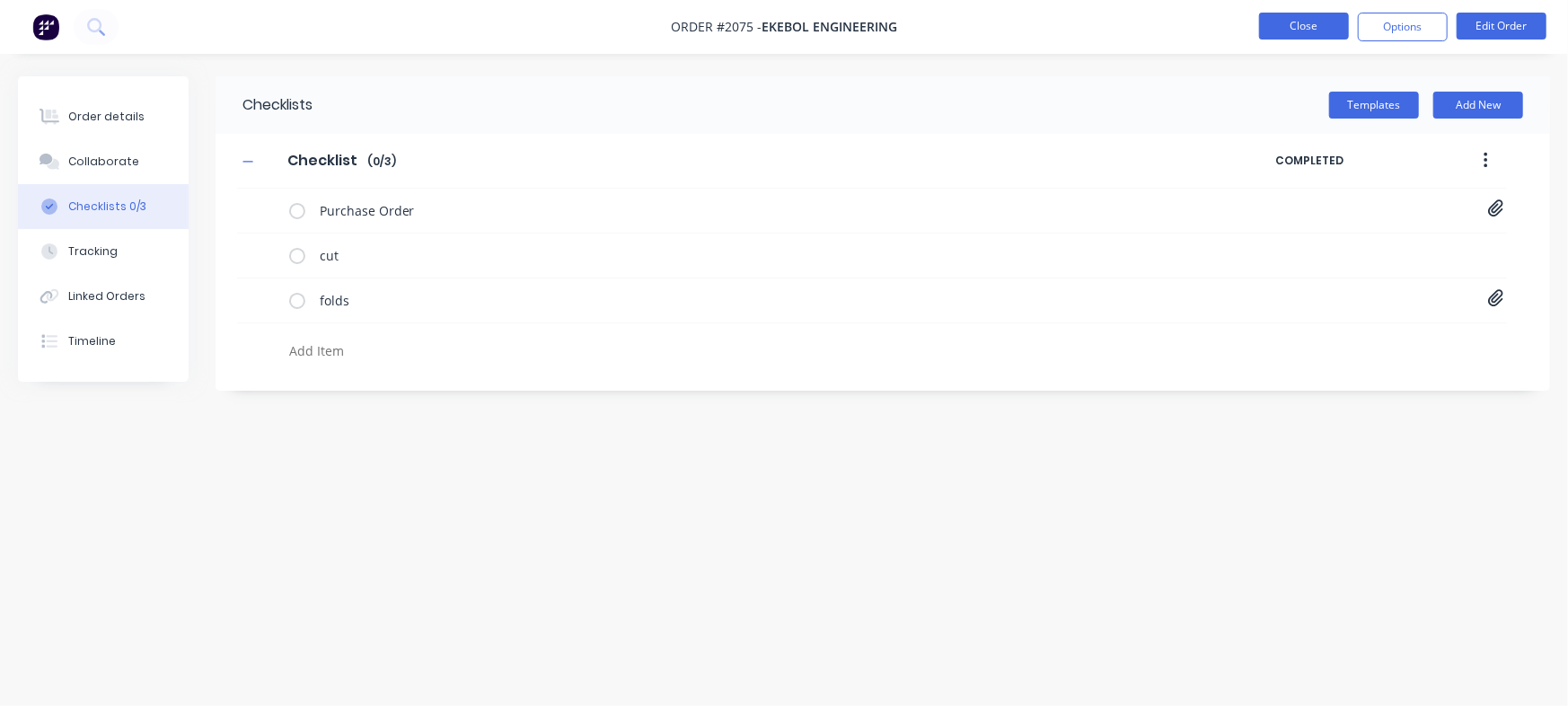
click at [1292, 14] on button "Close" at bounding box center [1304, 26] width 90 height 27
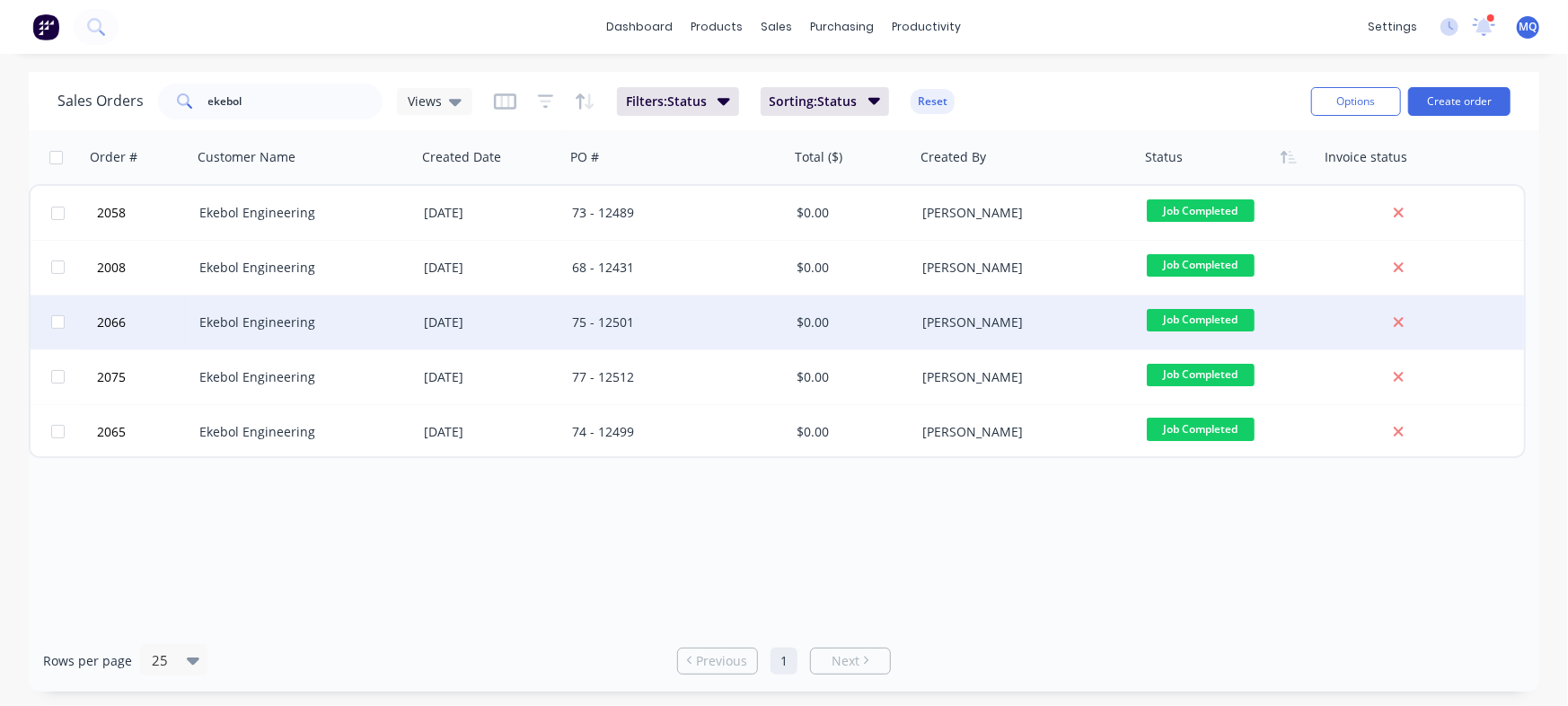
click at [641, 317] on div "75 - 12501" at bounding box center [671, 322] width 199 height 18
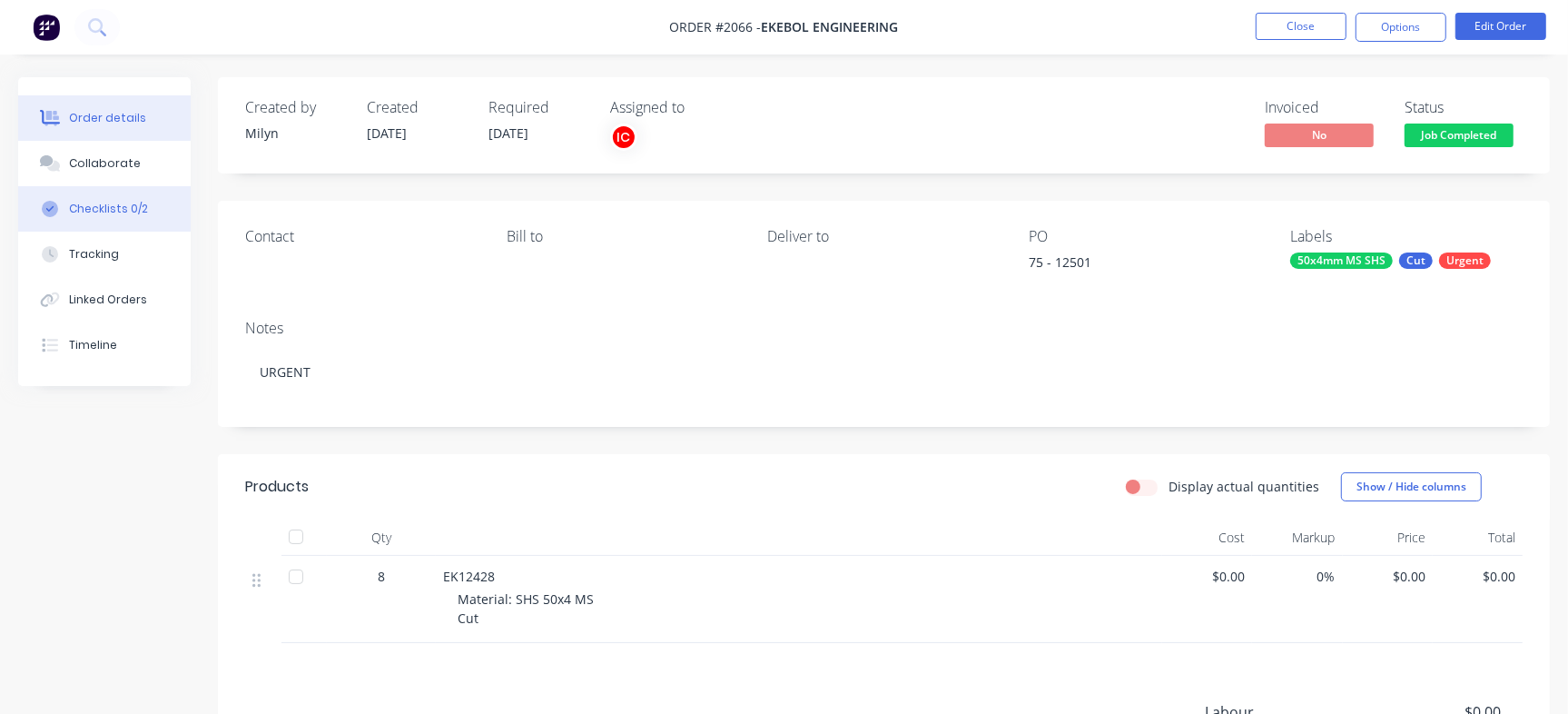
click at [139, 207] on div "Checklists 0/2" at bounding box center [108, 209] width 79 height 16
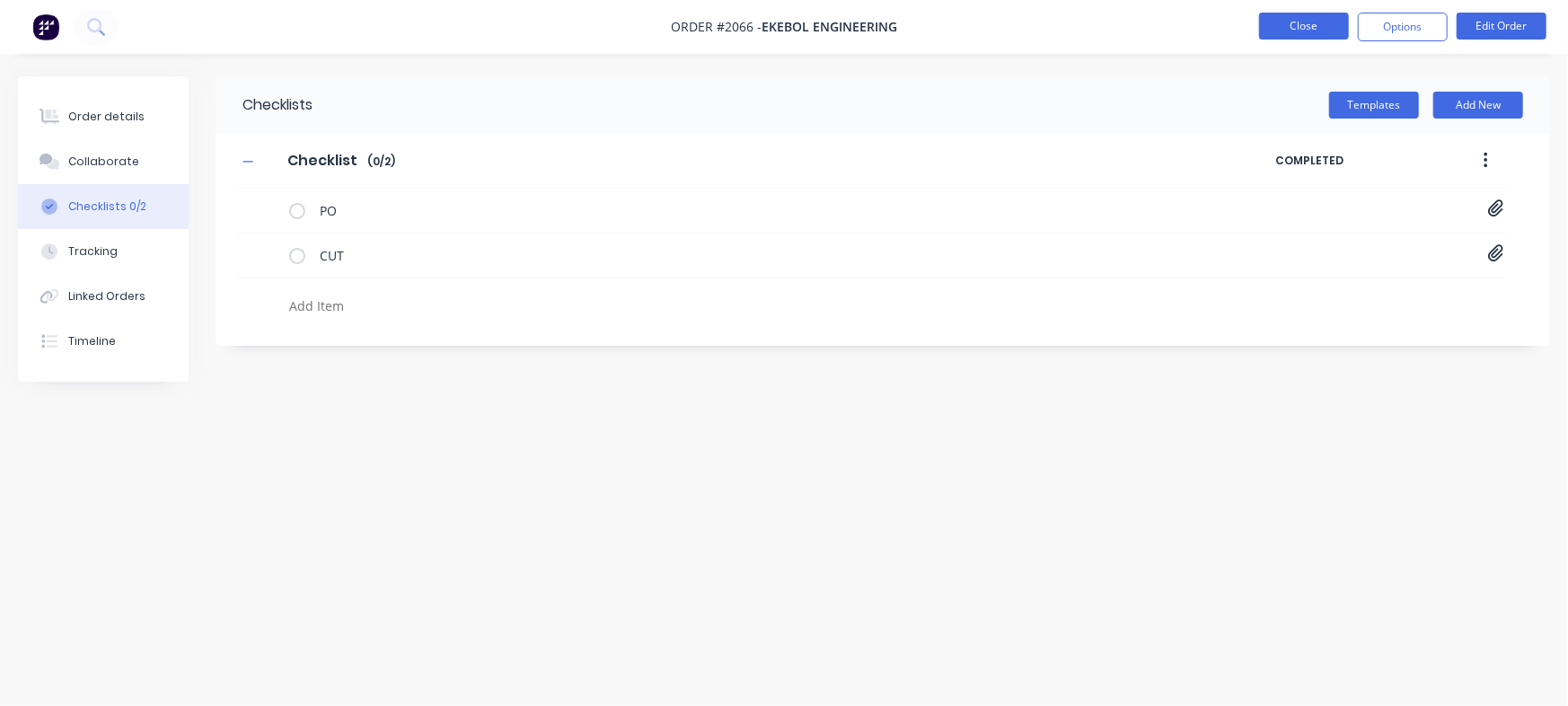
click at [1293, 19] on button "Close" at bounding box center [1304, 26] width 90 height 27
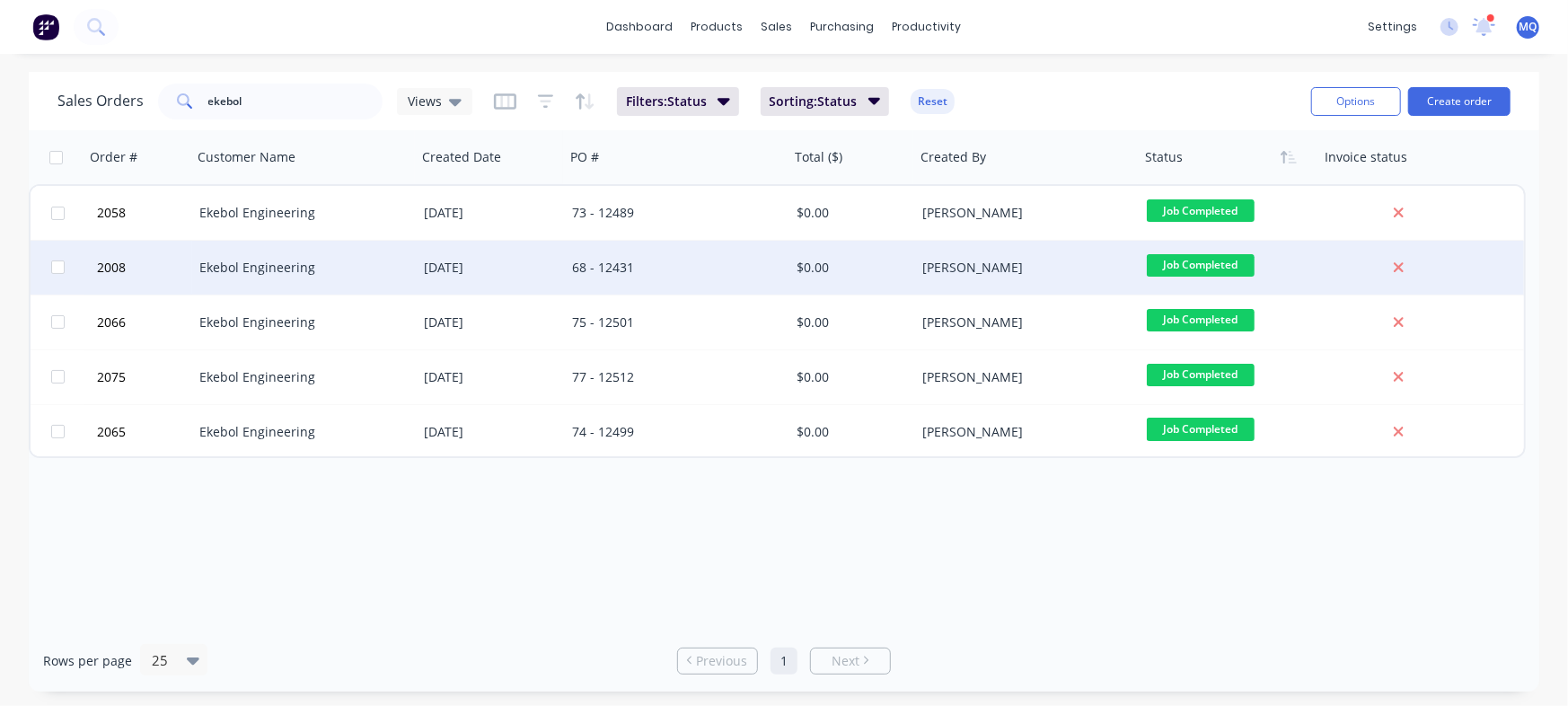
click at [630, 256] on div "68 - 12431" at bounding box center [676, 267] width 224 height 54
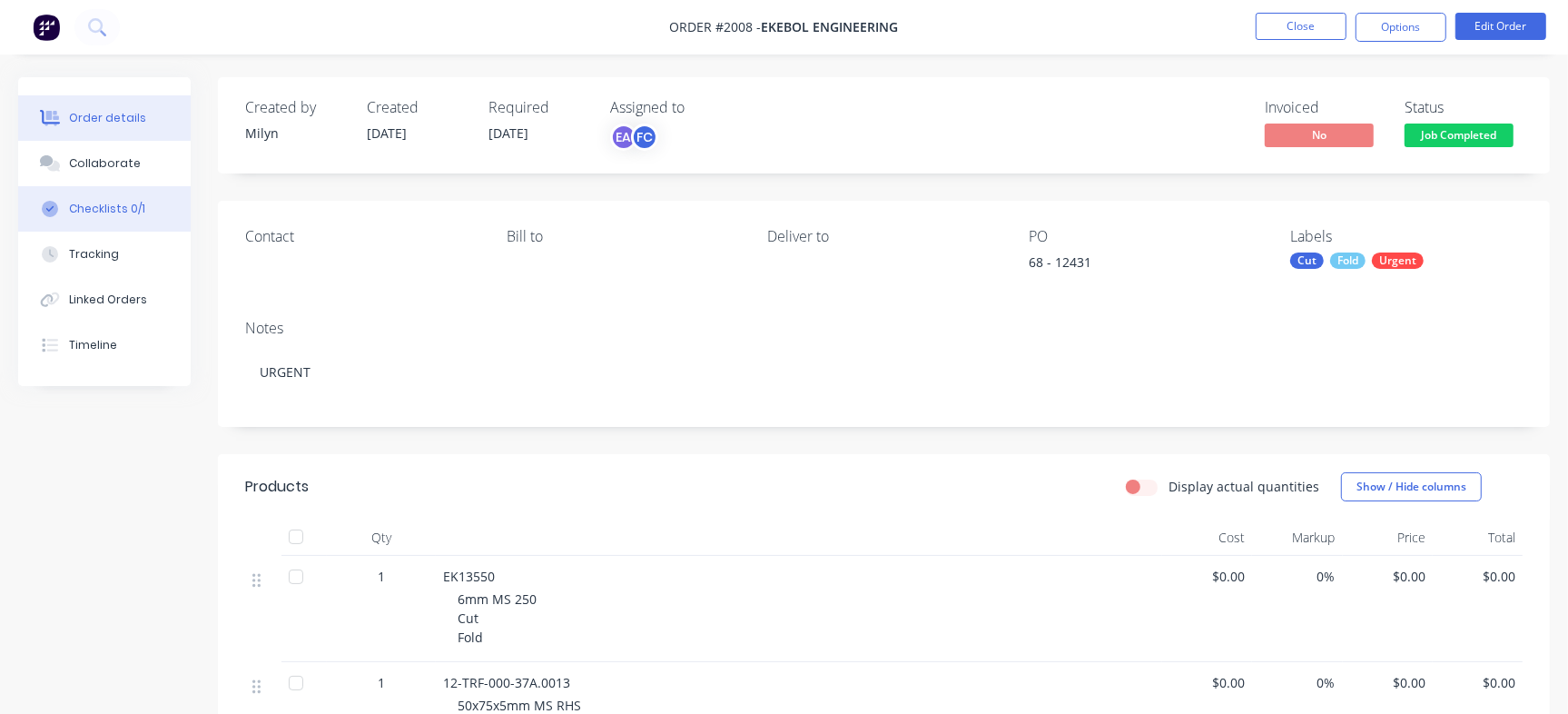
click at [137, 209] on div "Checklists 0/1" at bounding box center [107, 209] width 76 height 16
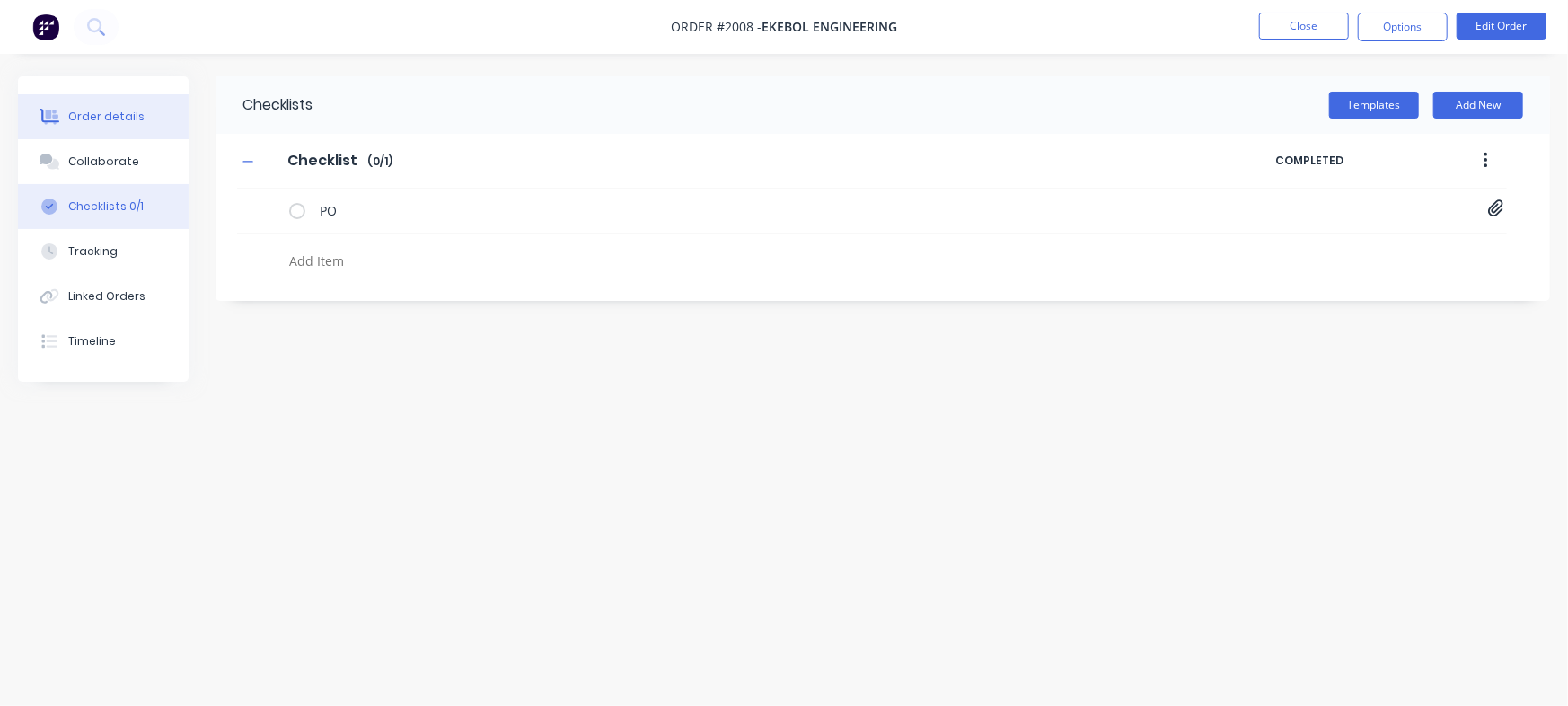
click at [102, 122] on div "Order details" at bounding box center [106, 117] width 77 height 16
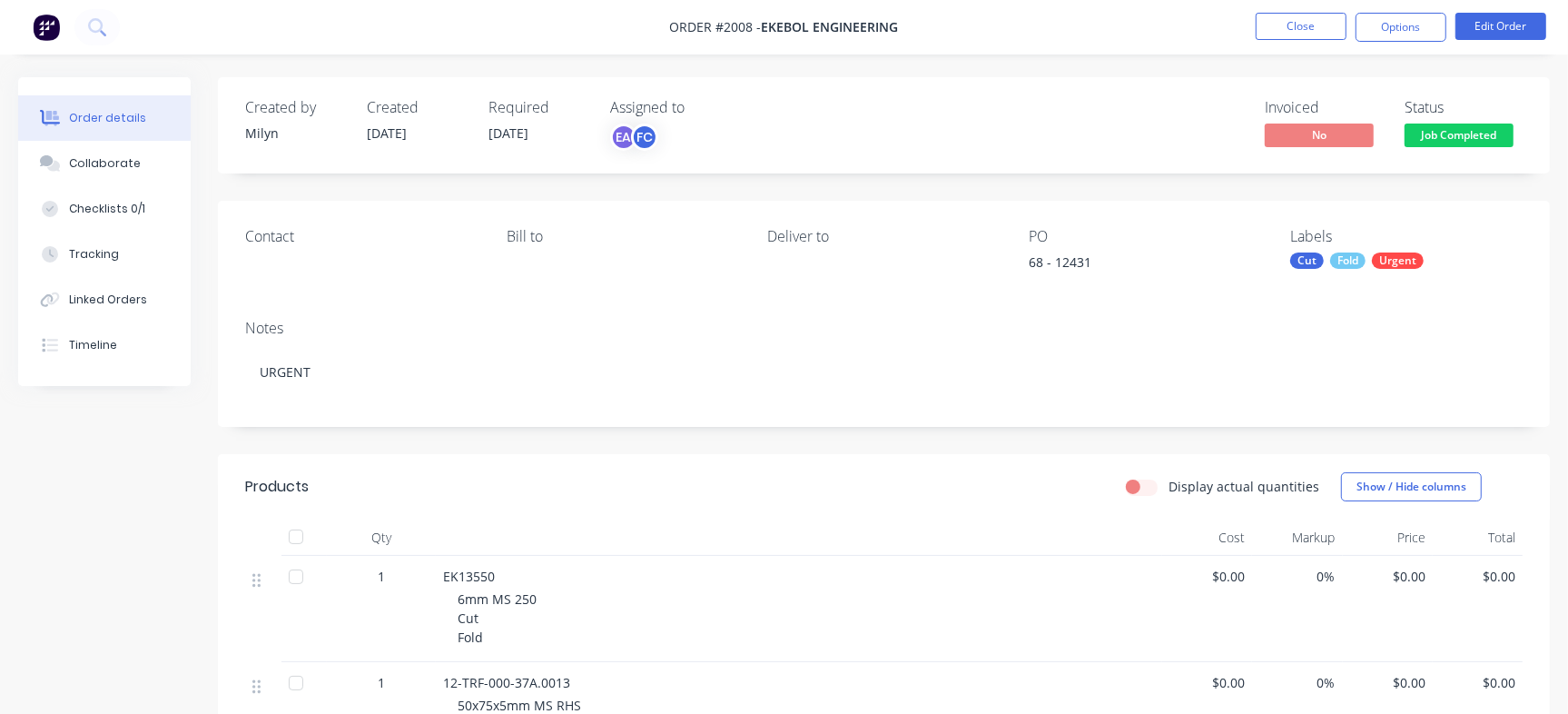
drag, startPoint x: 1272, startPoint y: 8, endPoint x: 1164, endPoint y: 46, distance: 114.5
click at [1273, 9] on nav "Order #2008 - Ekebol Engineering Close Options Edit Order" at bounding box center [784, 27] width 1568 height 55
click at [1264, 30] on button "Close" at bounding box center [1301, 26] width 91 height 27
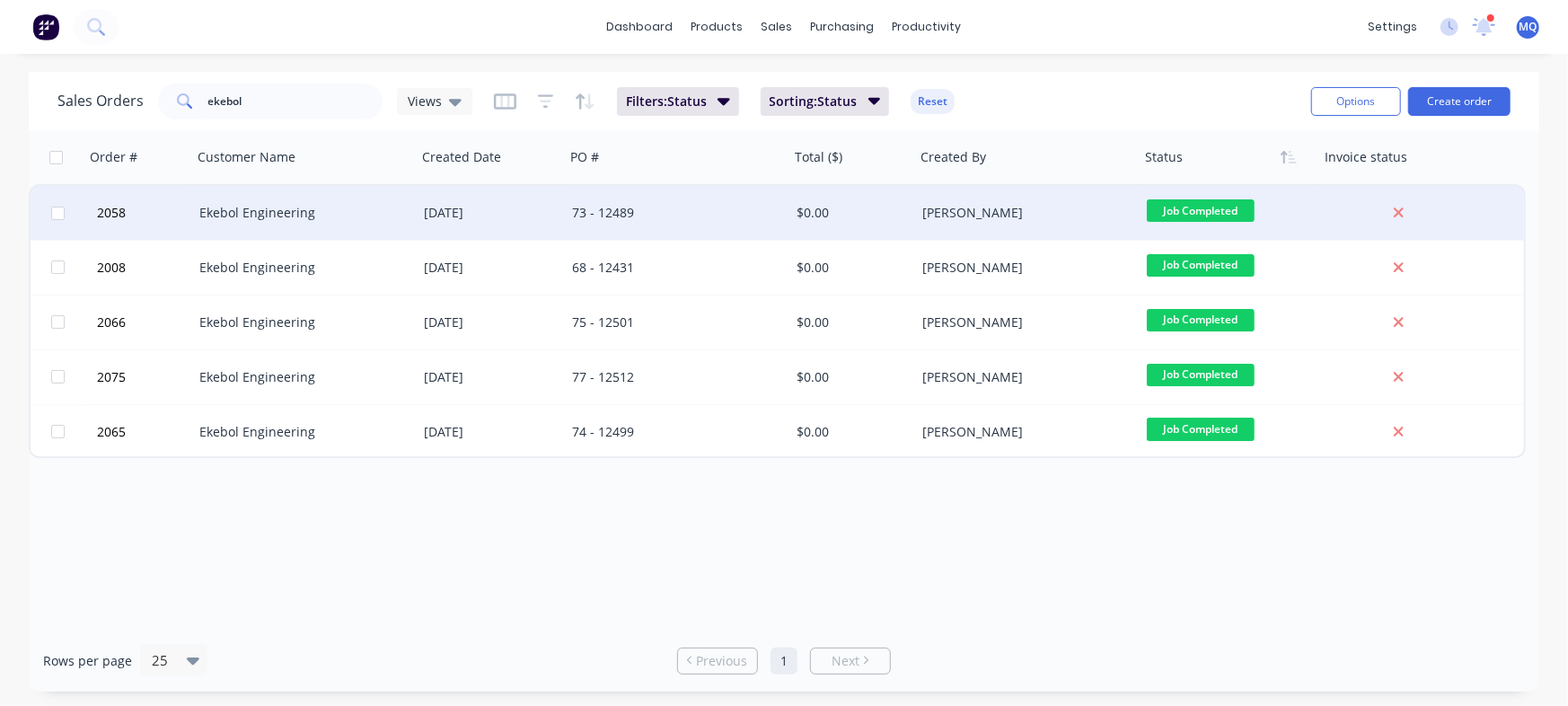
click at [645, 194] on div "73 - 12489" at bounding box center [676, 213] width 224 height 54
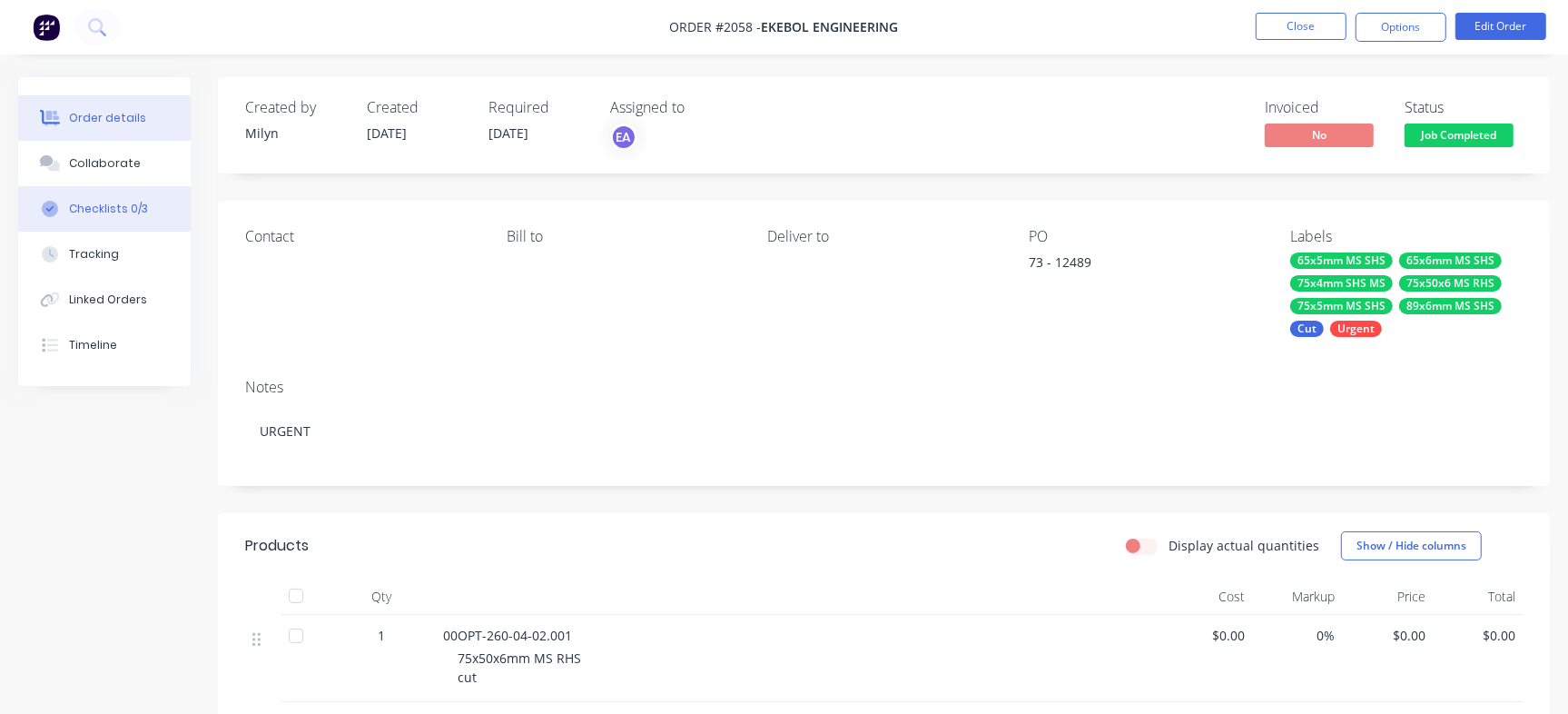
click at [143, 205] on div "Checklists 0/3" at bounding box center [108, 209] width 79 height 16
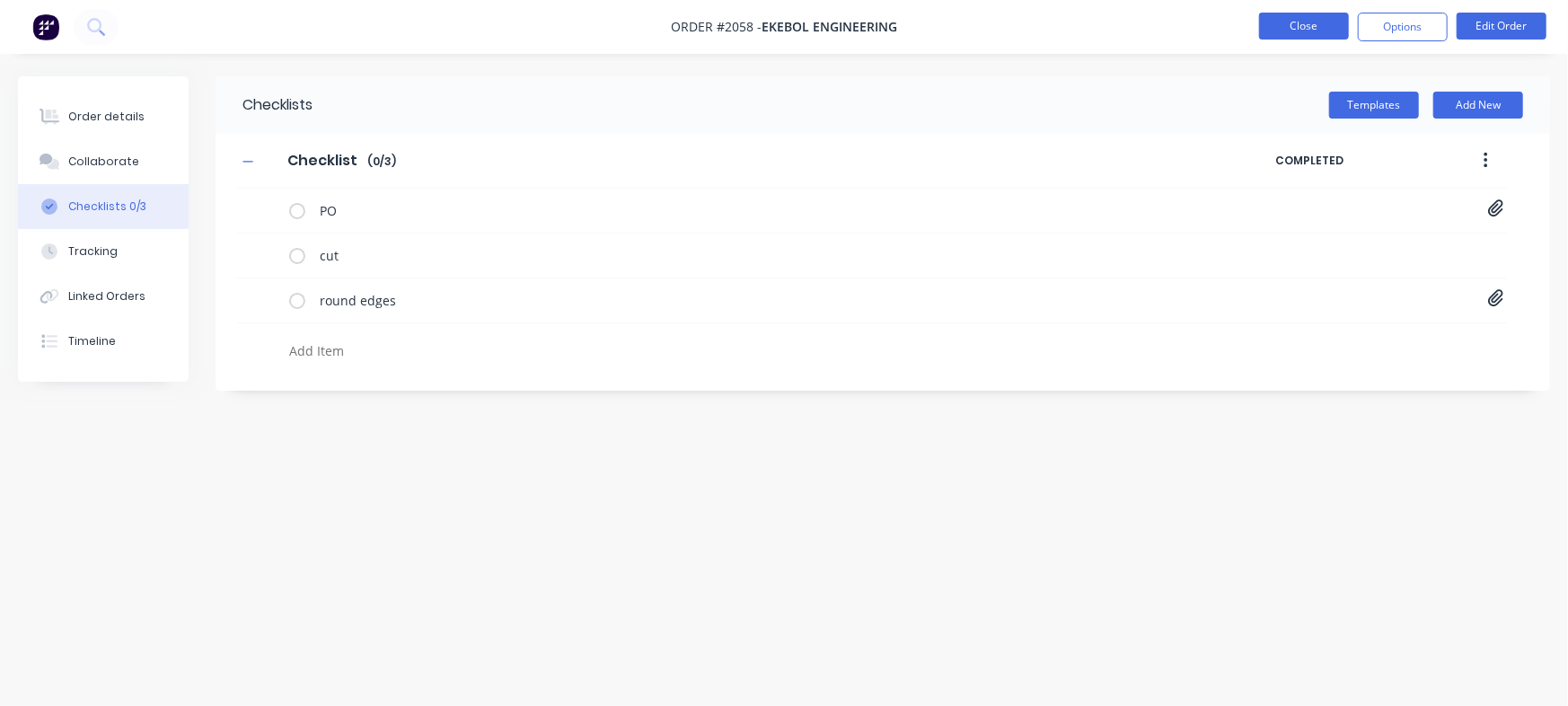
click at [1310, 31] on button "Close" at bounding box center [1304, 26] width 90 height 27
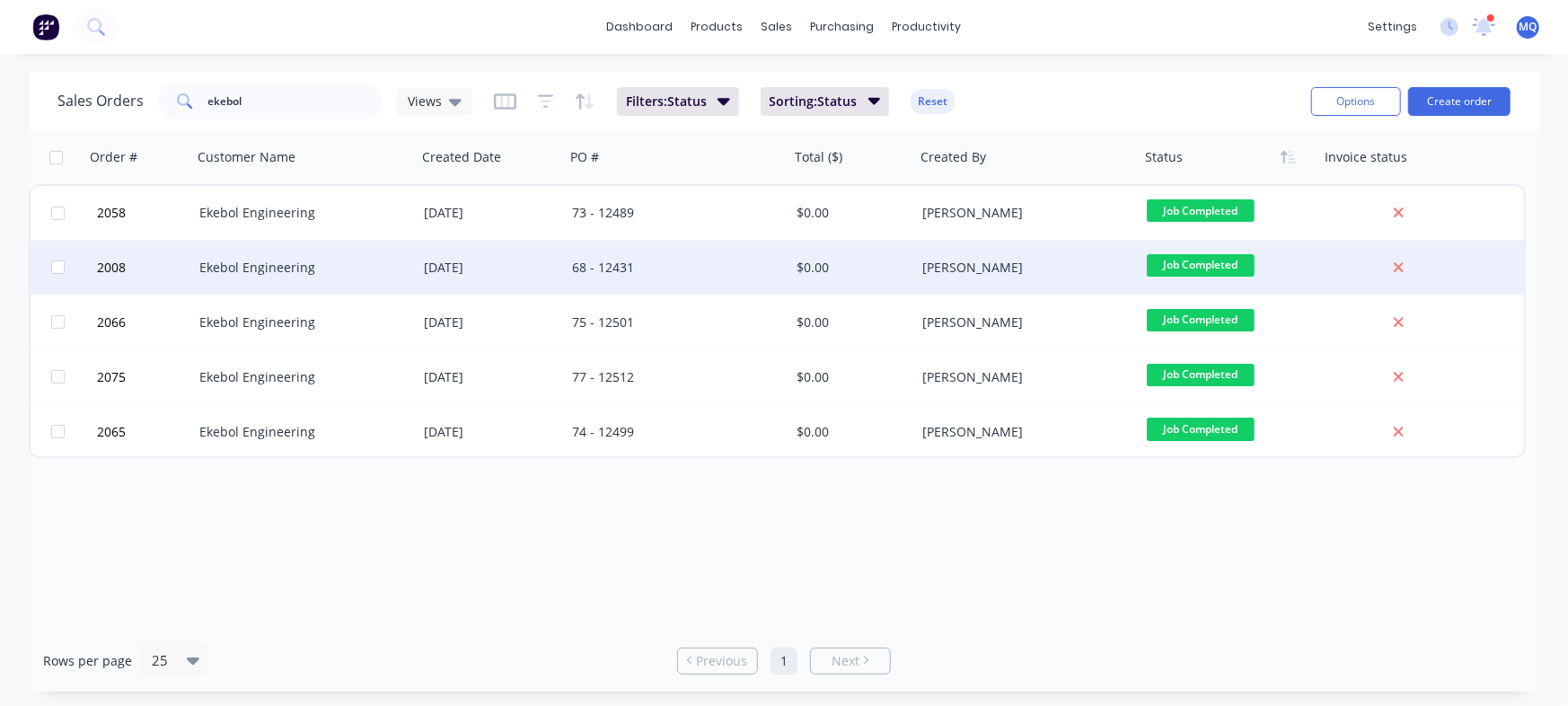
click at [659, 259] on div "68 - 12431" at bounding box center [671, 267] width 199 height 18
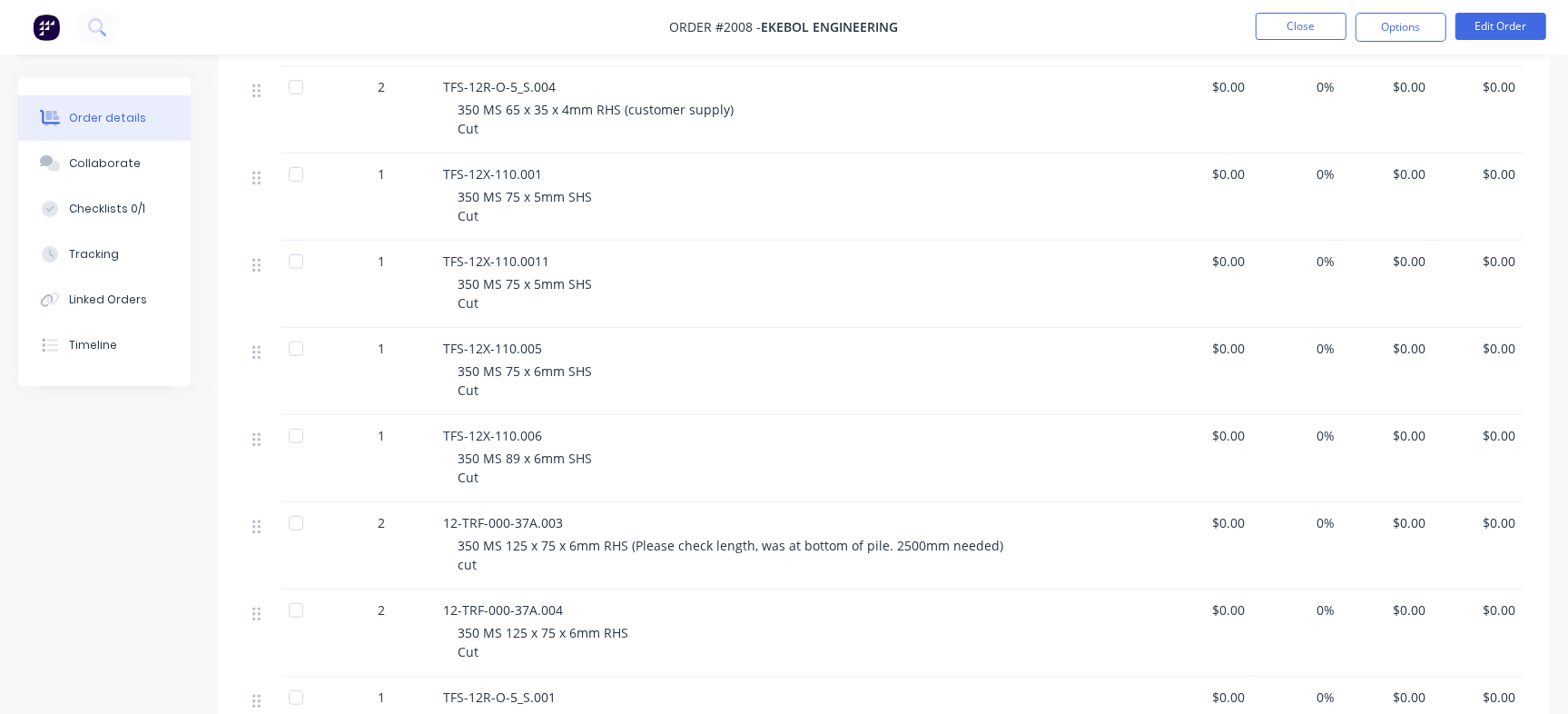
scroll to position [608, 0]
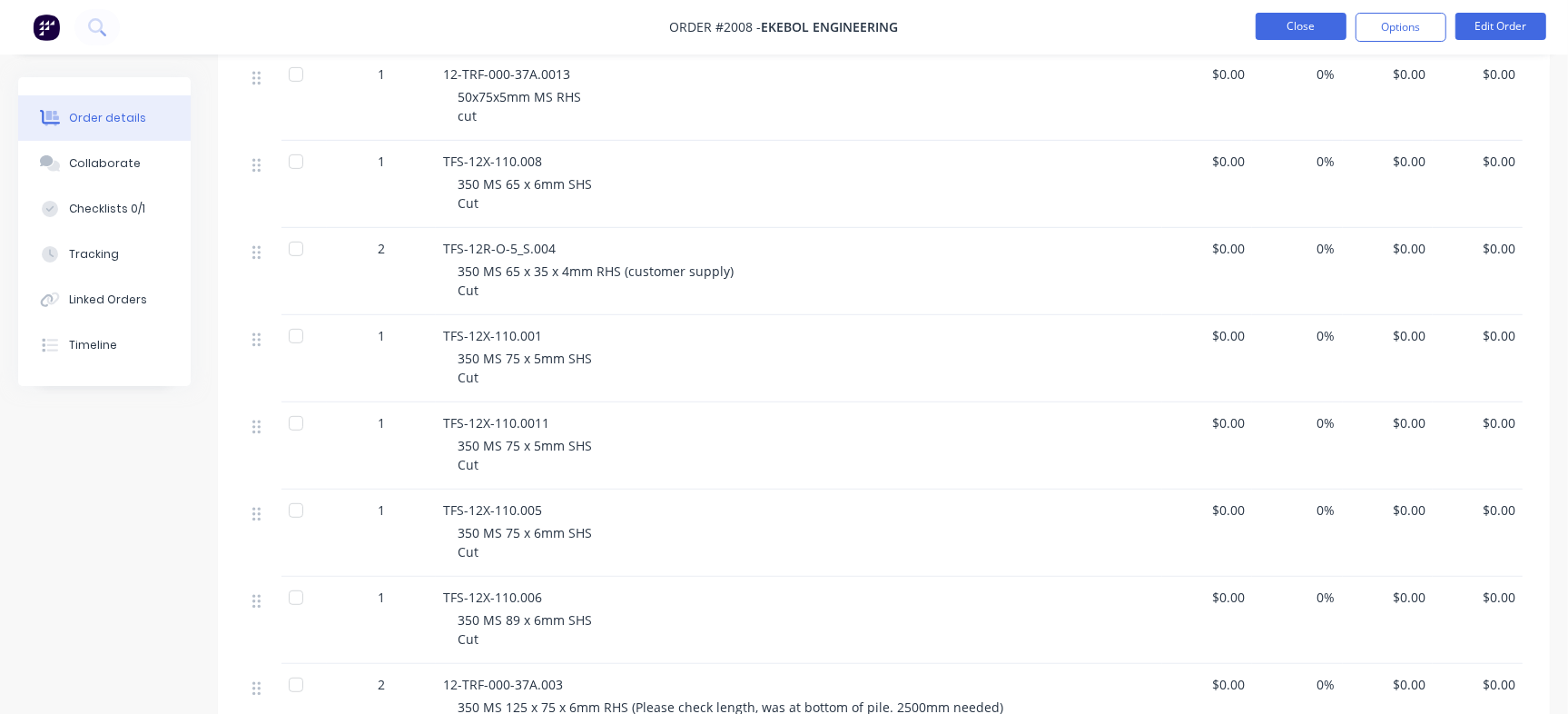
click at [1305, 24] on button "Close" at bounding box center [1301, 26] width 91 height 27
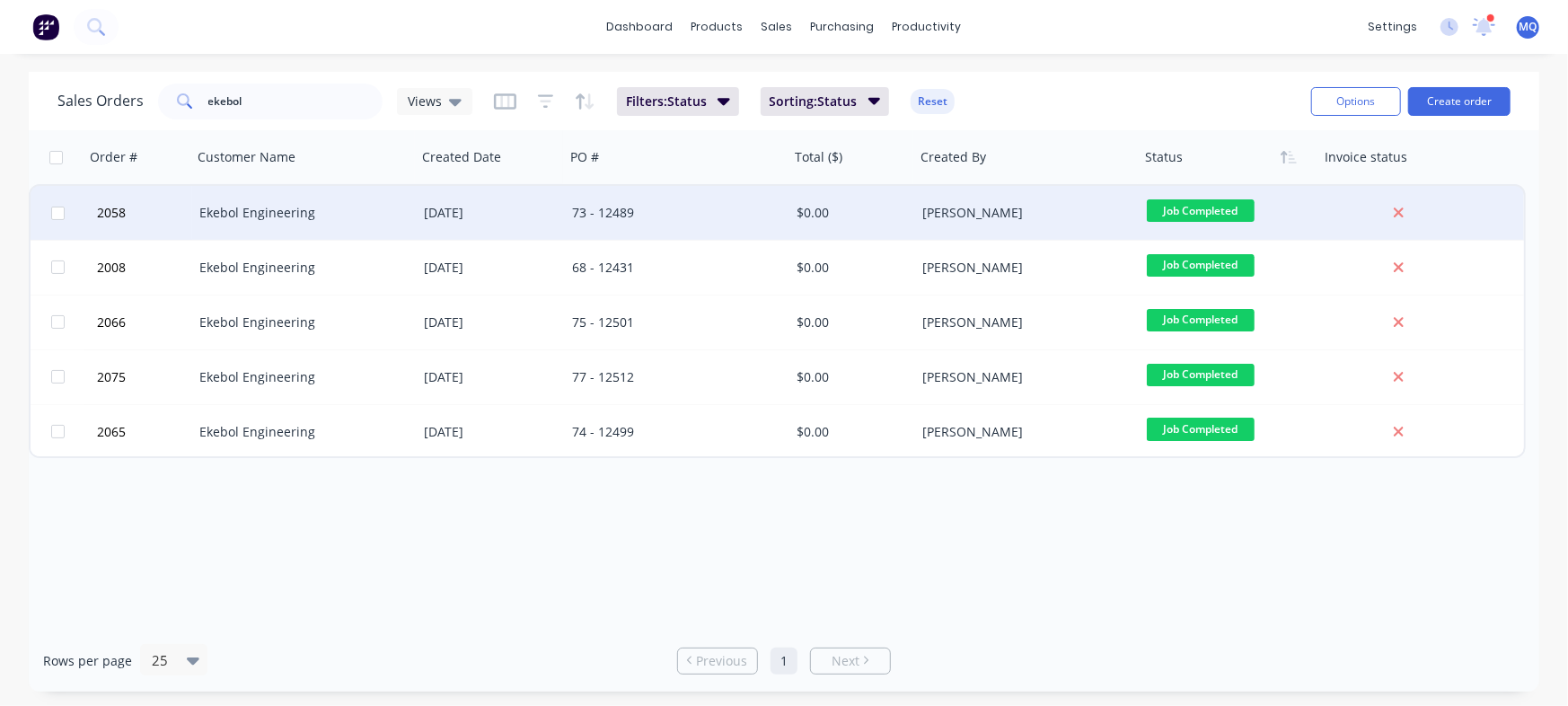
click at [656, 213] on div "73 - 12489" at bounding box center [671, 213] width 199 height 18
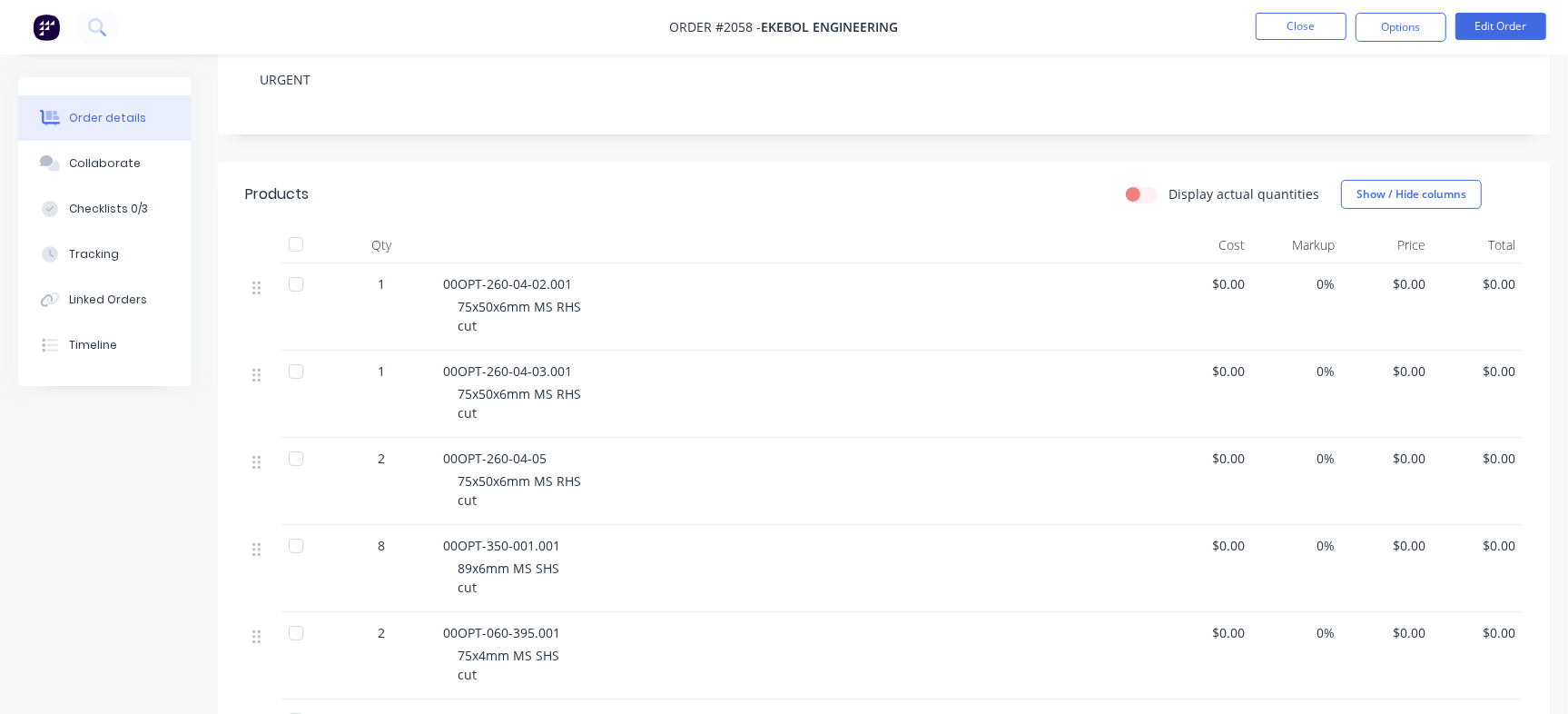
scroll to position [327, 0]
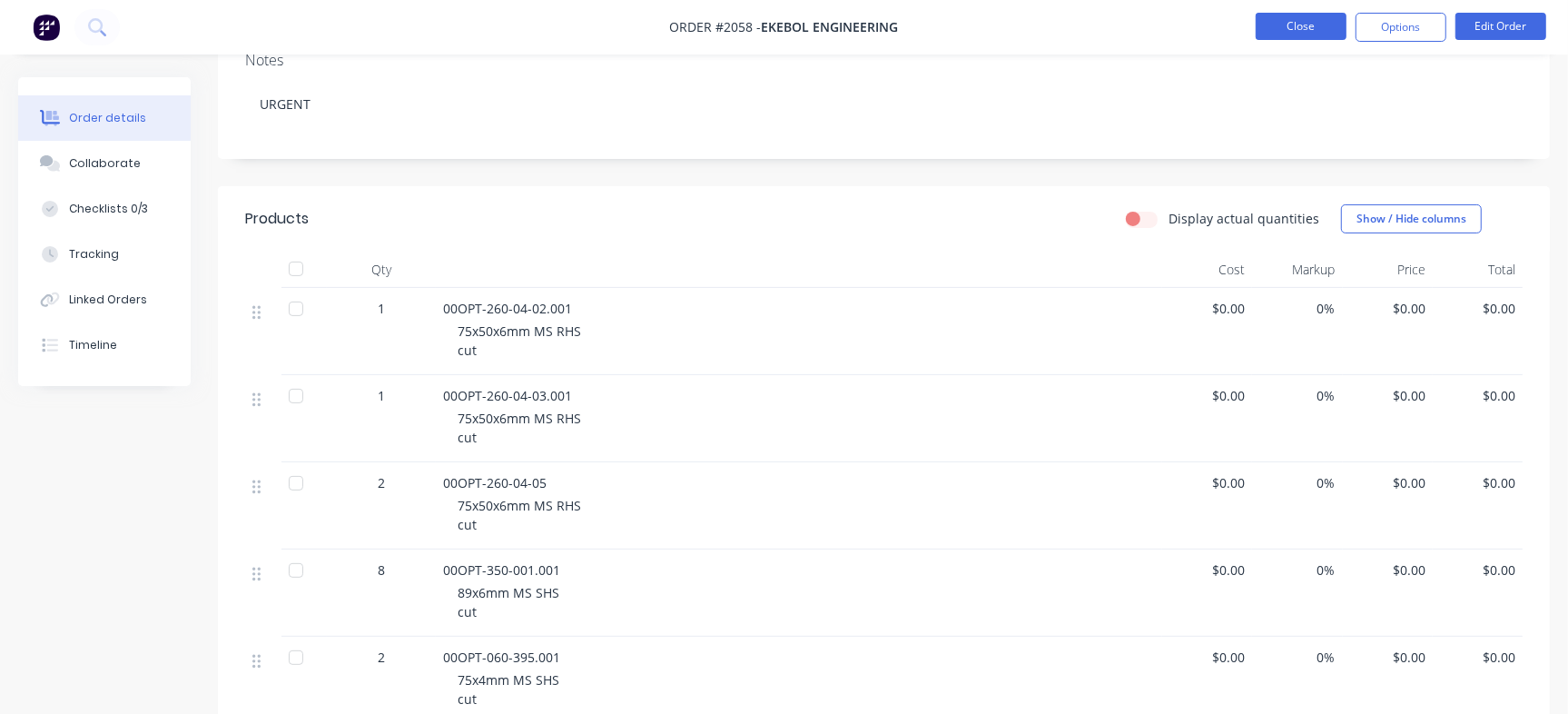
click at [1304, 30] on button "Close" at bounding box center [1301, 26] width 91 height 27
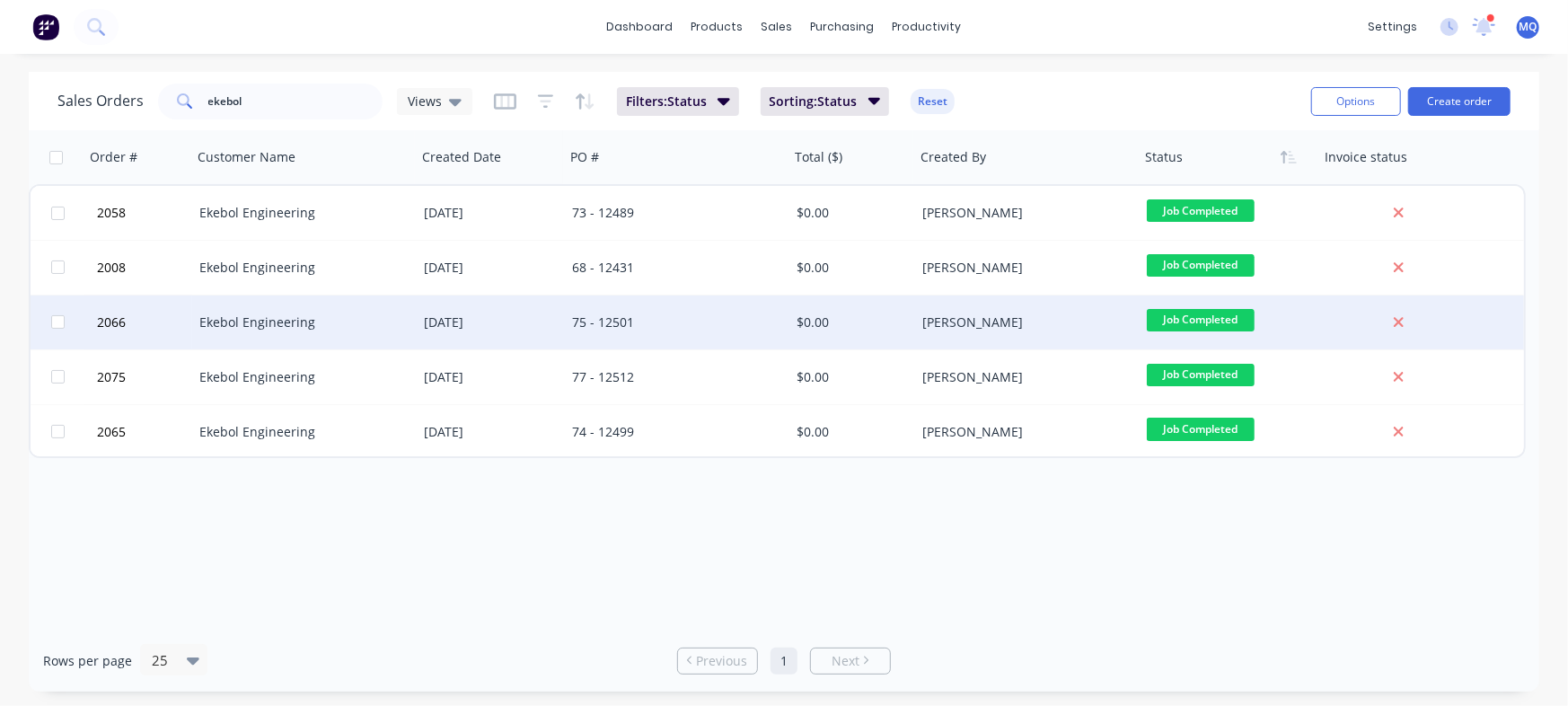
click at [619, 323] on div "75 - 12501" at bounding box center [671, 322] width 199 height 18
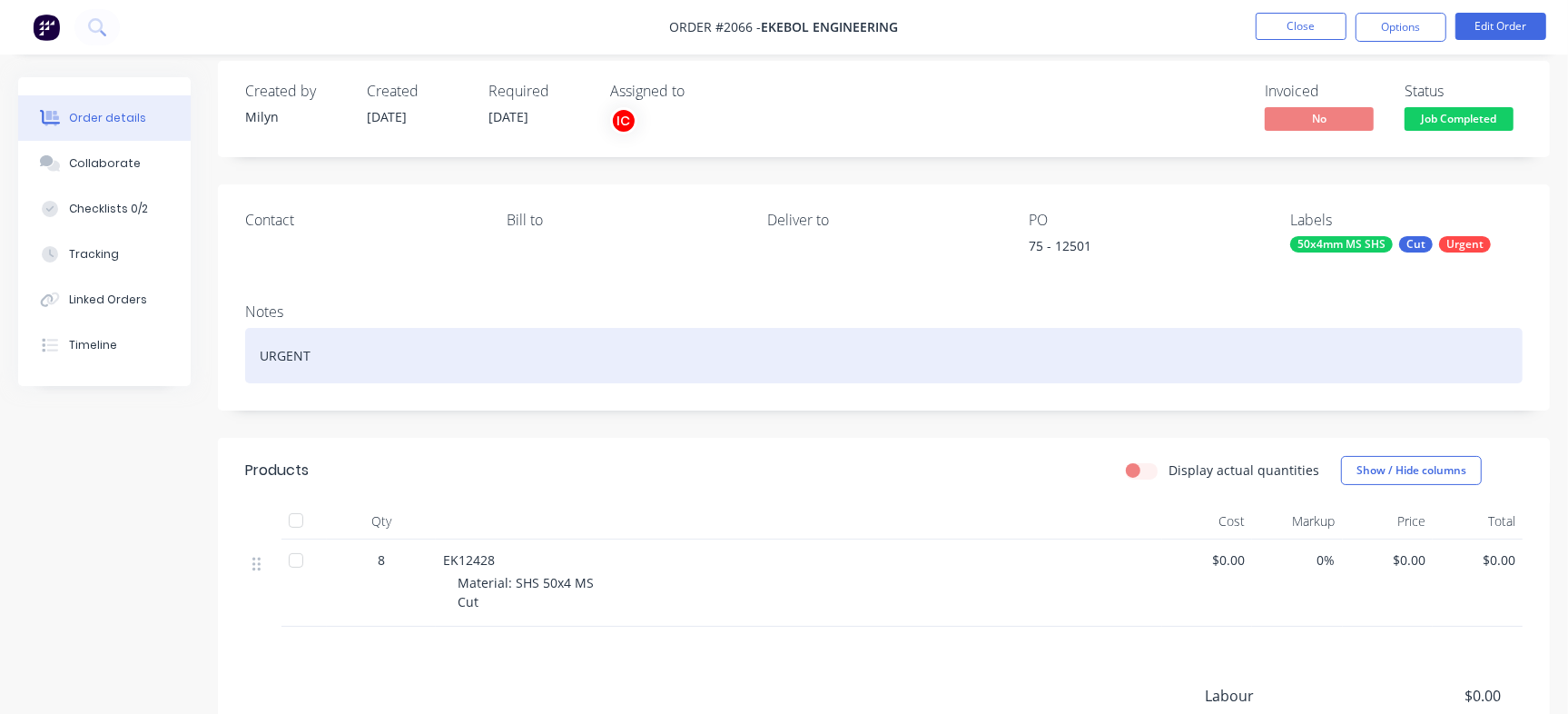
scroll to position [227, 0]
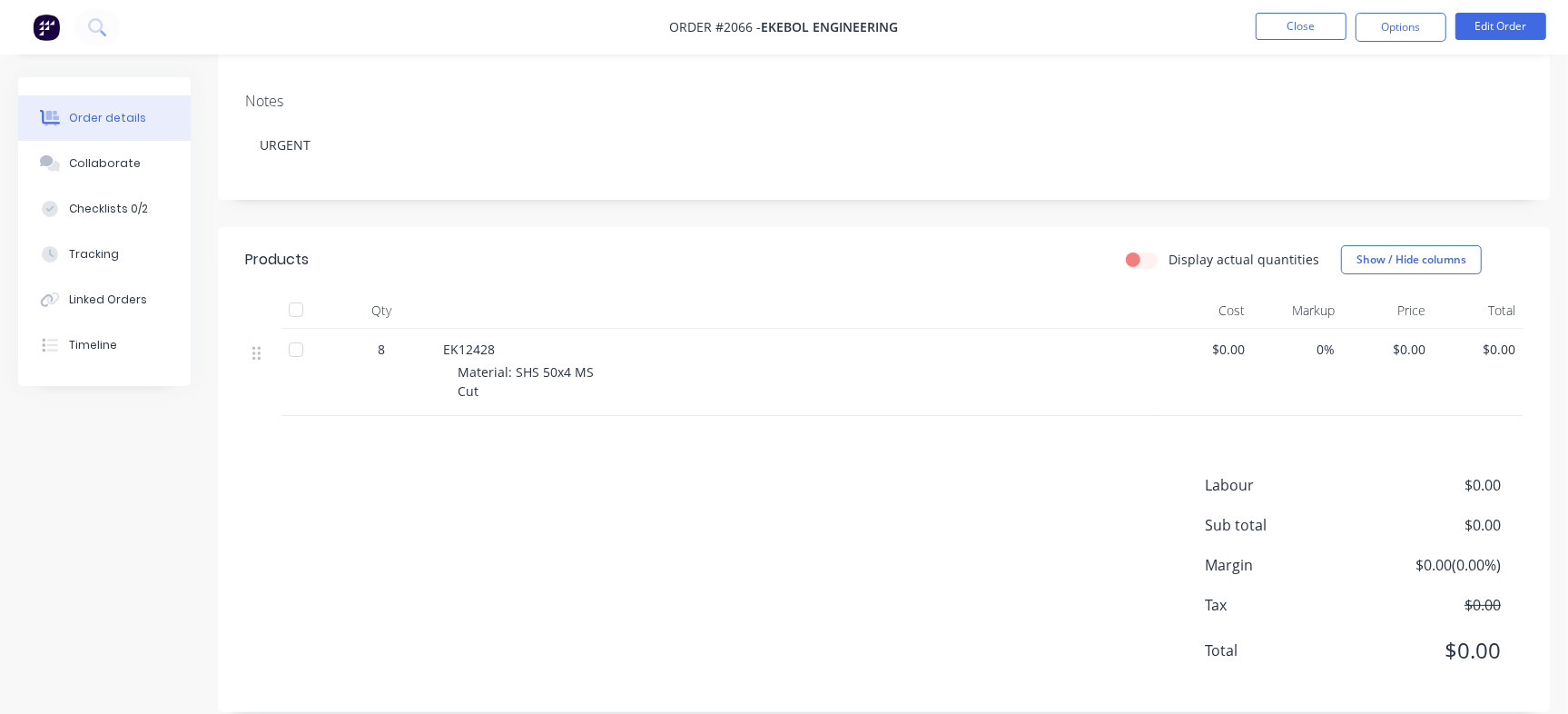
click at [469, 345] on span "EK12428" at bounding box center [468, 349] width 52 height 17
click at [151, 210] on button "Checklists 0/2" at bounding box center [104, 209] width 172 height 46
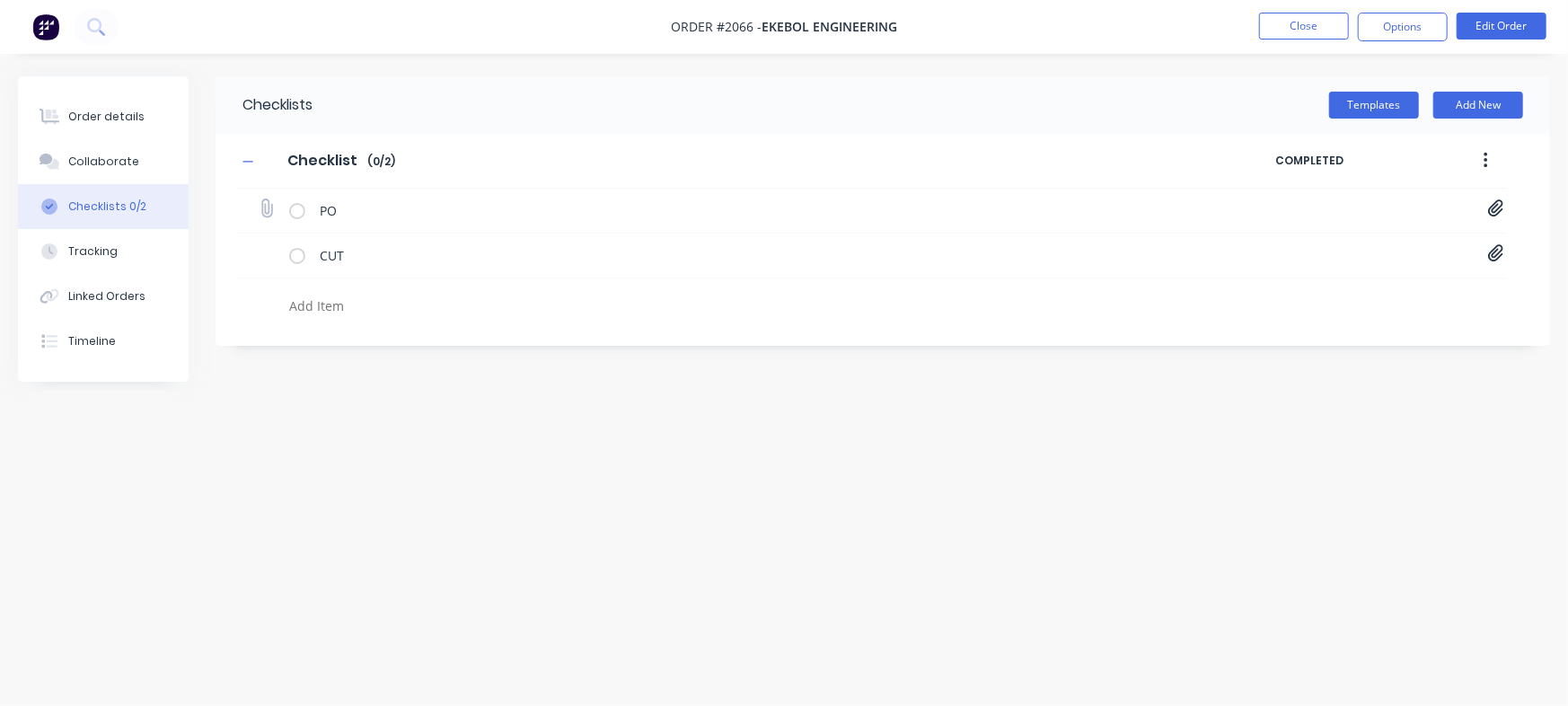
click at [1491, 211] on icon at bounding box center [1495, 208] width 15 height 17
click at [1235, 246] on div "PO Print_EKEBOL - 12501.pdf" at bounding box center [1369, 248] width 269 height 47
click at [1280, 246] on link "PO Print_EKEBOL - 12501.pdf" at bounding box center [1351, 248] width 209 height 19
click at [1319, 24] on button "Close" at bounding box center [1304, 26] width 90 height 27
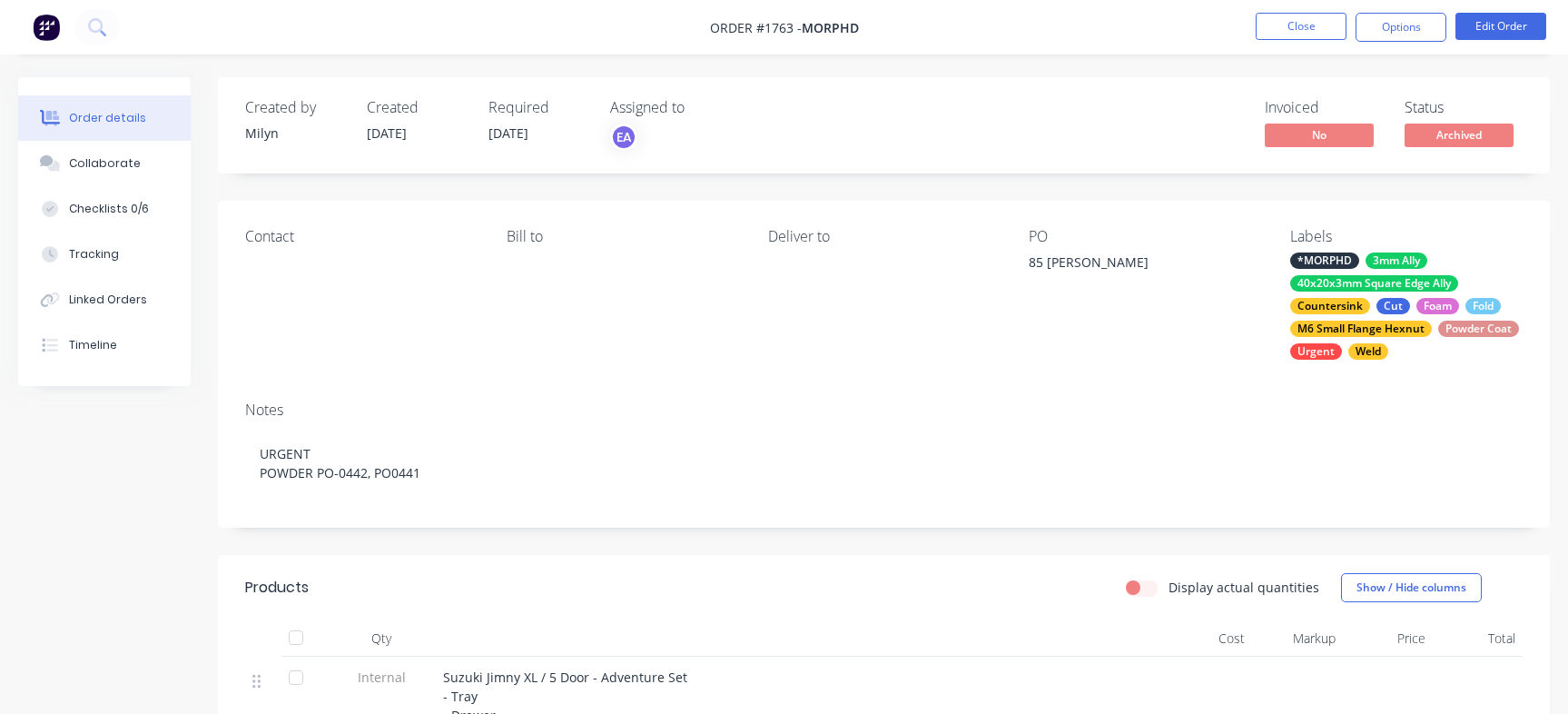
scroll to position [567, 0]
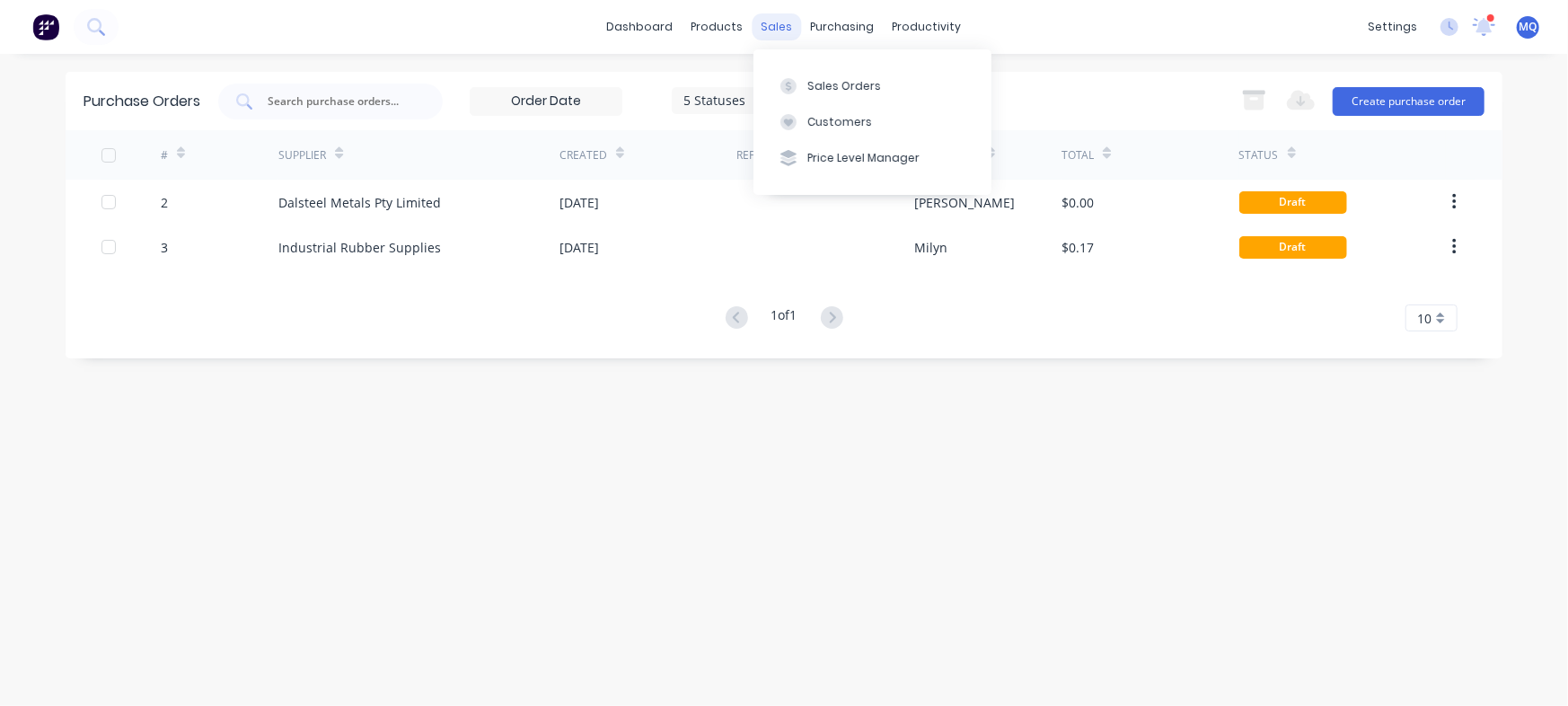
click at [778, 32] on div "sales" at bounding box center [776, 27] width 50 height 27
click at [793, 80] on icon at bounding box center [788, 86] width 16 height 16
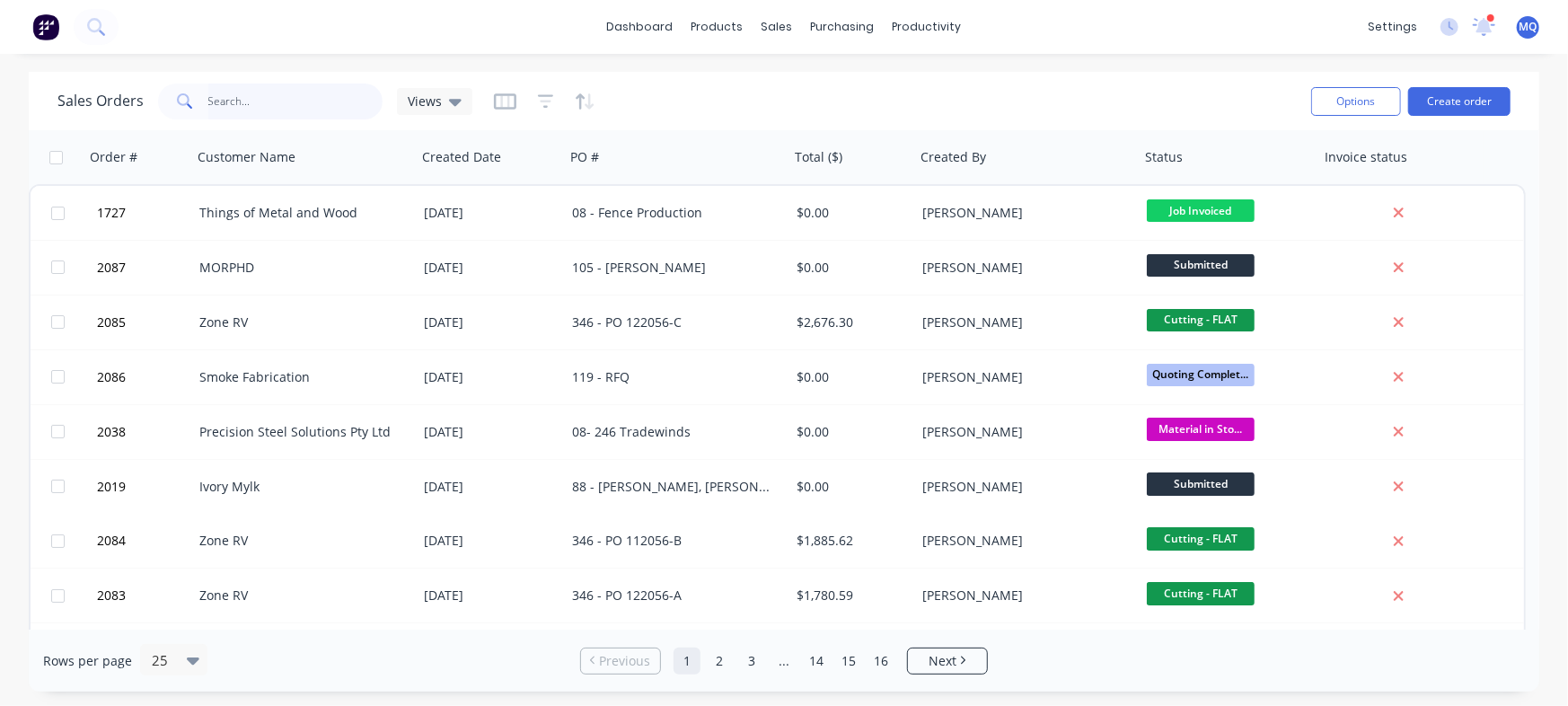
click at [286, 103] on input "text" at bounding box center [295, 102] width 175 height 36
type input "gemma"
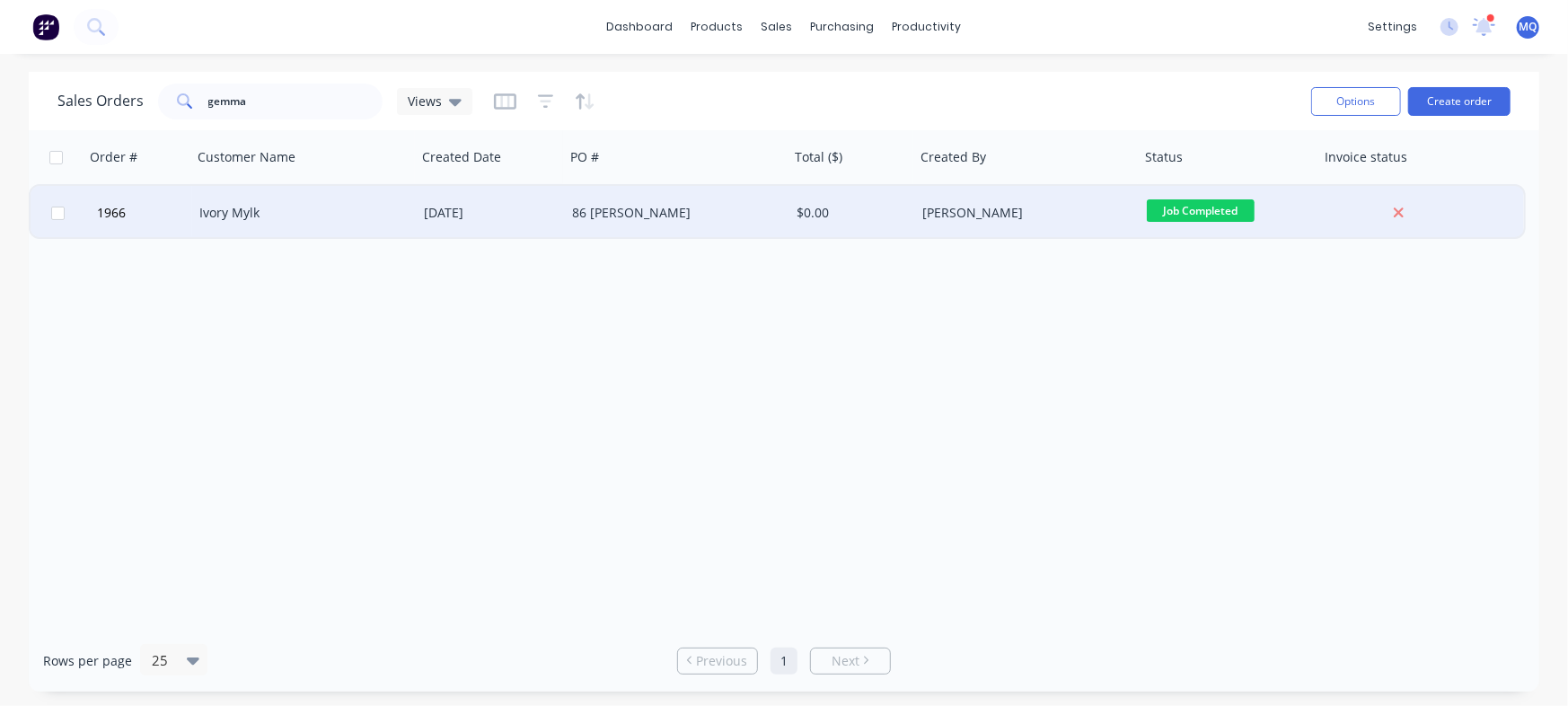
click at [565, 228] on div "86 [PERSON_NAME]" at bounding box center [676, 213] width 224 height 54
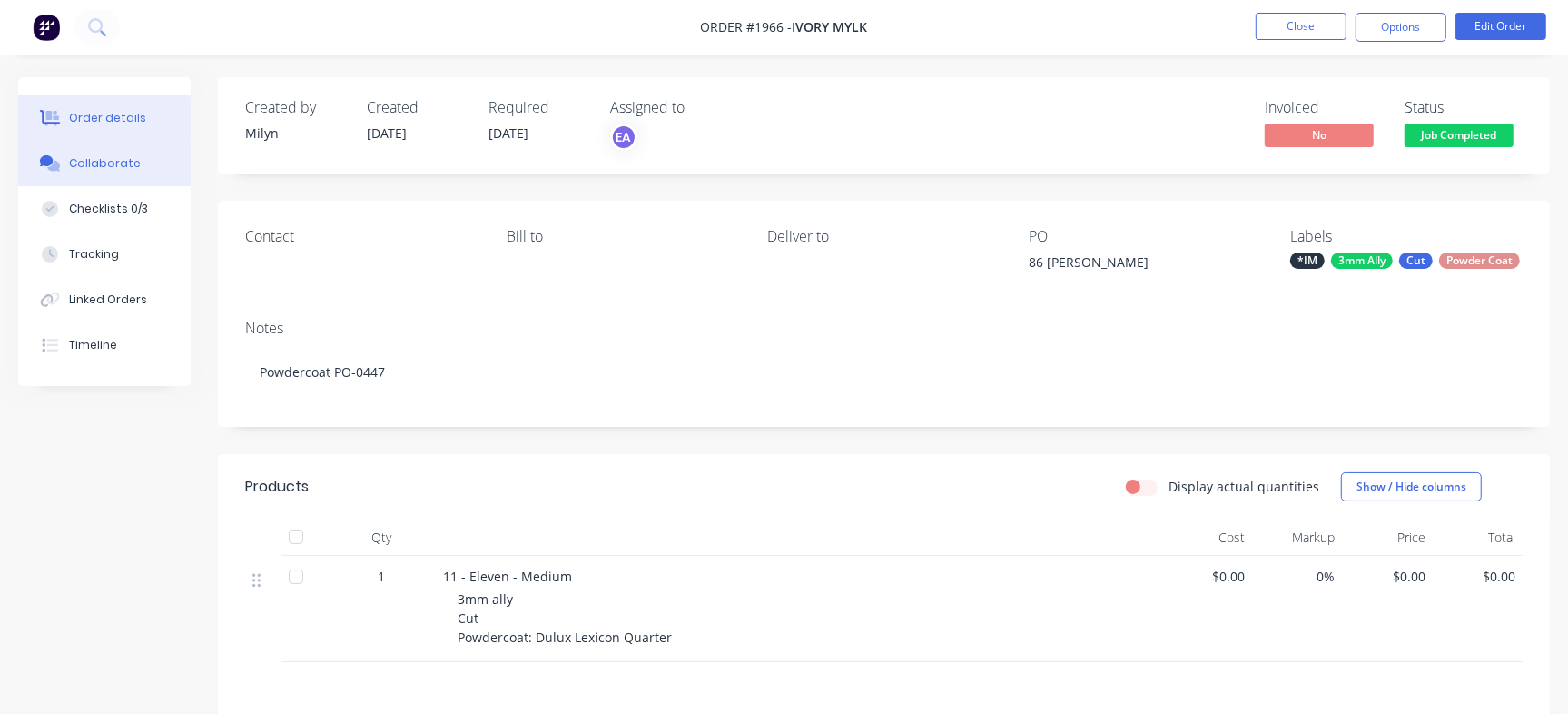
click at [107, 169] on div "Collaborate" at bounding box center [105, 163] width 72 height 16
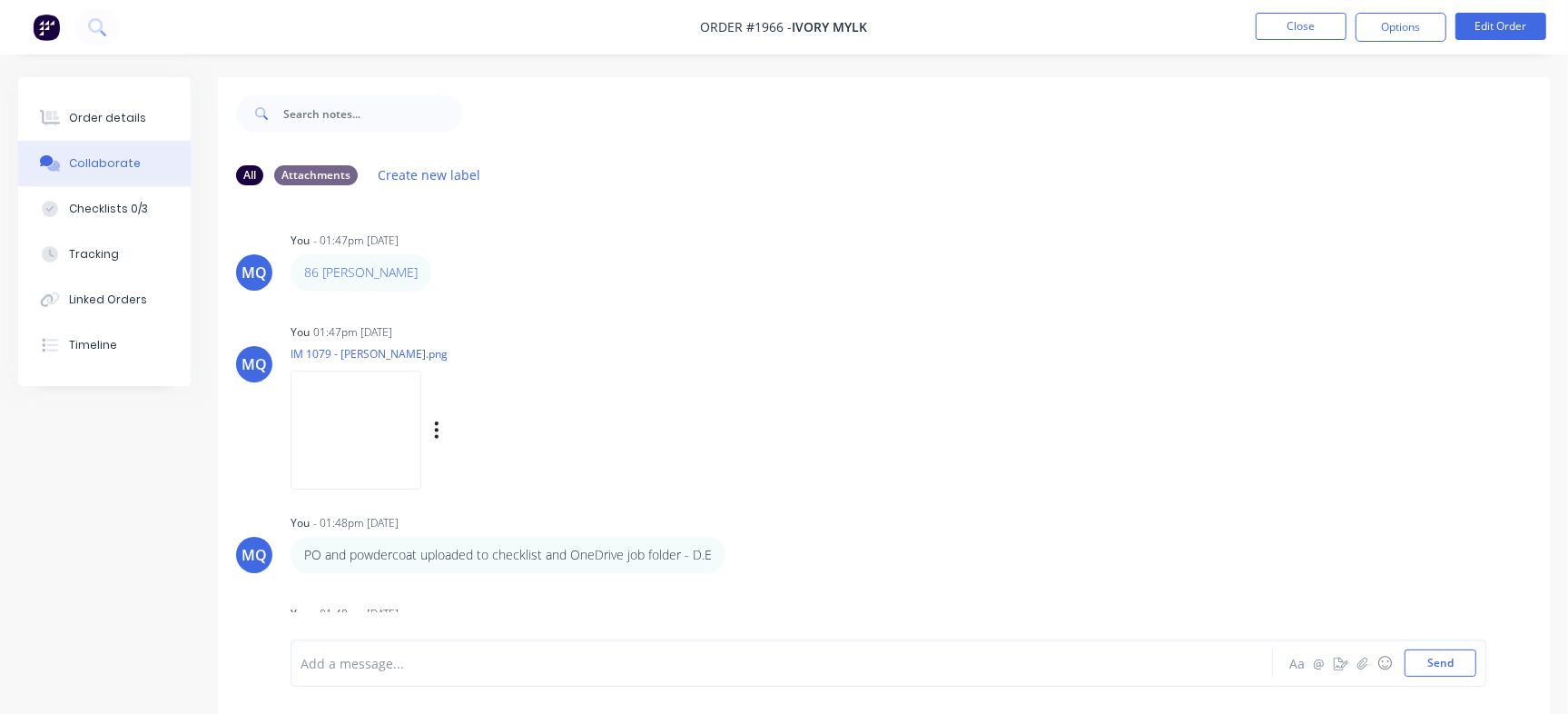
click at [422, 416] on img at bounding box center [356, 430] width 131 height 119
